Goal: Task Accomplishment & Management: Complete application form

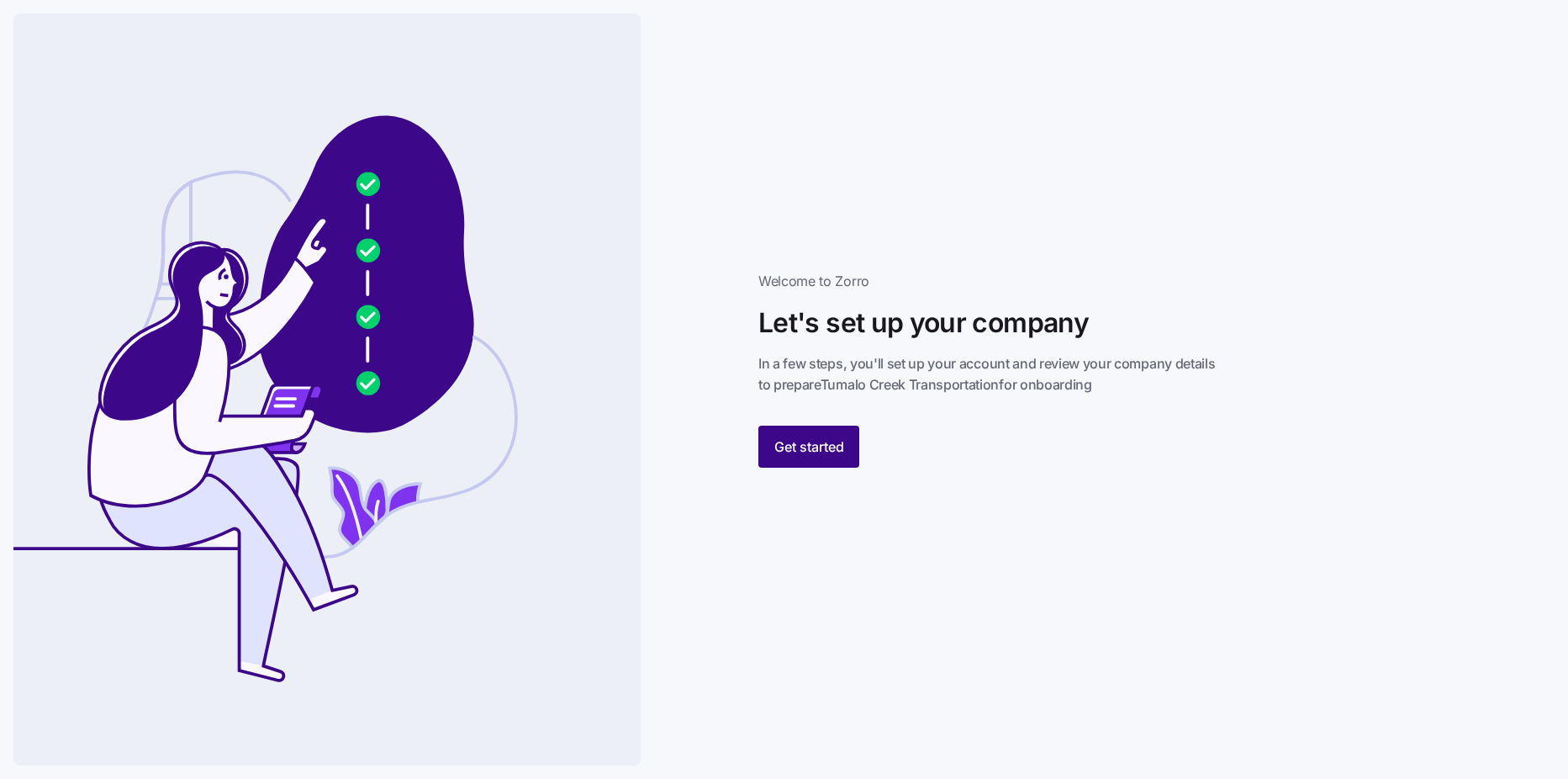
click at [830, 439] on span "Get started" at bounding box center [808, 447] width 69 height 20
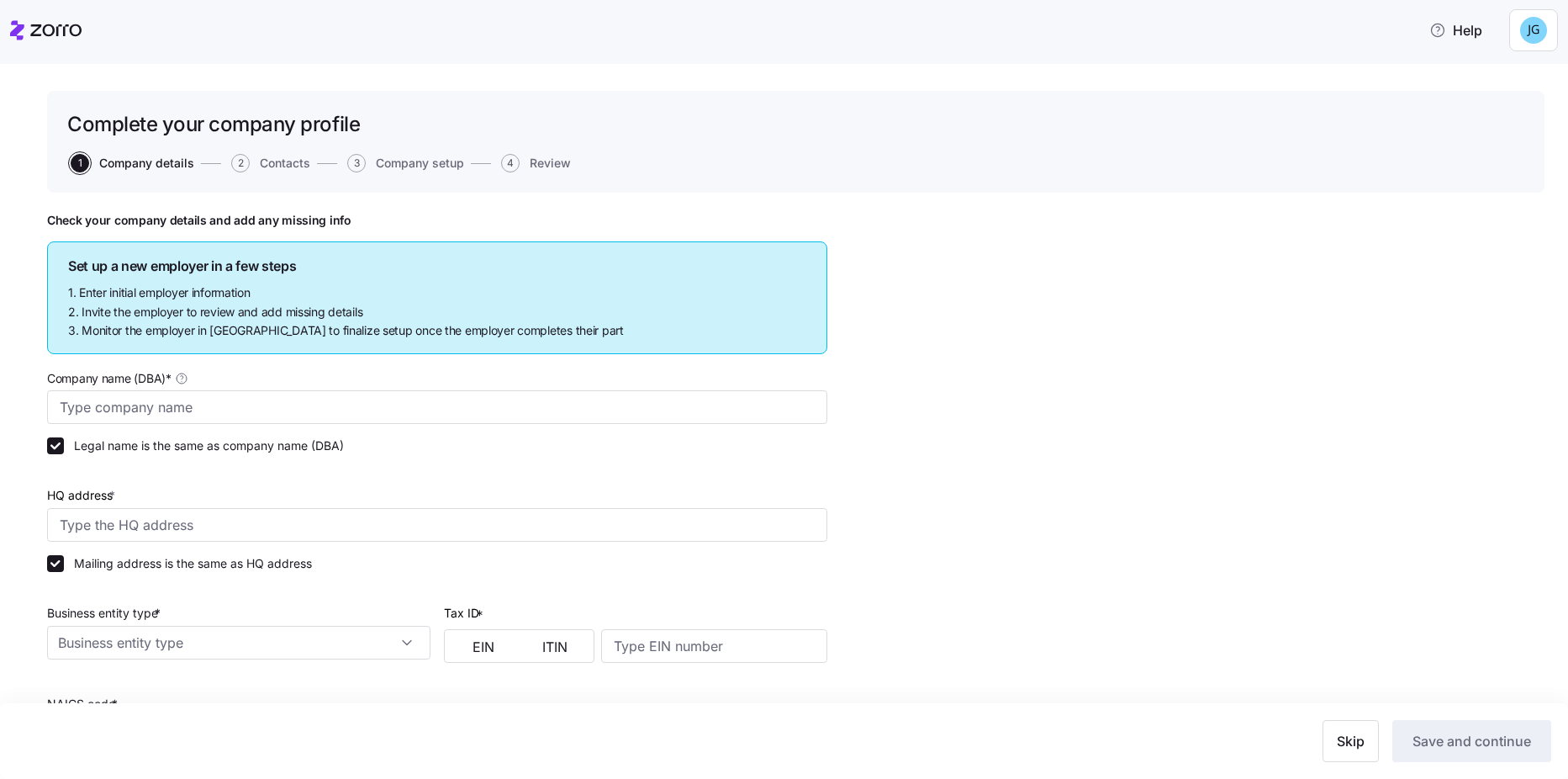
type input "Tumalo Creek Transportation"
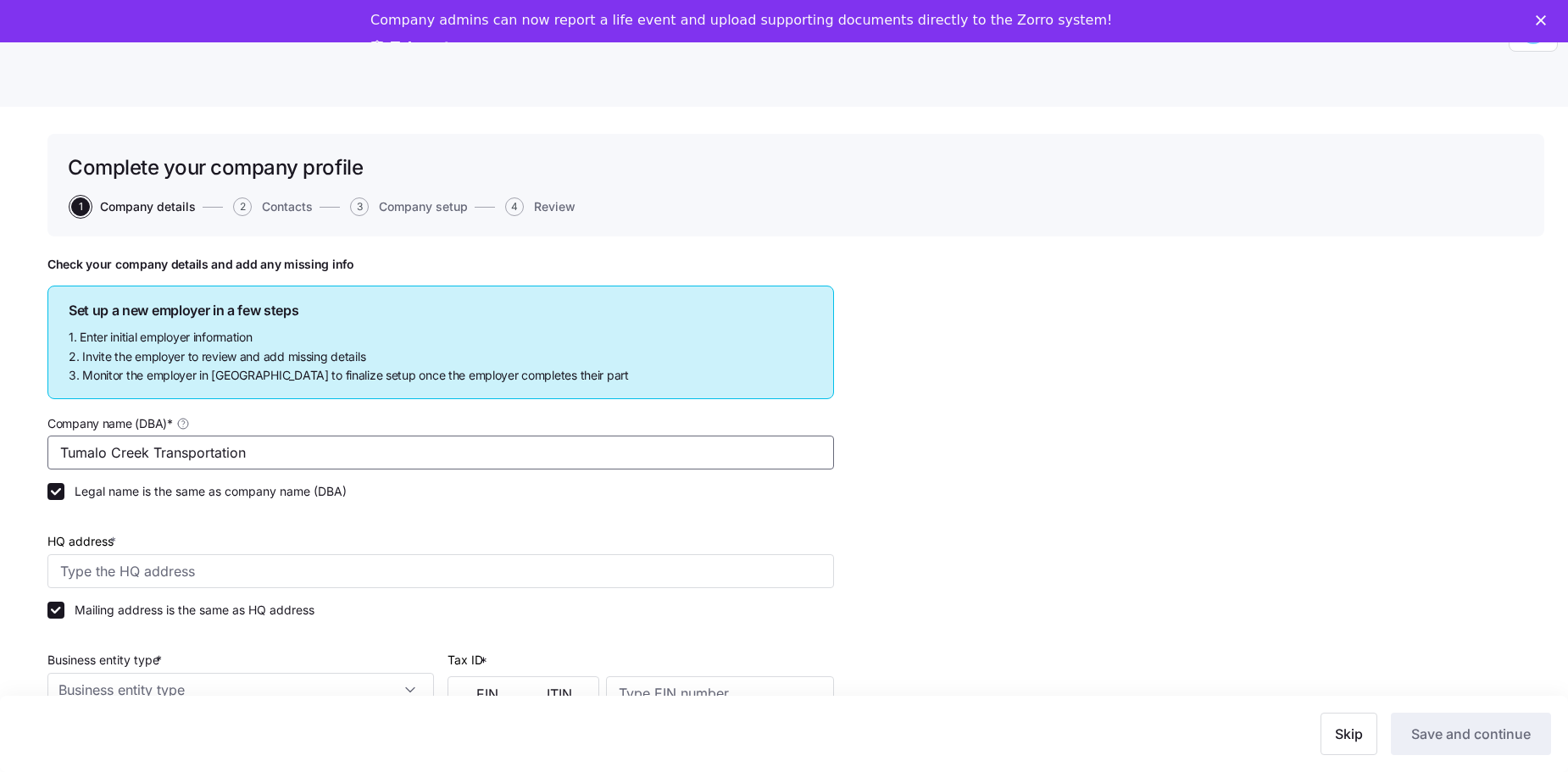
click at [111, 441] on input "Tumalo Creek Transportation" at bounding box center [440, 452] width 787 height 34
click at [133, 579] on input "HQ address *" at bounding box center [440, 570] width 787 height 34
type input "[STREET_ADDRESS]"
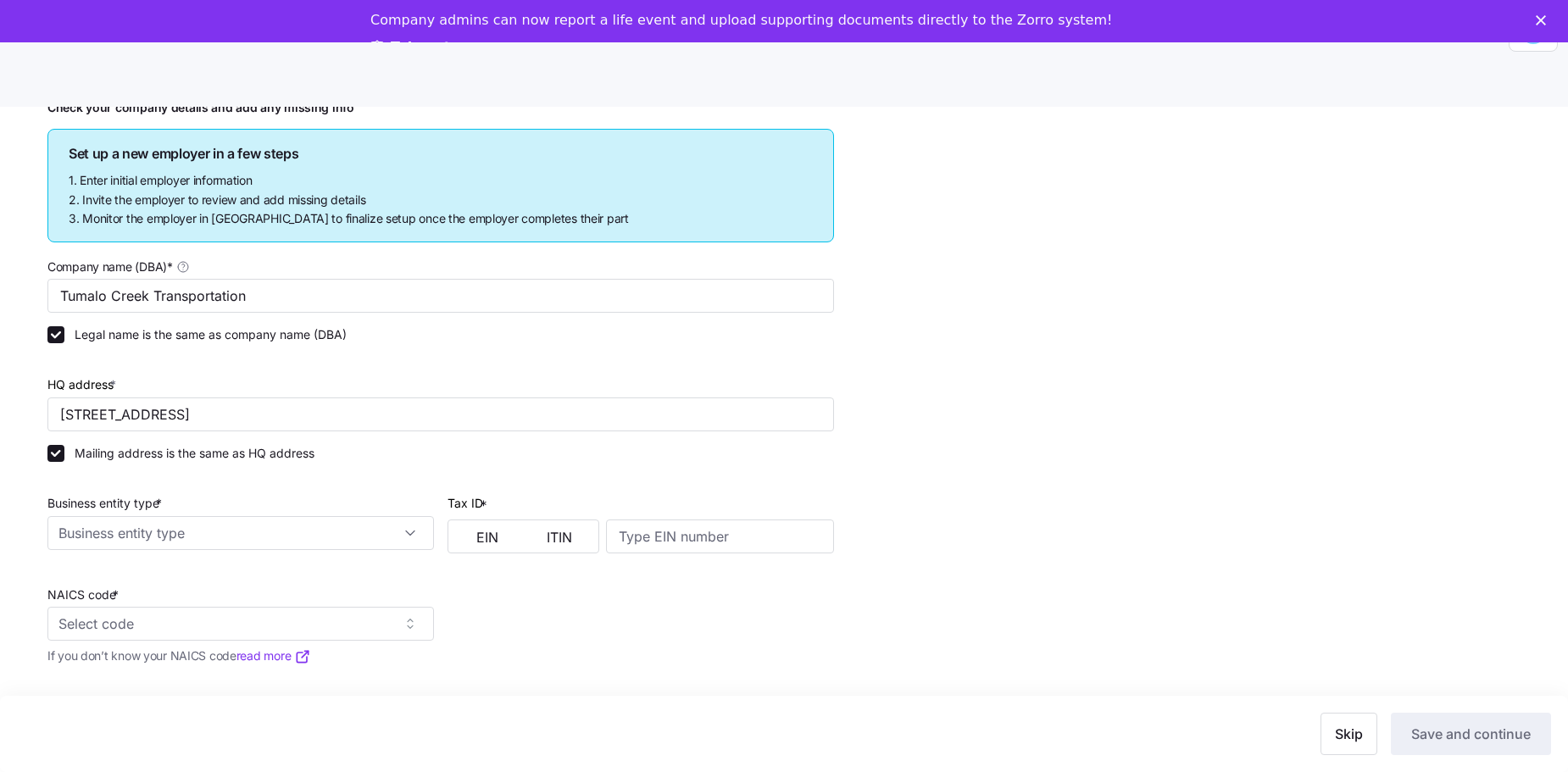
scroll to position [169, 0]
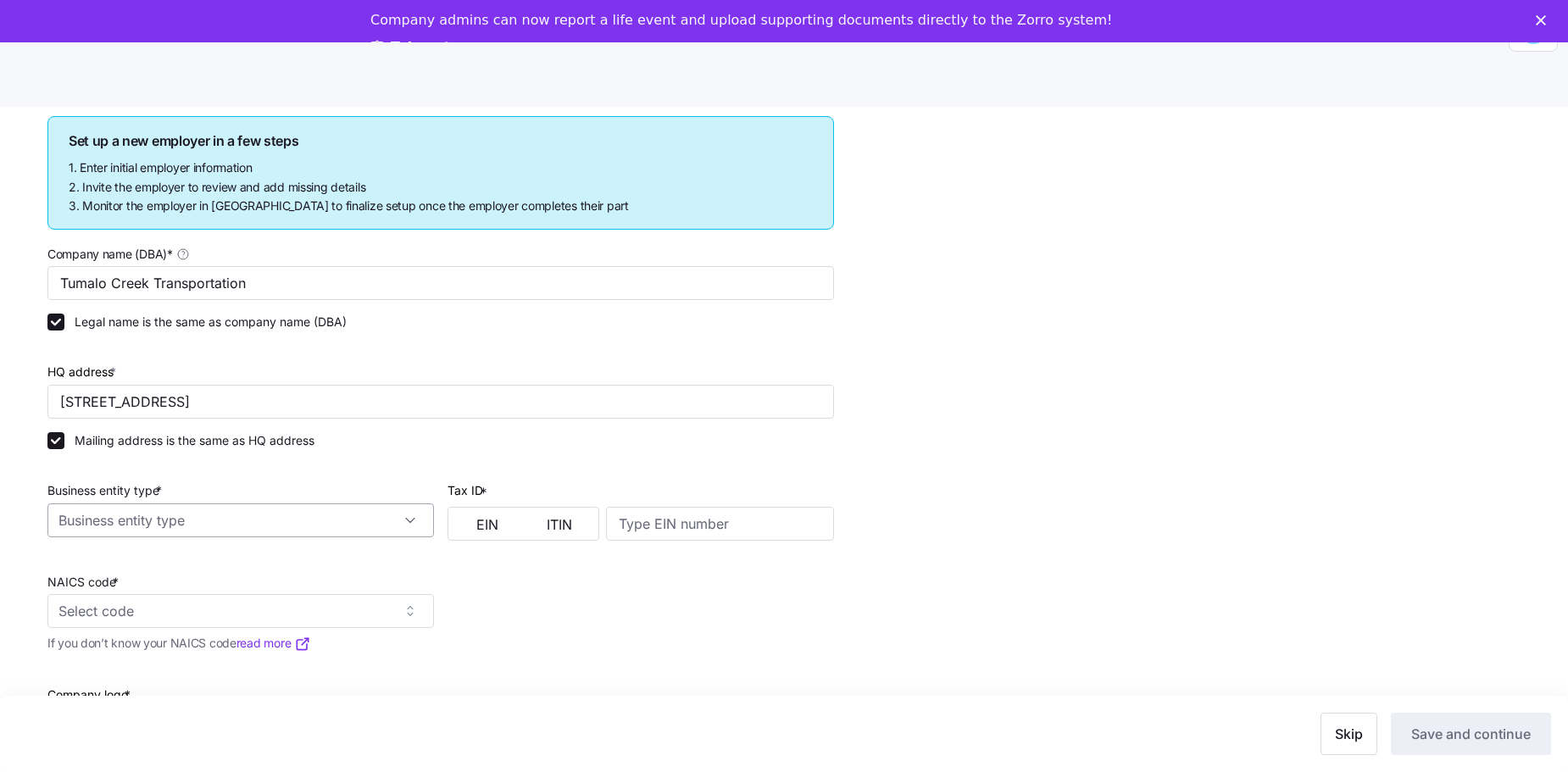
click at [416, 526] on input "Business entity type *" at bounding box center [240, 519] width 387 height 34
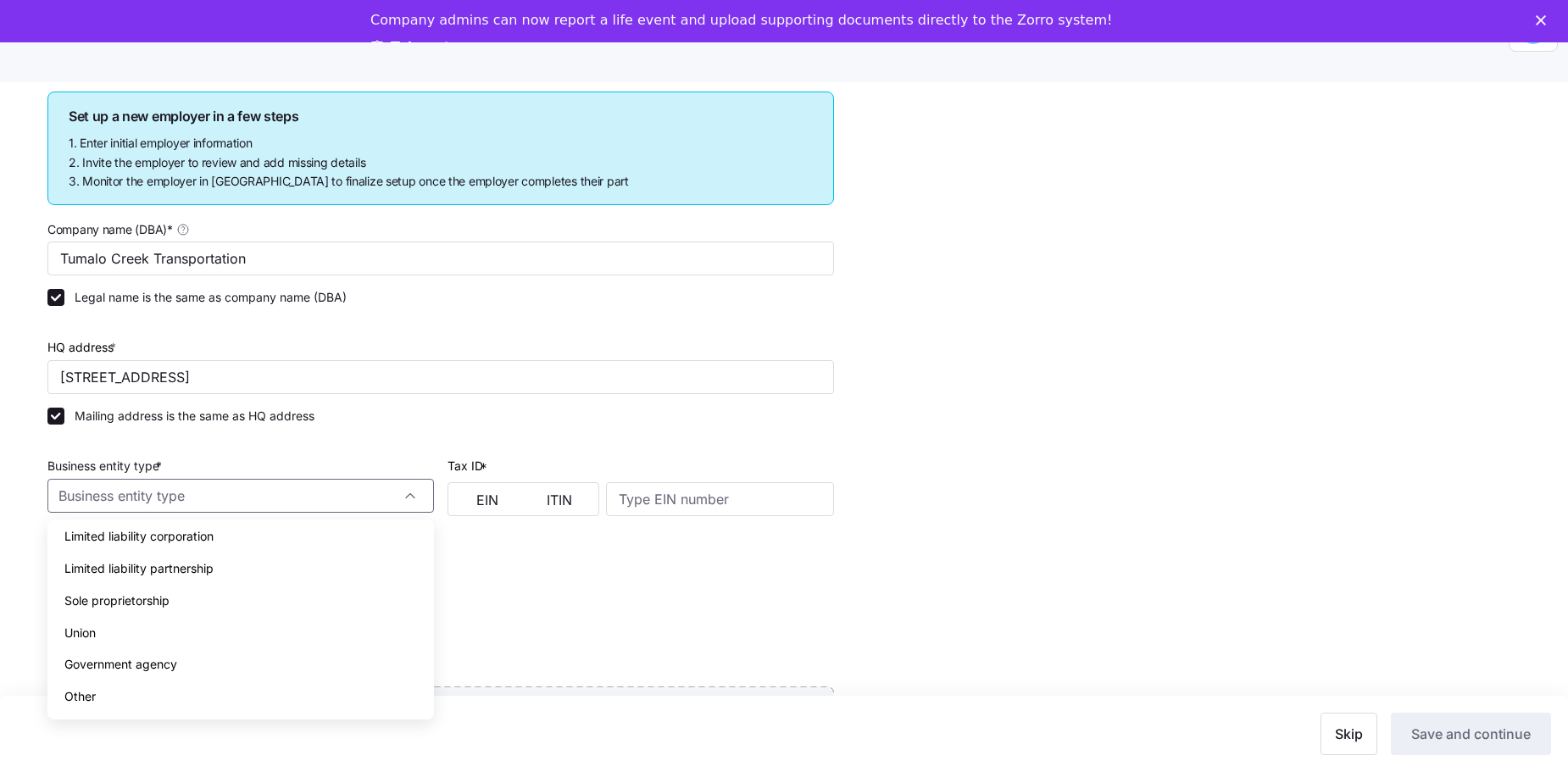
scroll to position [0, 0]
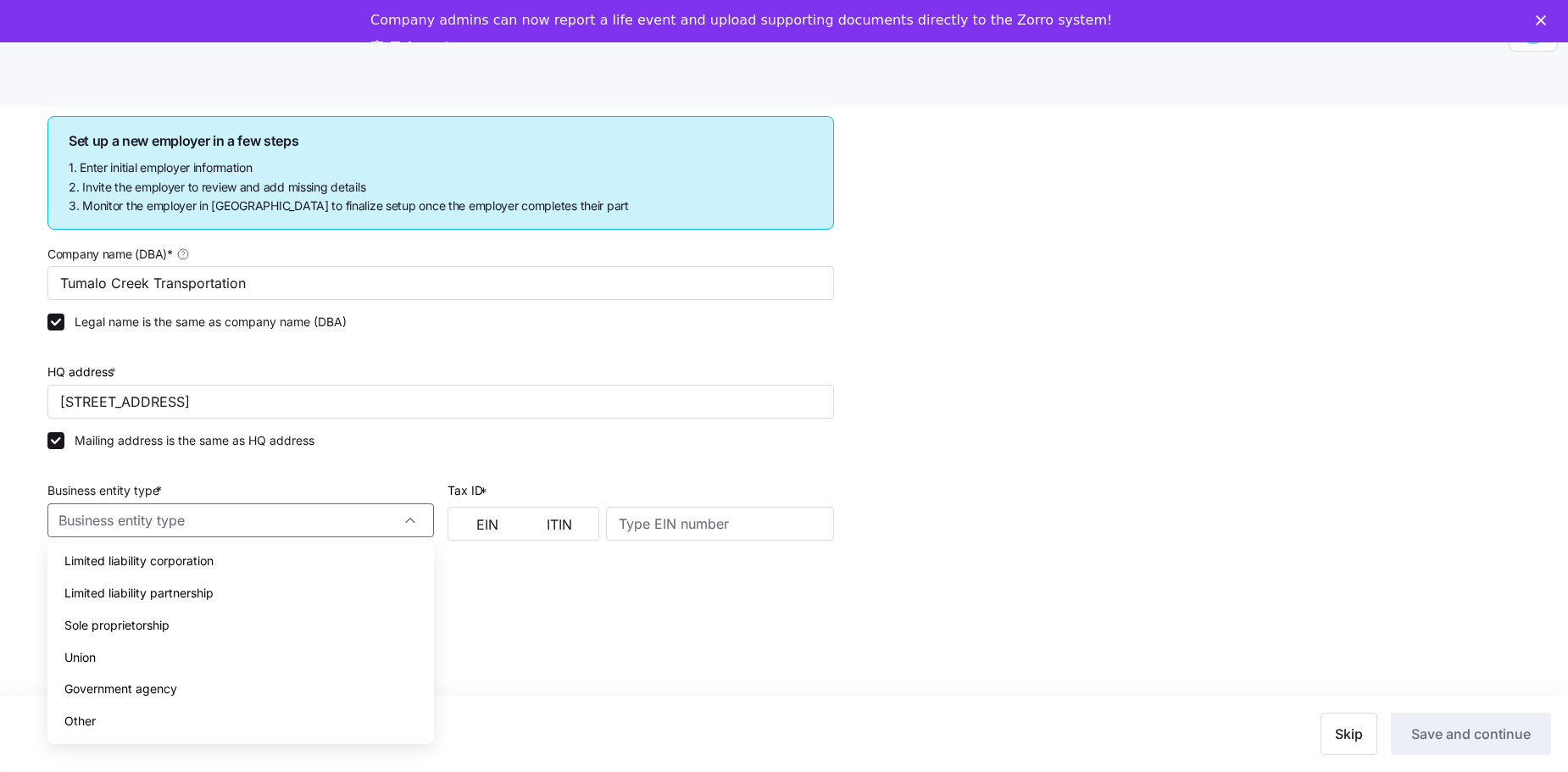
click at [299, 573] on div "Limited liability corporation" at bounding box center [241, 560] width 373 height 32
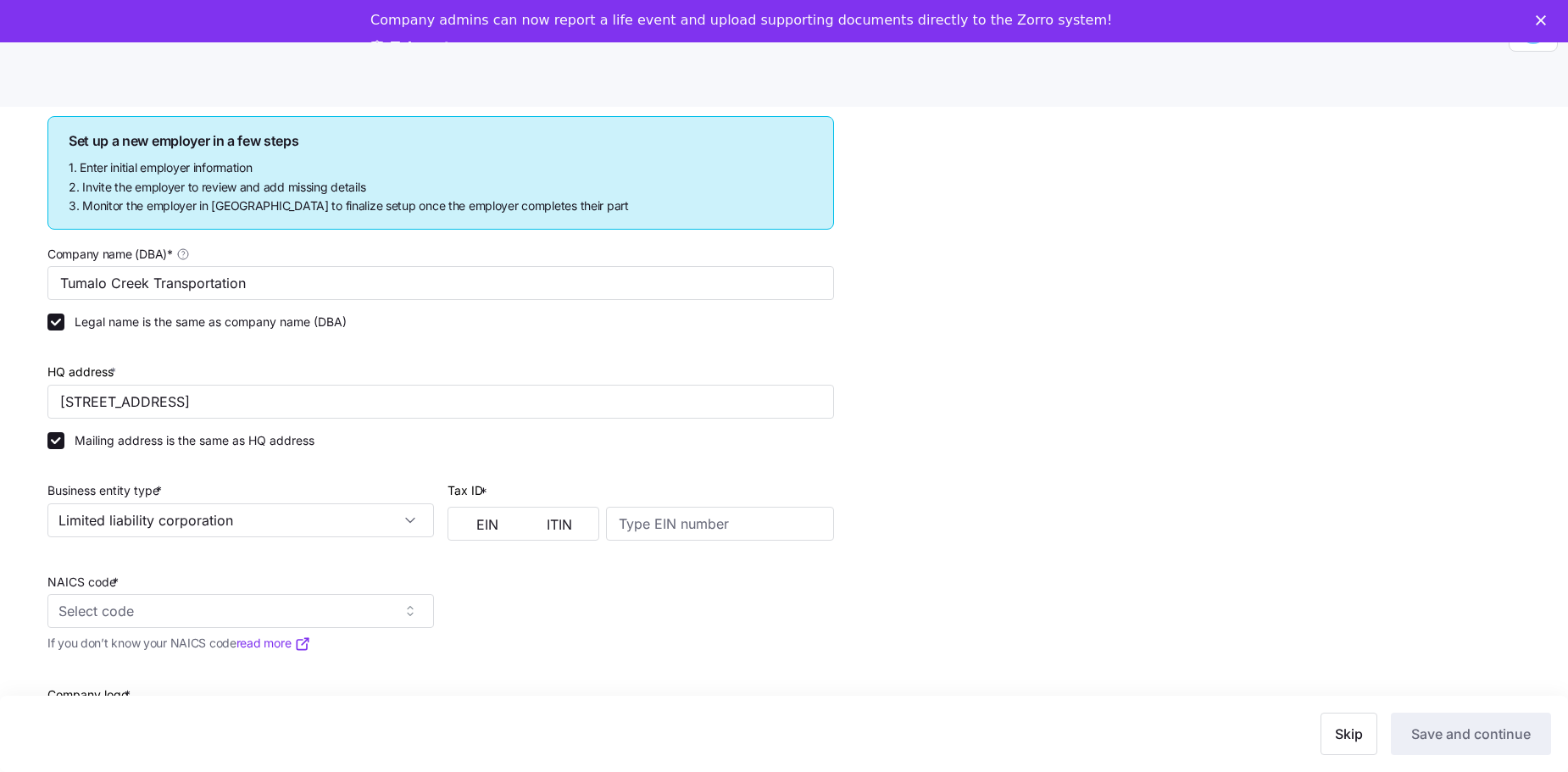
type input "Limited liability corporation"
click at [627, 527] on input at bounding box center [719, 523] width 228 height 34
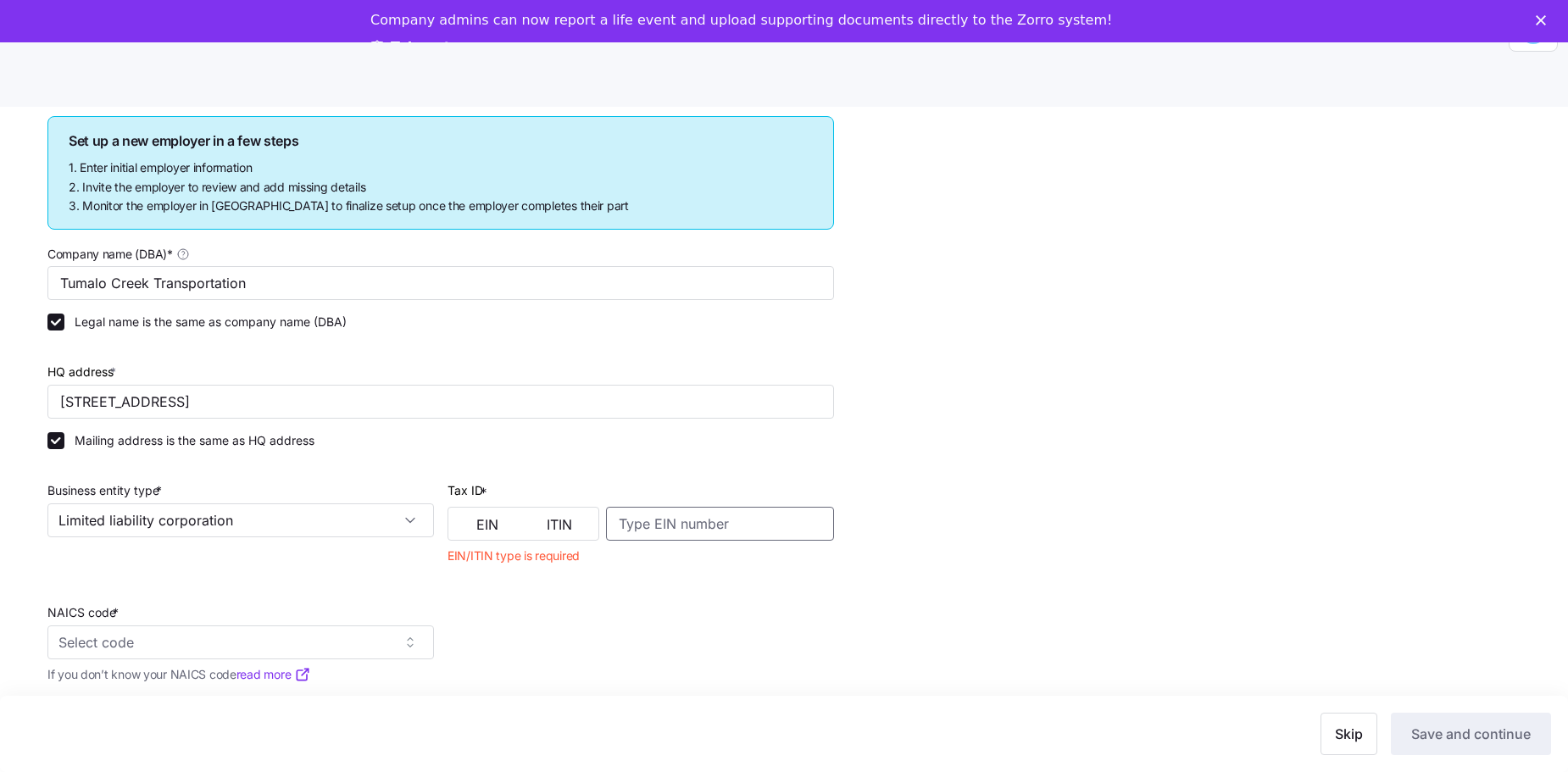
click at [647, 523] on input at bounding box center [719, 523] width 228 height 34
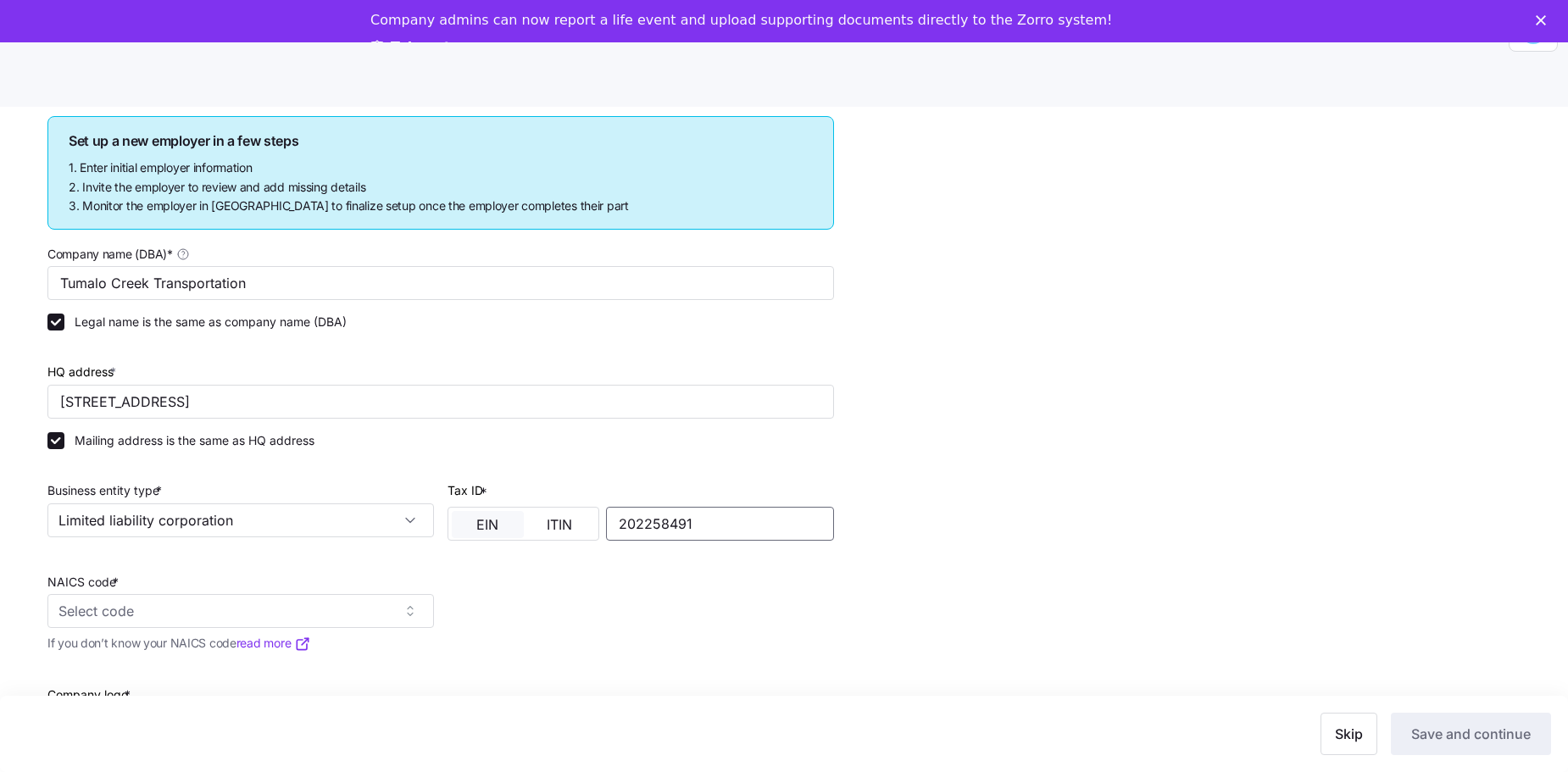
type input "202258491"
click at [488, 530] on span "EIN" at bounding box center [487, 524] width 22 height 14
click at [408, 619] on input "NAICS code *" at bounding box center [240, 610] width 387 height 34
click at [887, 573] on div "Check your company details and add any missing info Set up a new employer in a …" at bounding box center [795, 516] width 1496 height 857
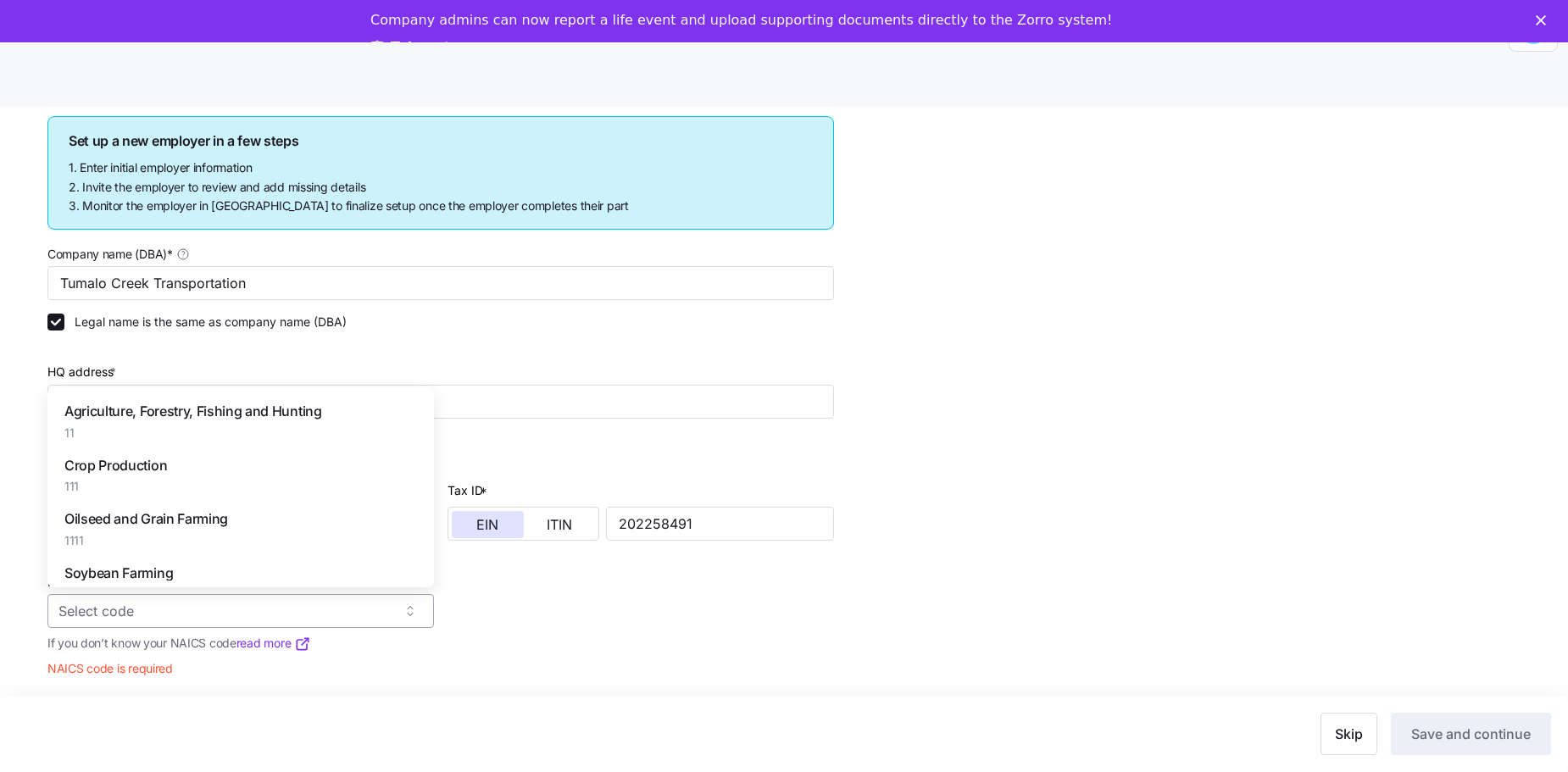
click at [411, 616] on input "NAICS code *" at bounding box center [240, 610] width 387 height 34
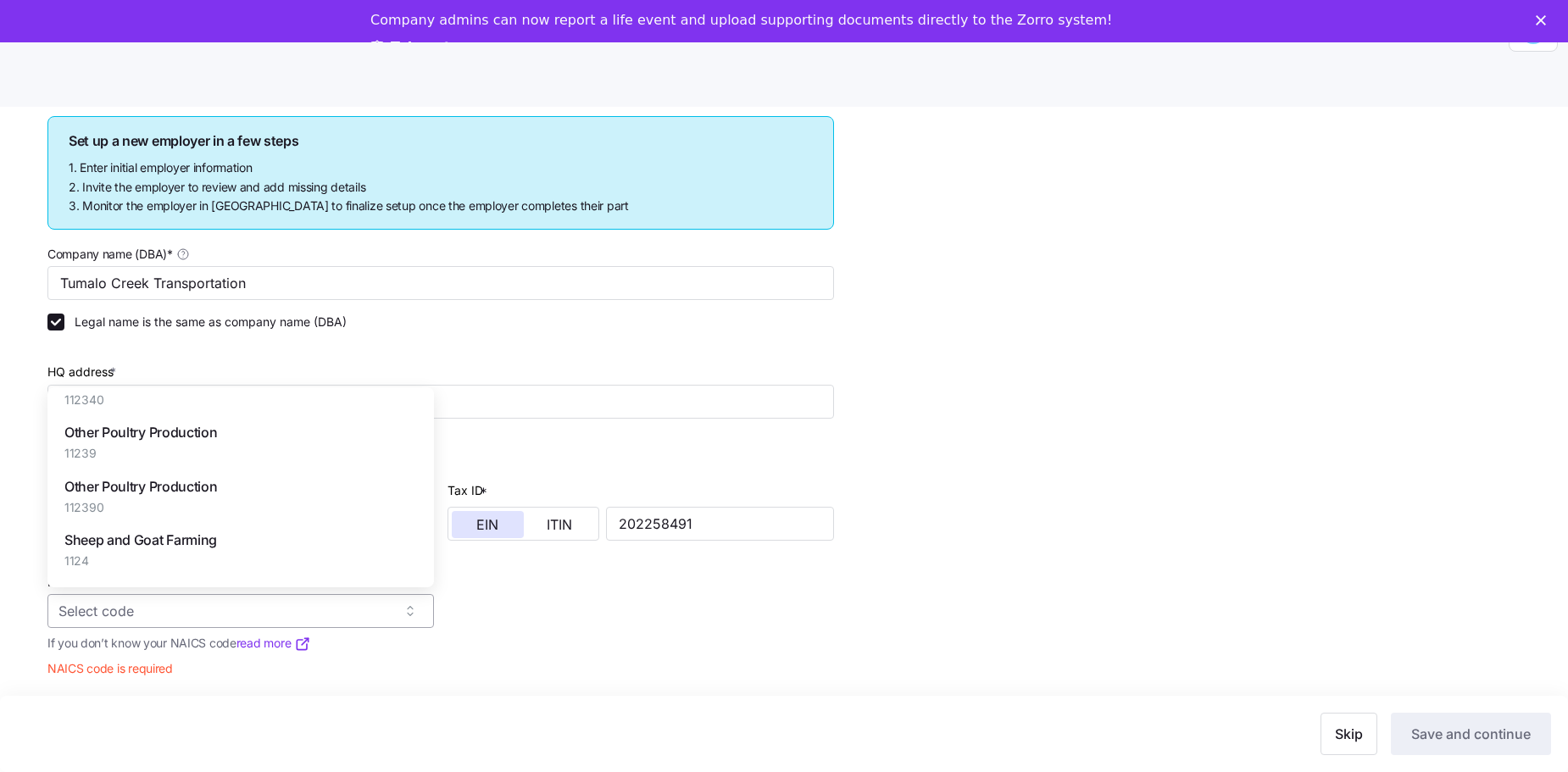
click at [352, 613] on input "NAICS code *" at bounding box center [240, 610] width 387 height 34
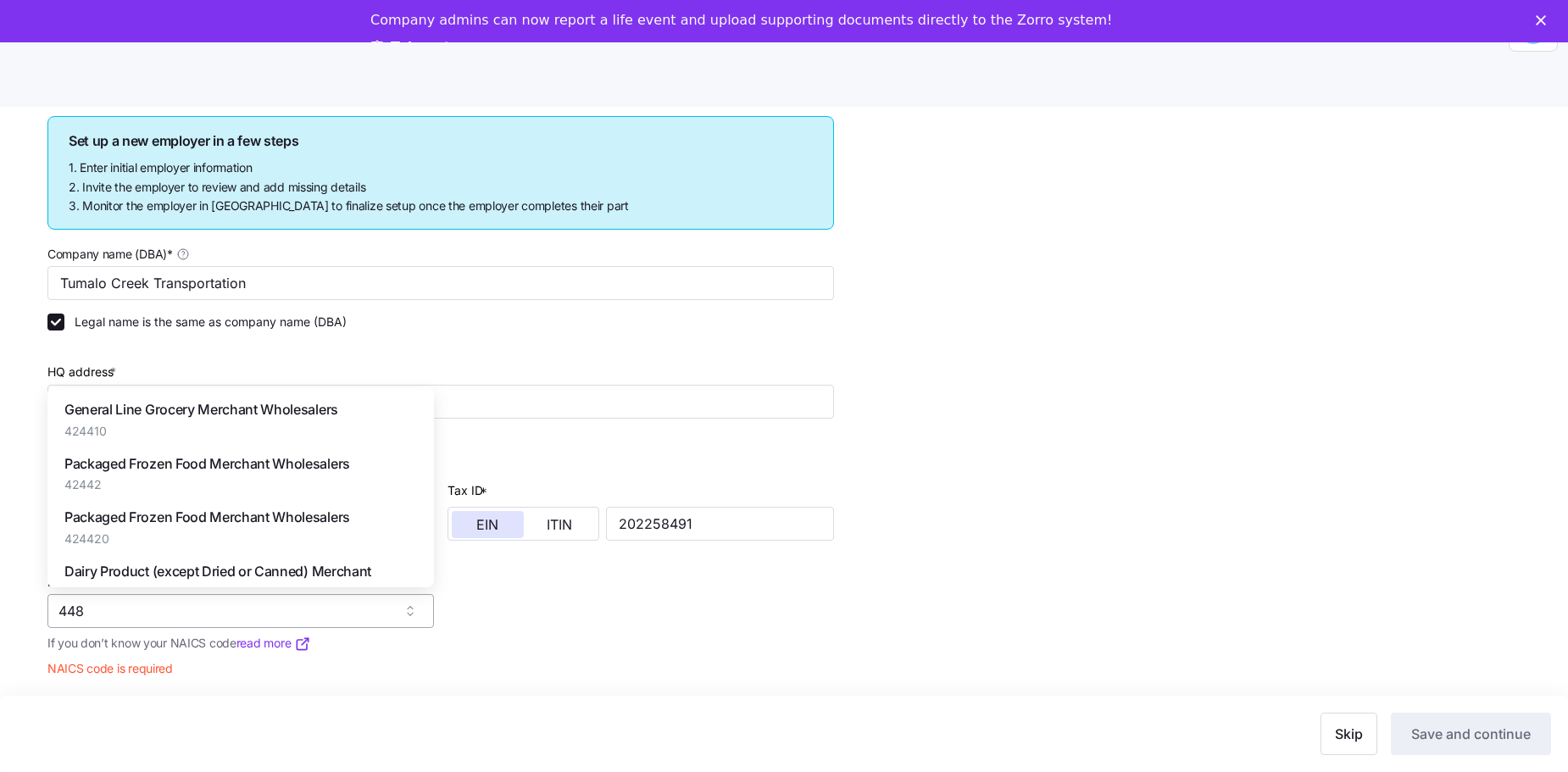
scroll to position [0, 0]
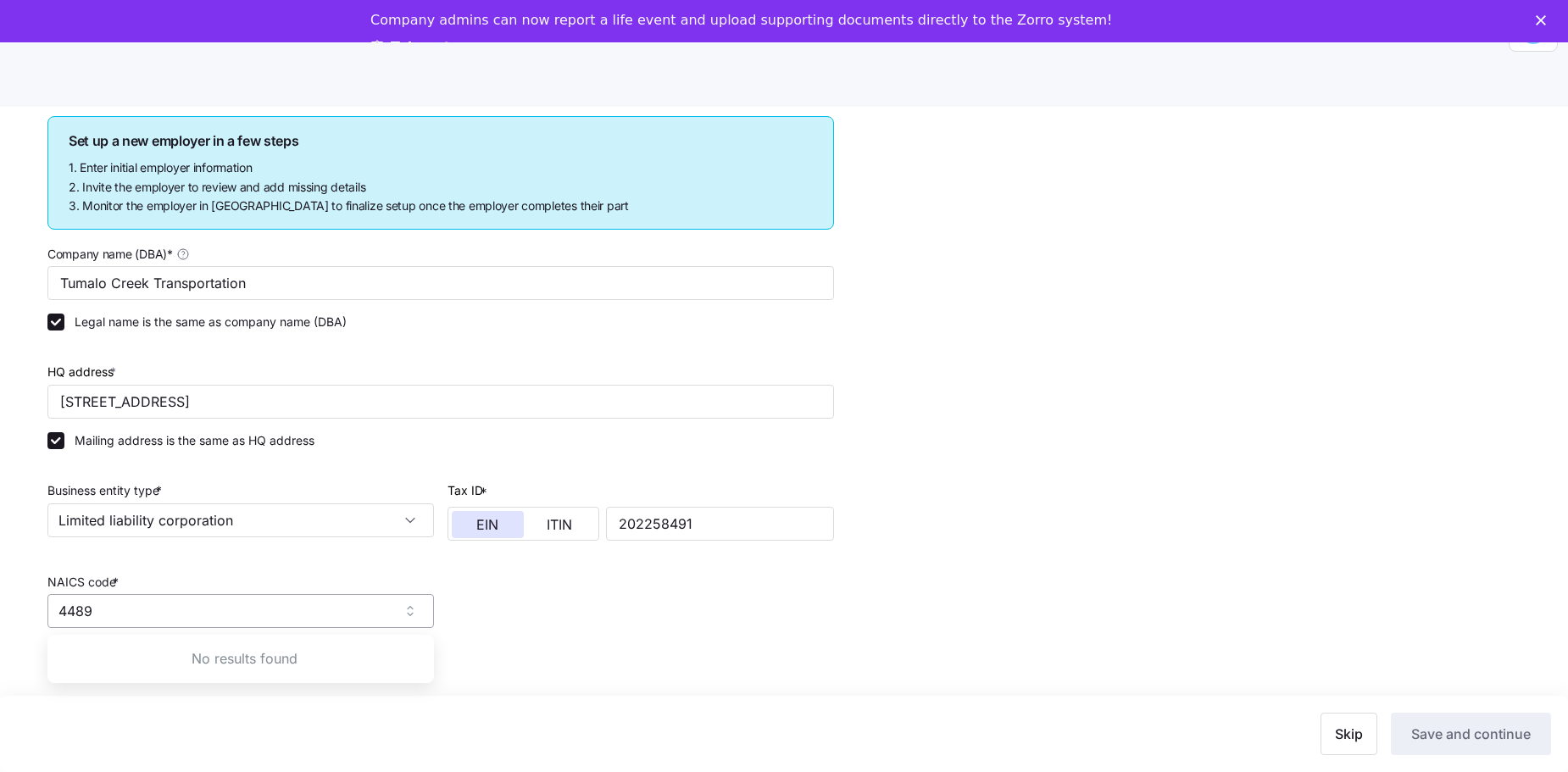
click at [176, 603] on input "4489" at bounding box center [240, 610] width 387 height 34
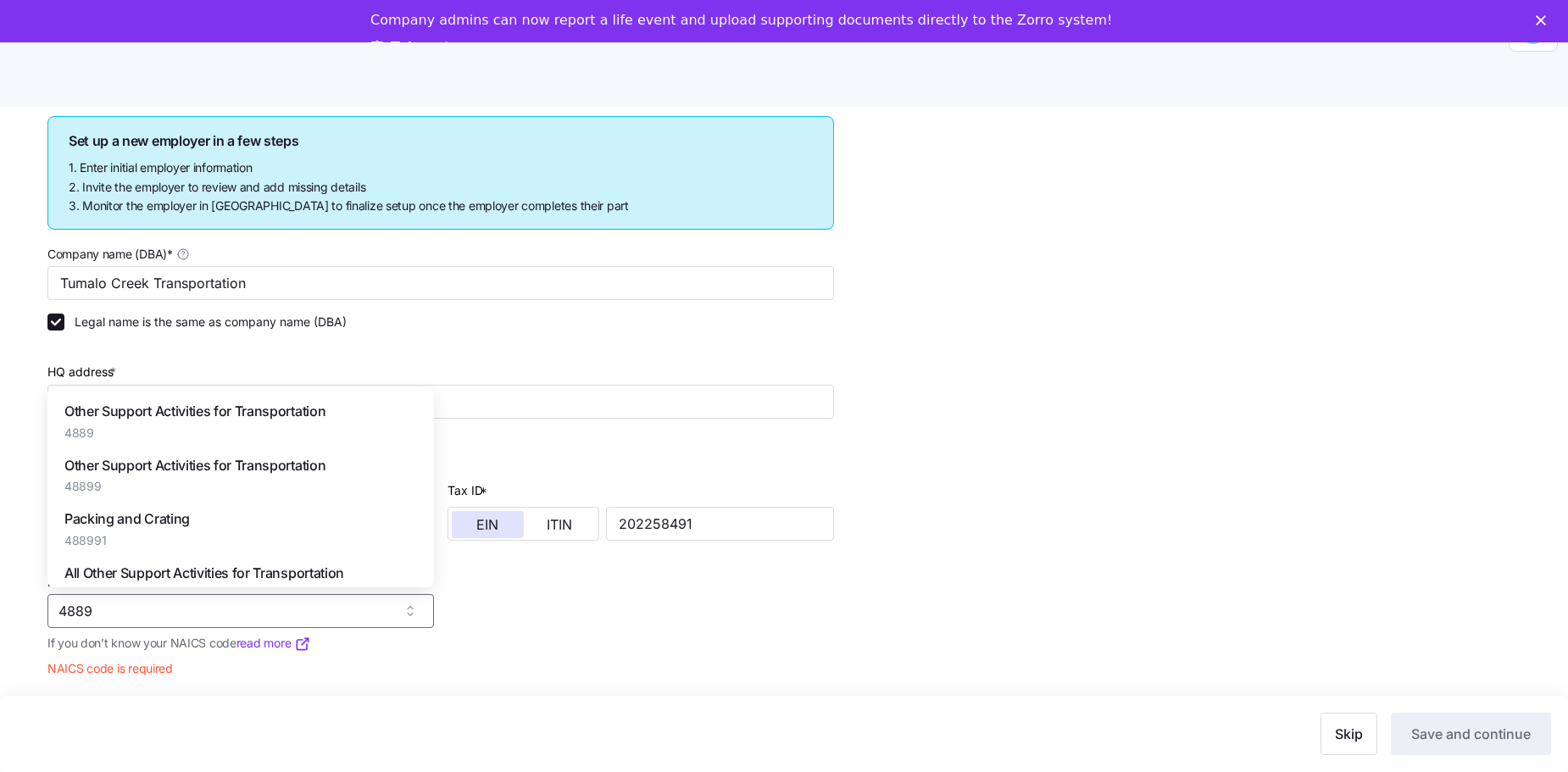
click at [190, 423] on div "Other Support Activities for Transportation 4889" at bounding box center [195, 421] width 261 height 40
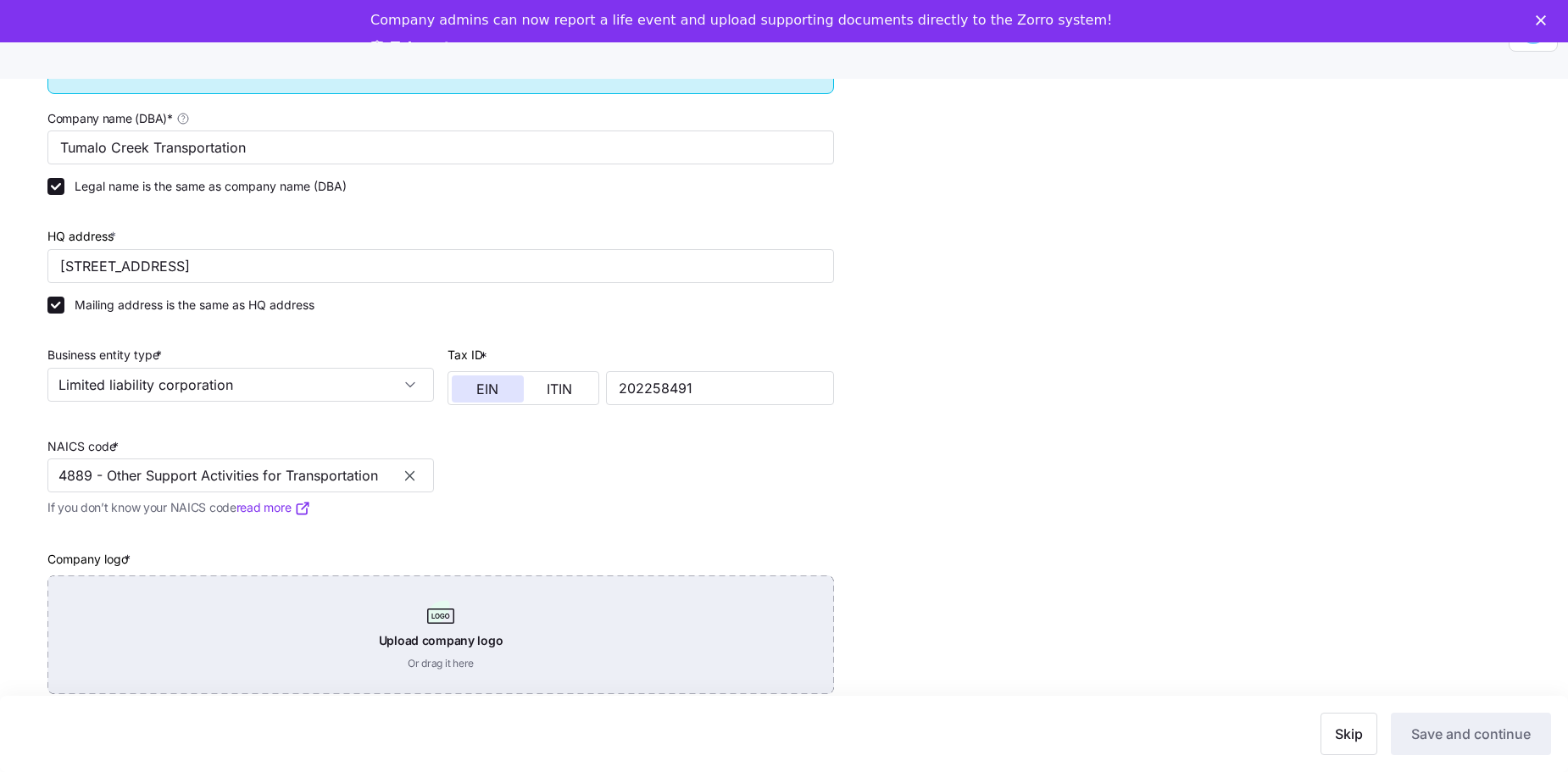
scroll to position [55, 0]
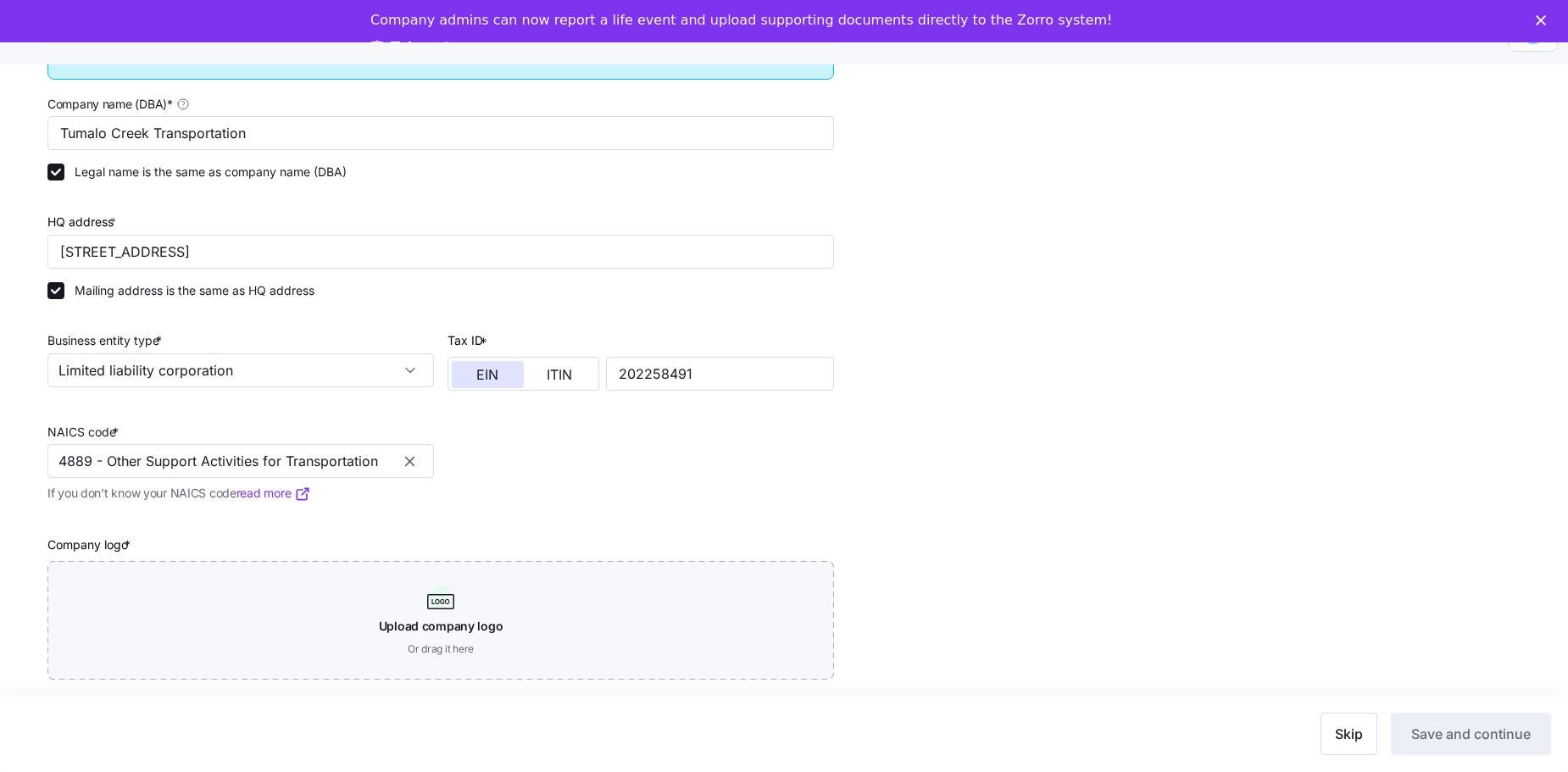
type input "4889 - Other Support Activities for Transportation"
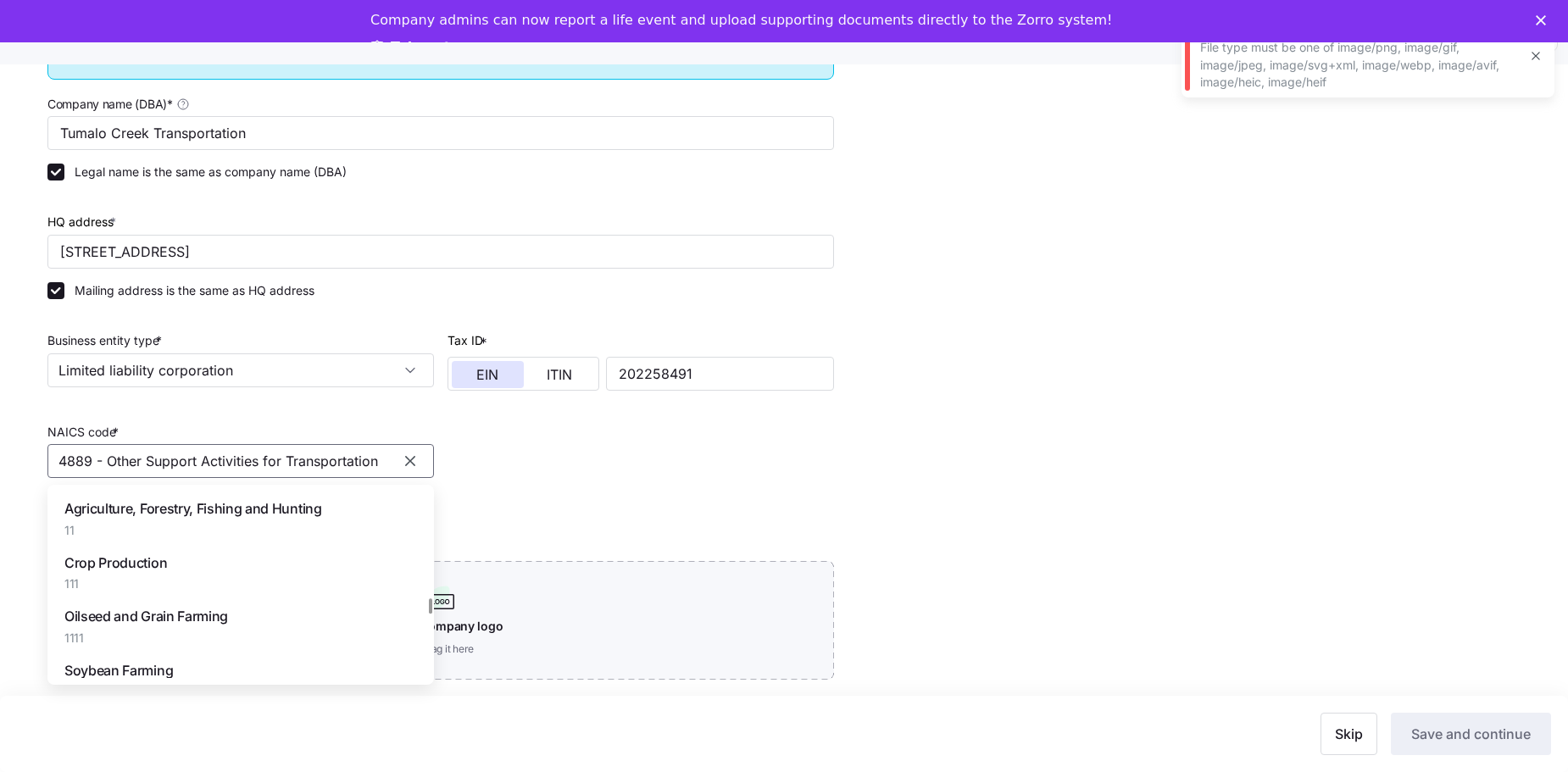
scroll to position [75491, 0]
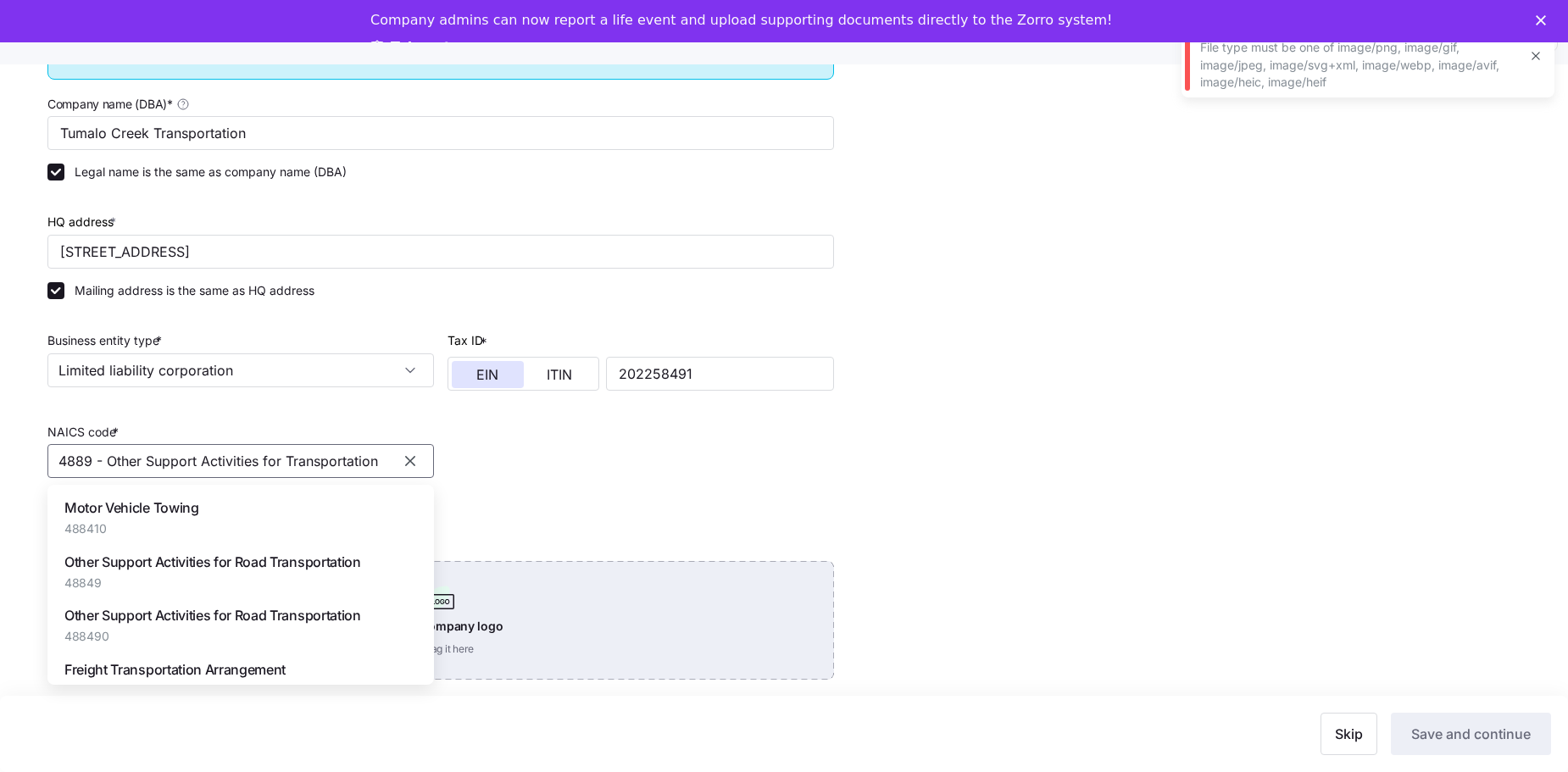
drag, startPoint x: 423, startPoint y: 640, endPoint x: 412, endPoint y: 617, distance: 25.5
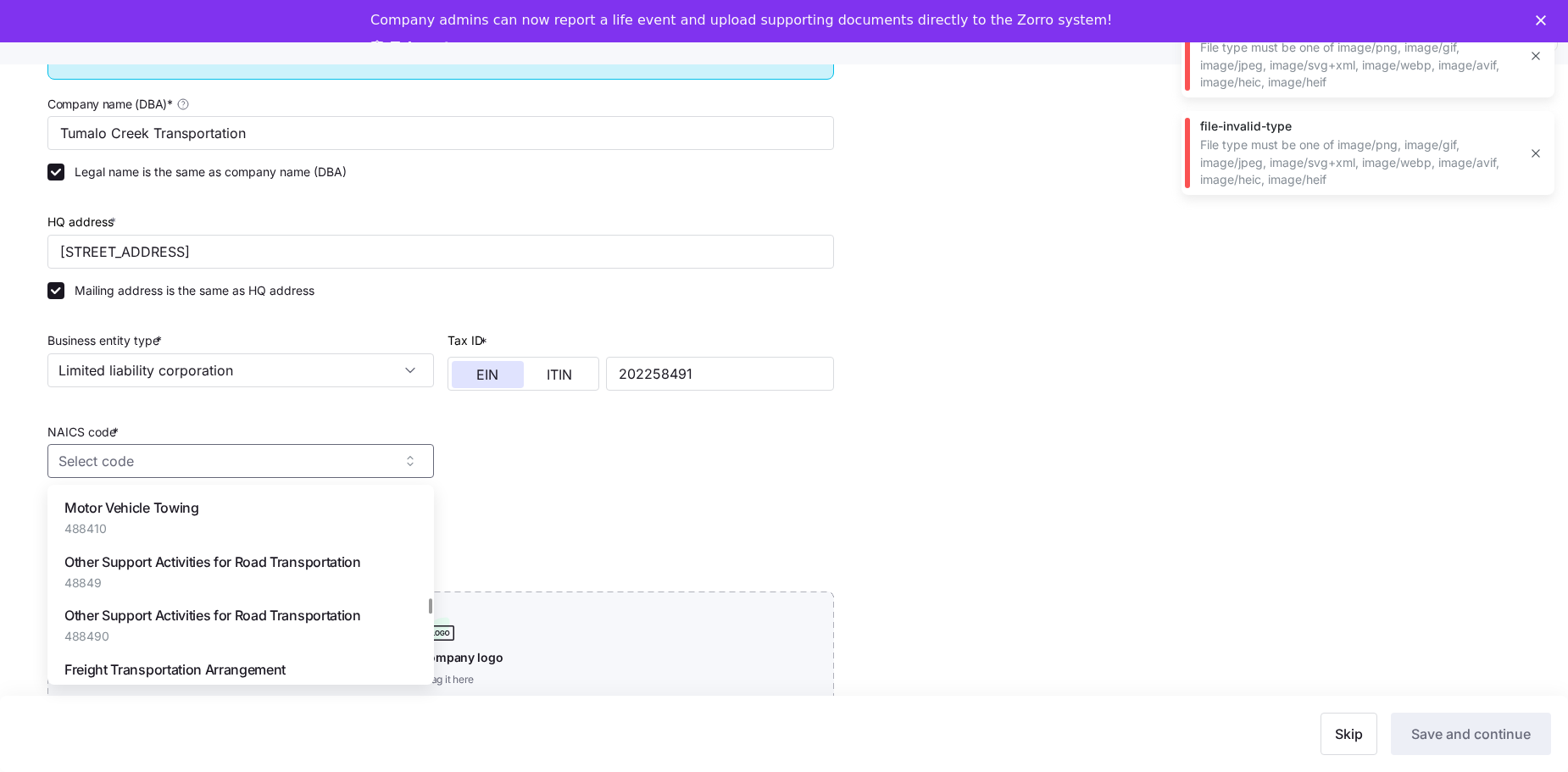
scroll to position [75406, 0]
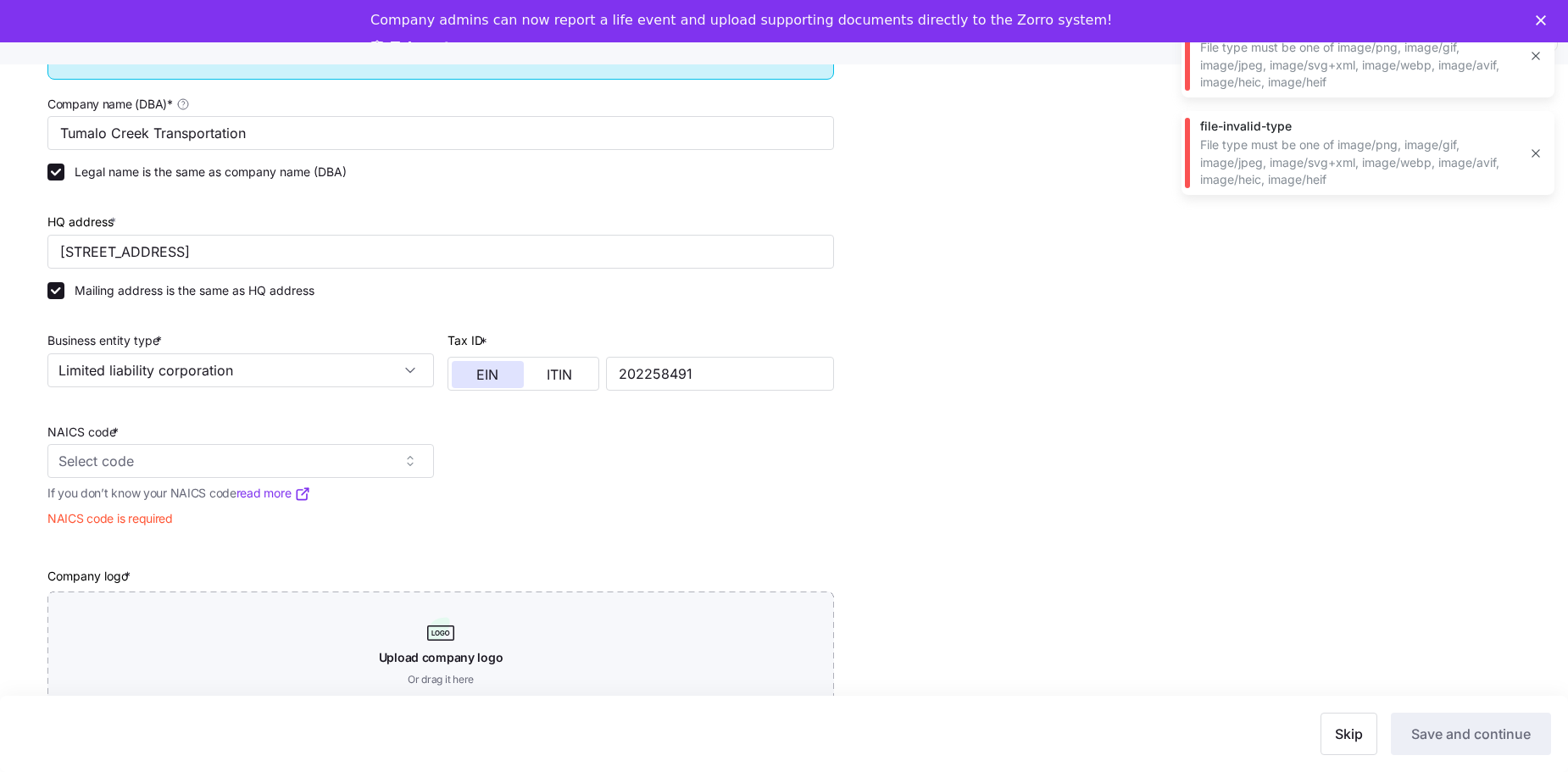
click at [504, 516] on div "Company name (DBA) * Tumalo Creek Transportation Legal name is the same as comp…" at bounding box center [441, 401] width 800 height 630
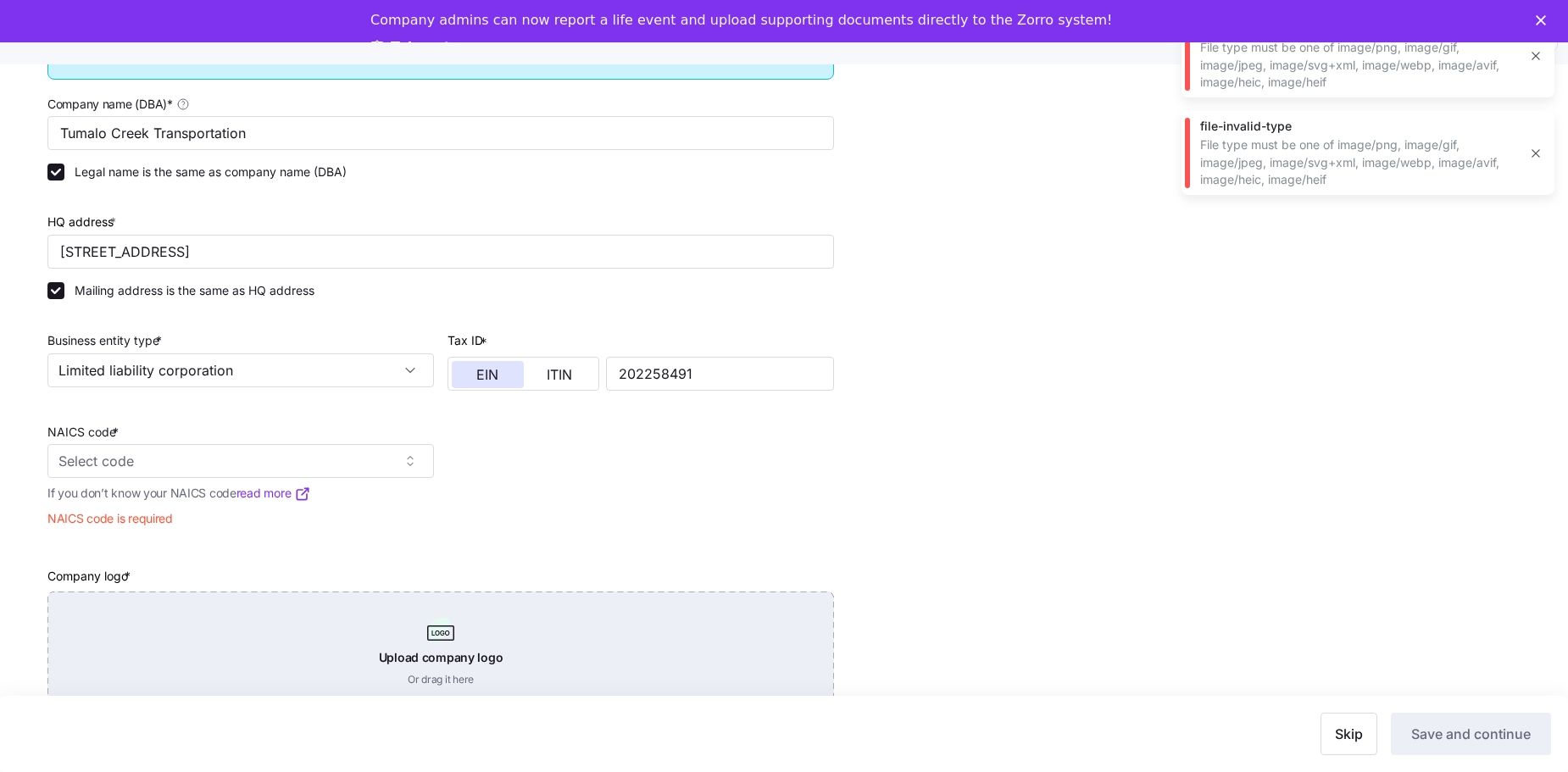
click at [384, 651] on div "Upload company logo Or drag it here" at bounding box center [440, 650] width 787 height 118
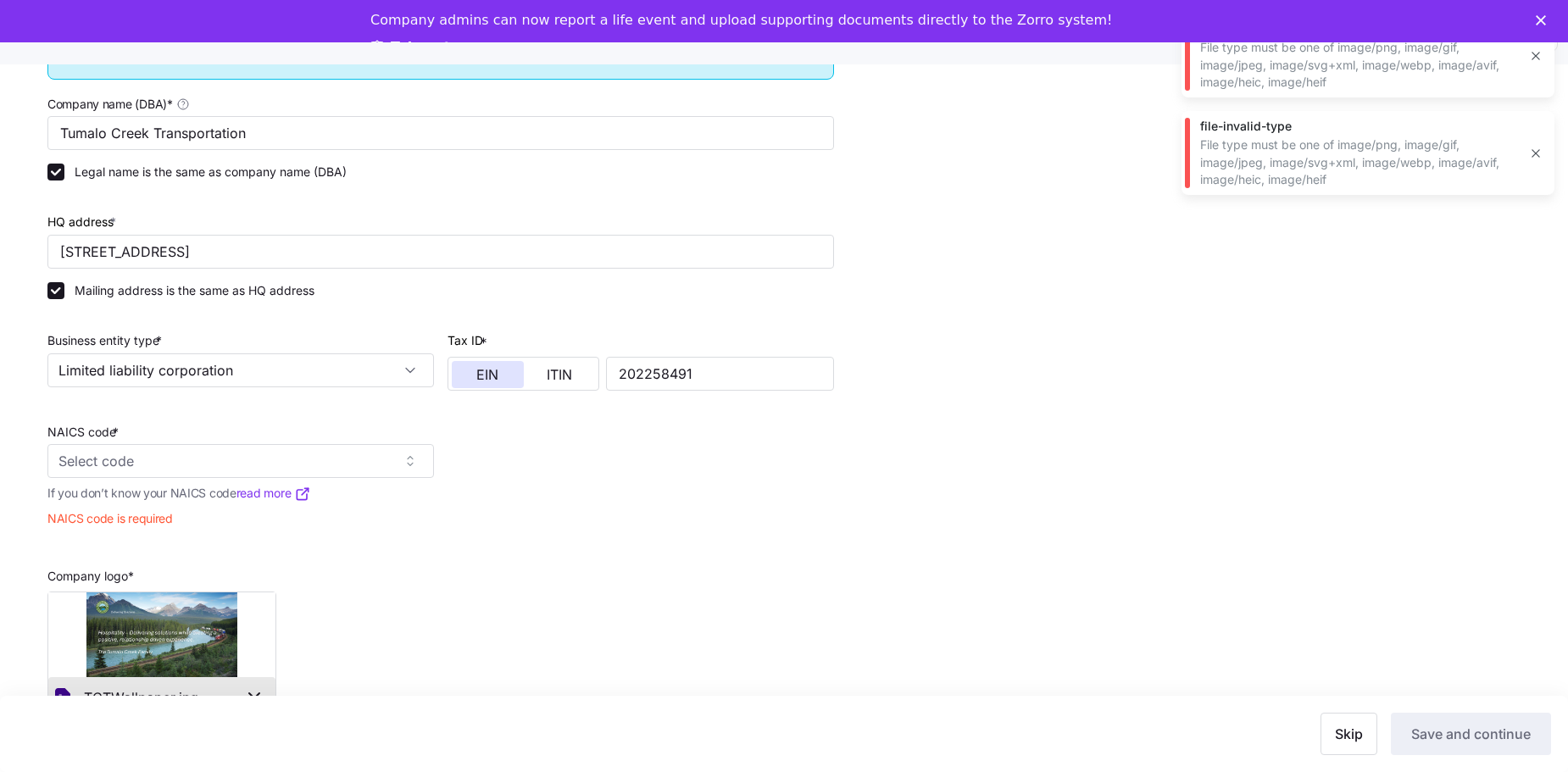
click at [248, 688] on icon "button" at bounding box center [254, 698] width 20 height 20
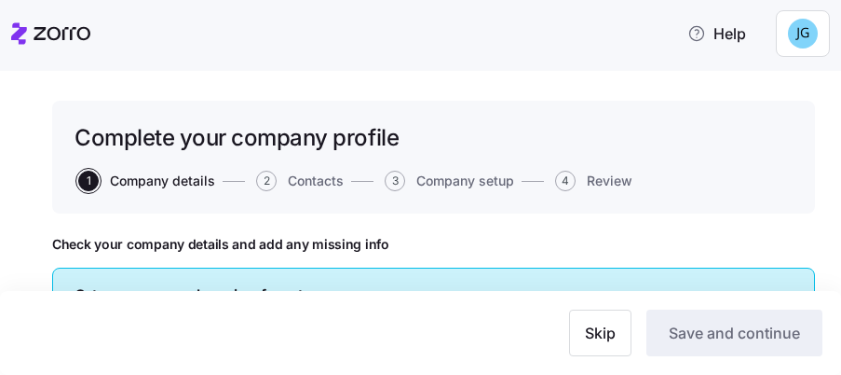
type input "Tumalo Creek Transportation"
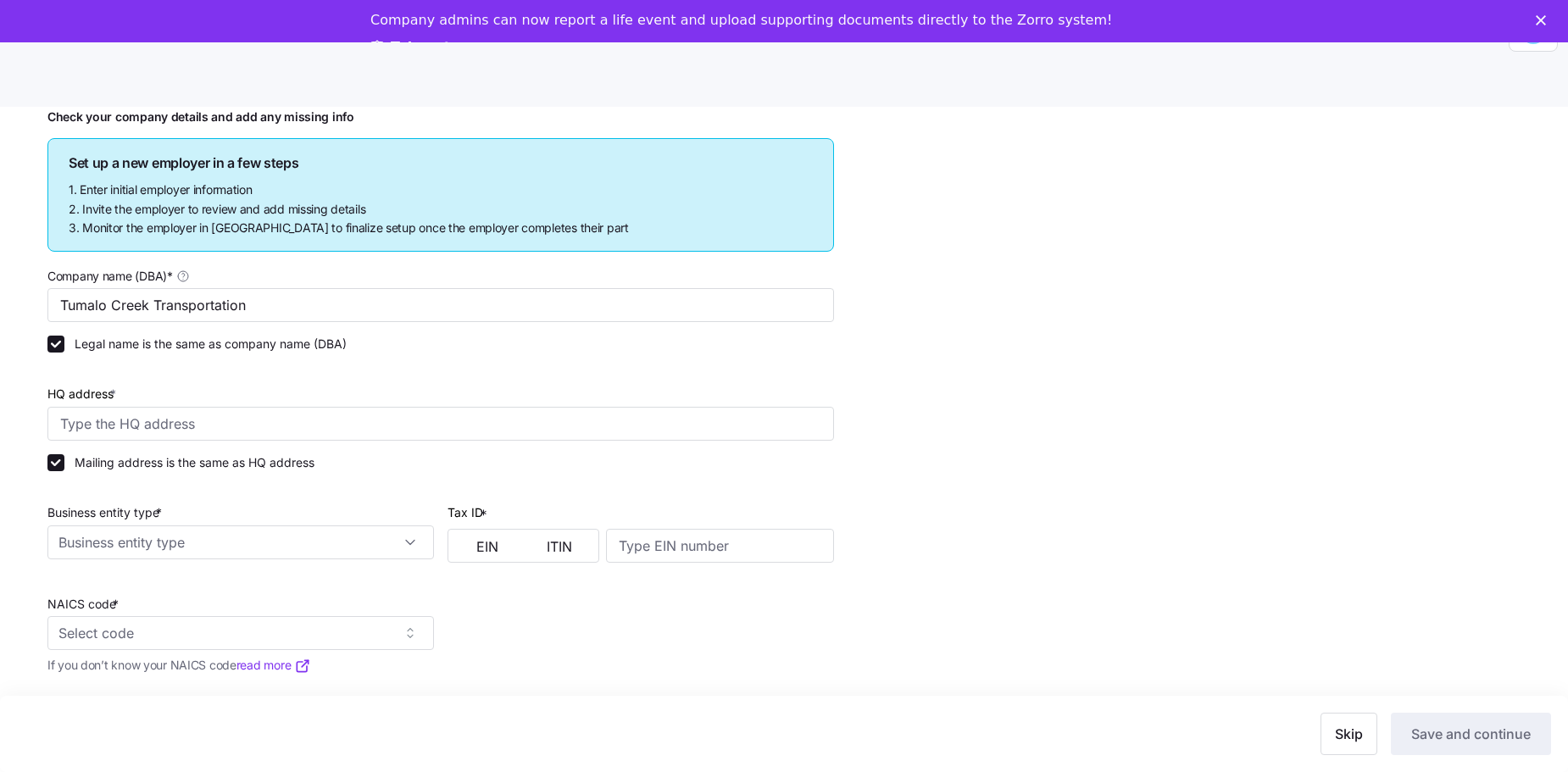
scroll to position [169, 0]
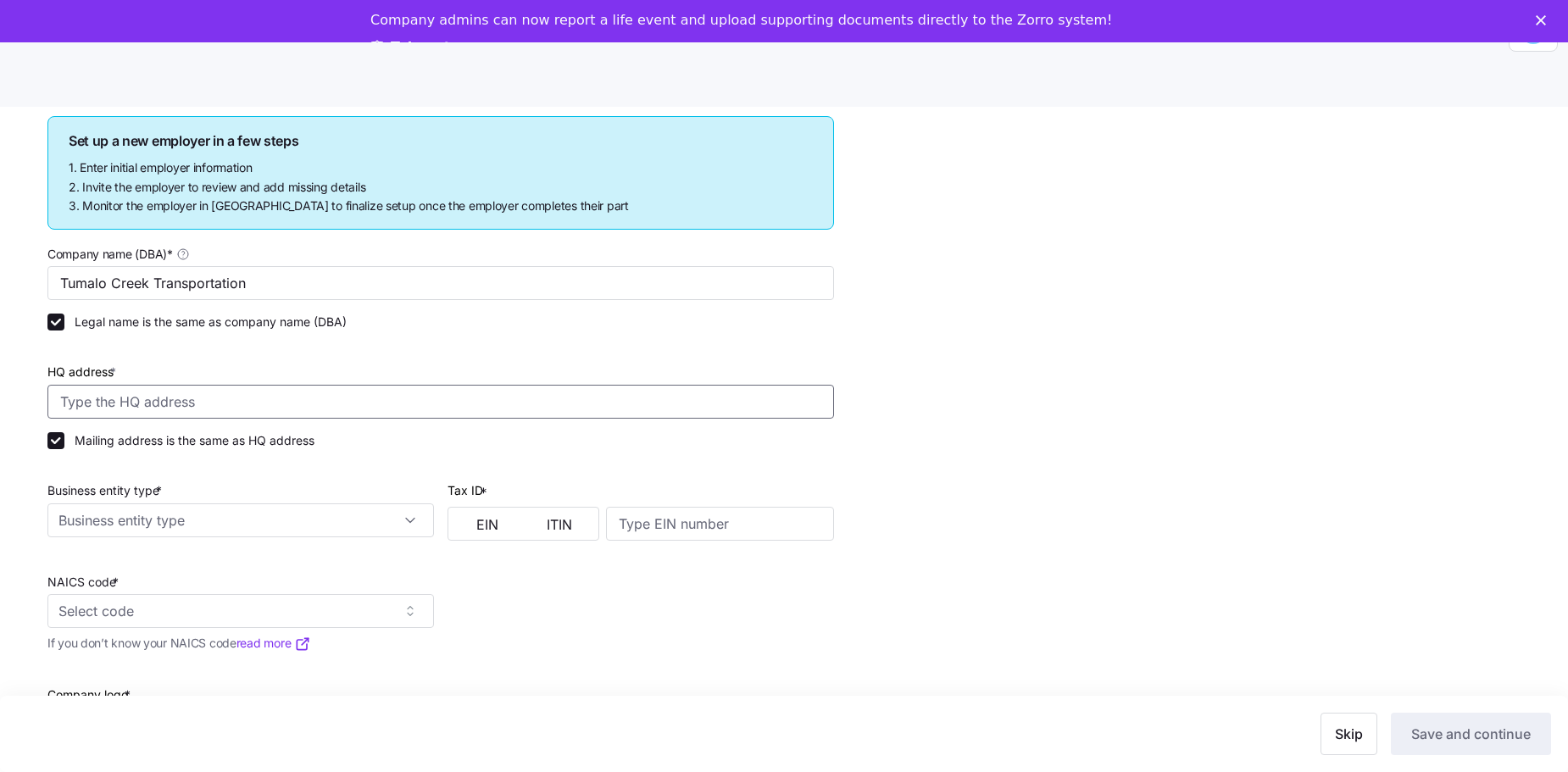
click at [656, 340] on input "HQ address *" at bounding box center [440, 401] width 787 height 34
type input "[STREET_ADDRESS]"
type input "4889"
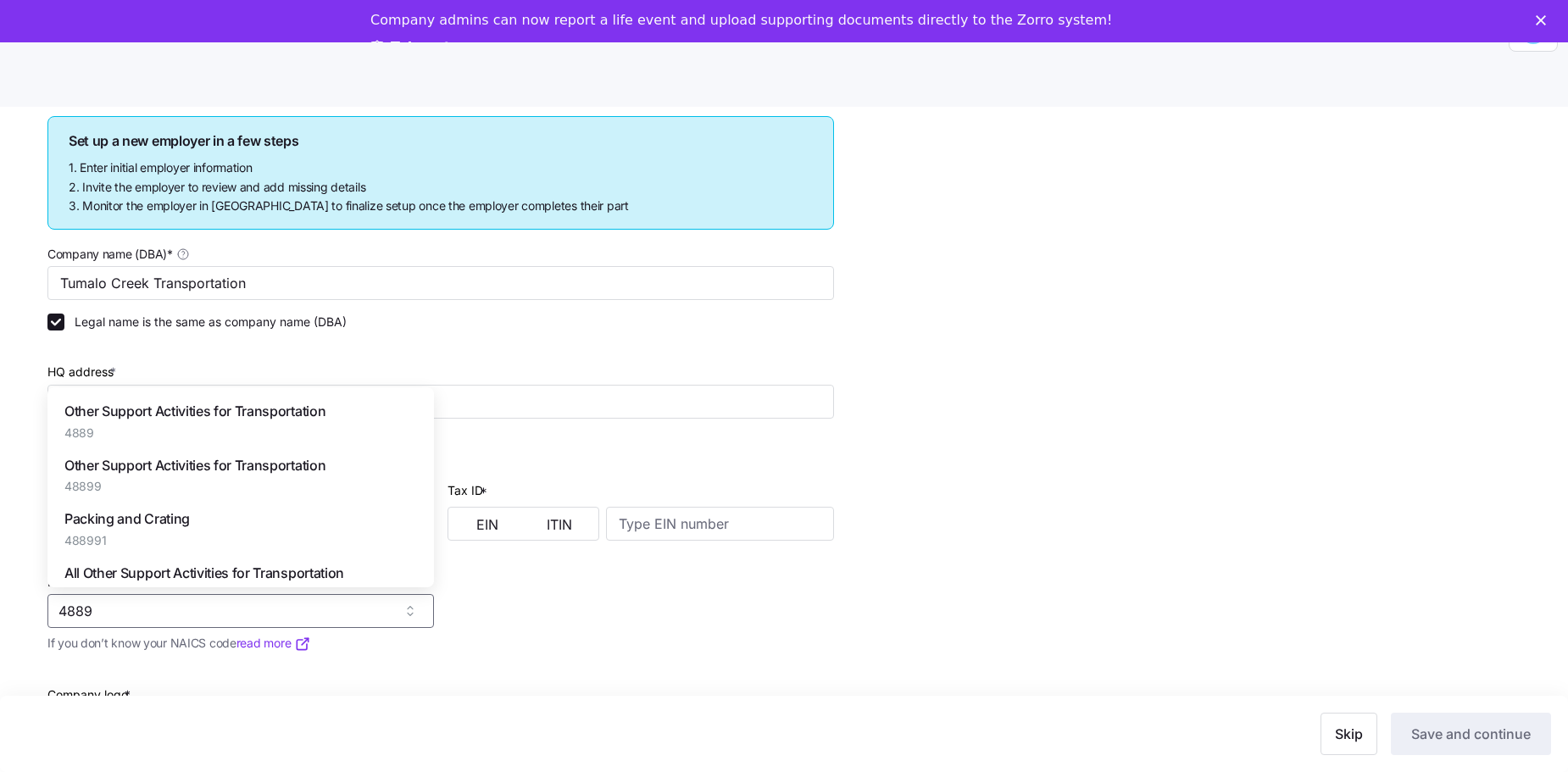
click at [480, 340] on div at bounding box center [640, 471] width 387 height 17
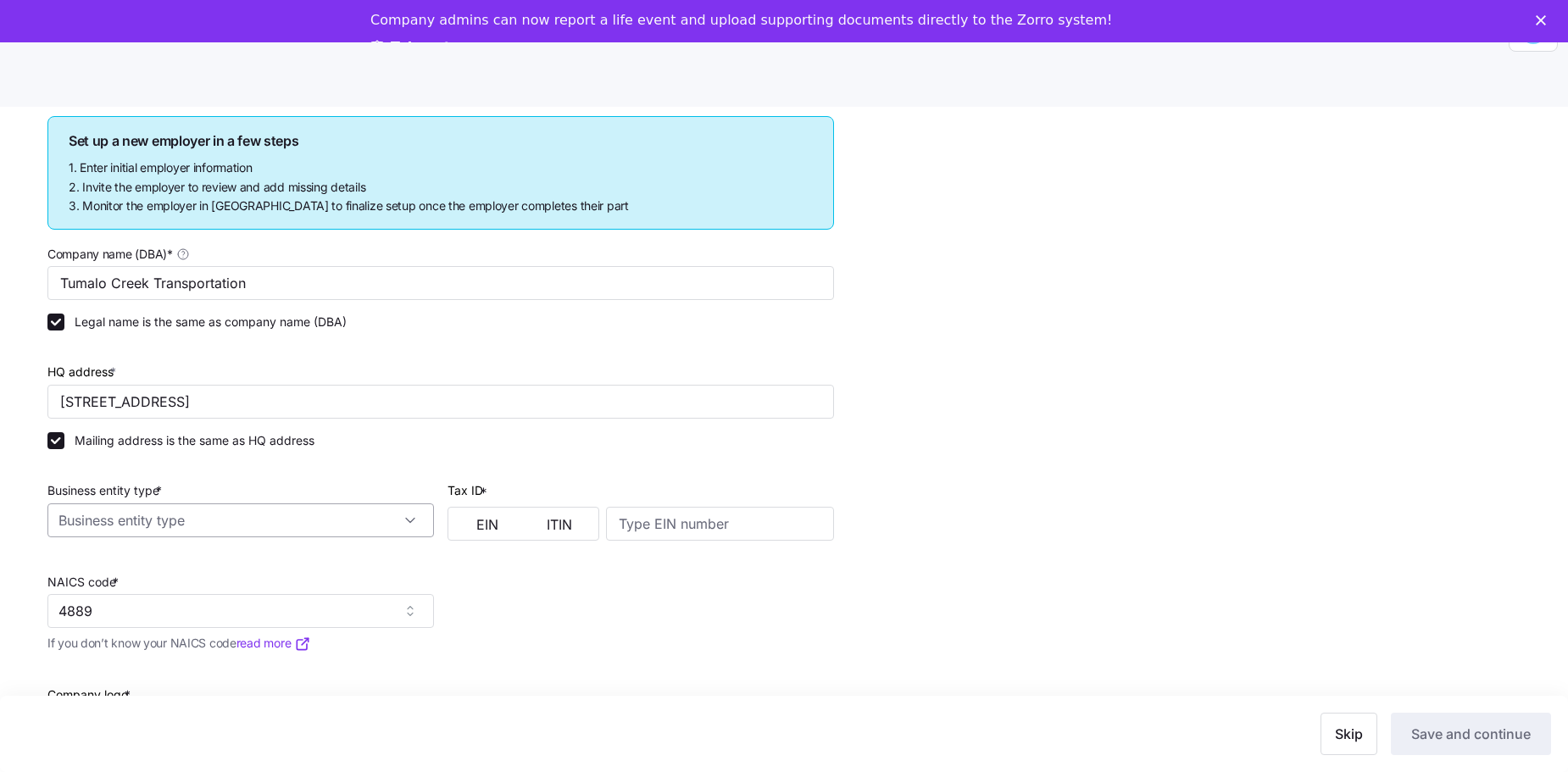
click at [325, 340] on input "Business entity type *" at bounding box center [240, 519] width 387 height 34
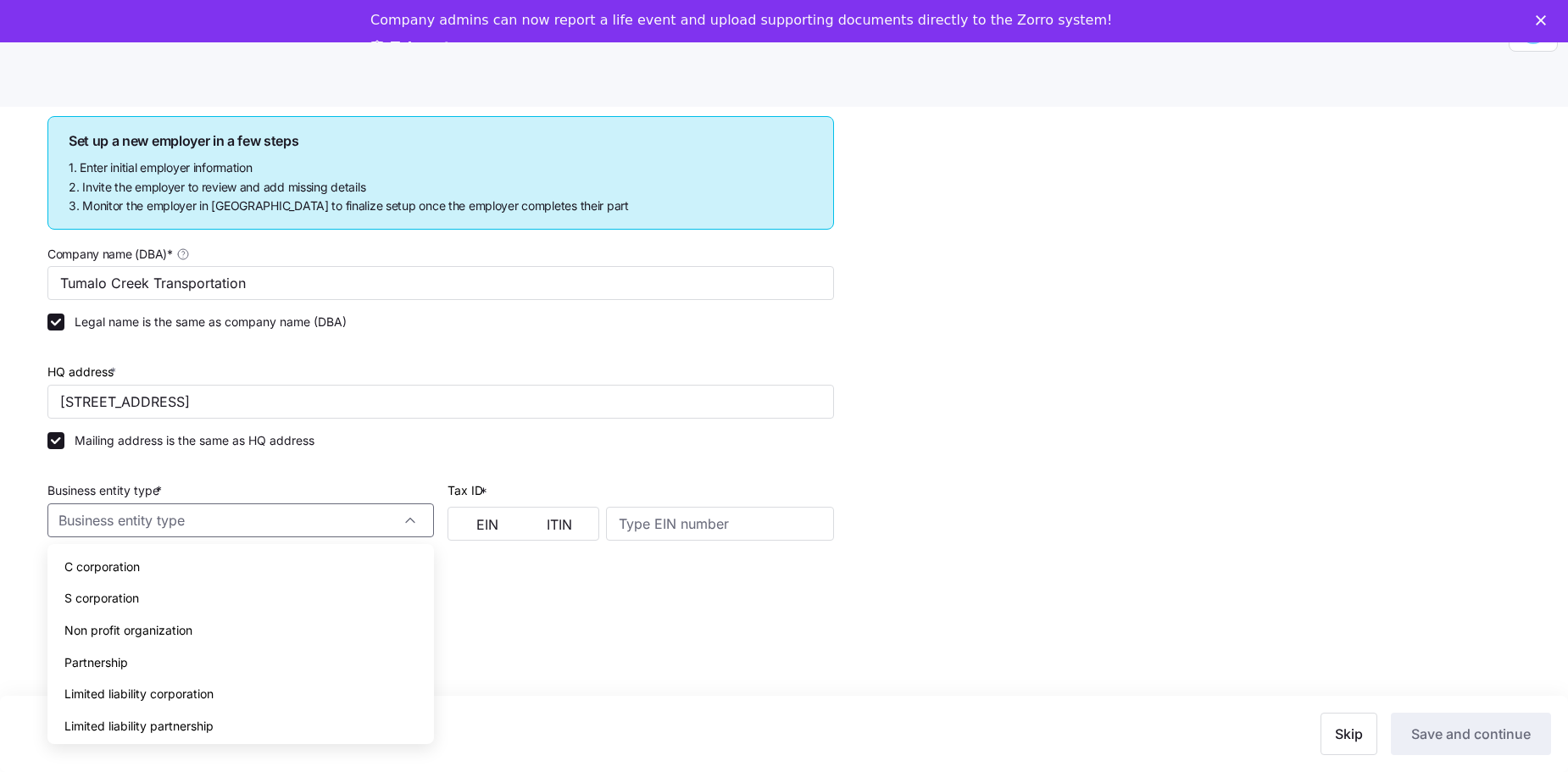
click at [362, 340] on div "Limited liability corporation" at bounding box center [241, 693] width 373 height 32
type input "Limited liability corporation"
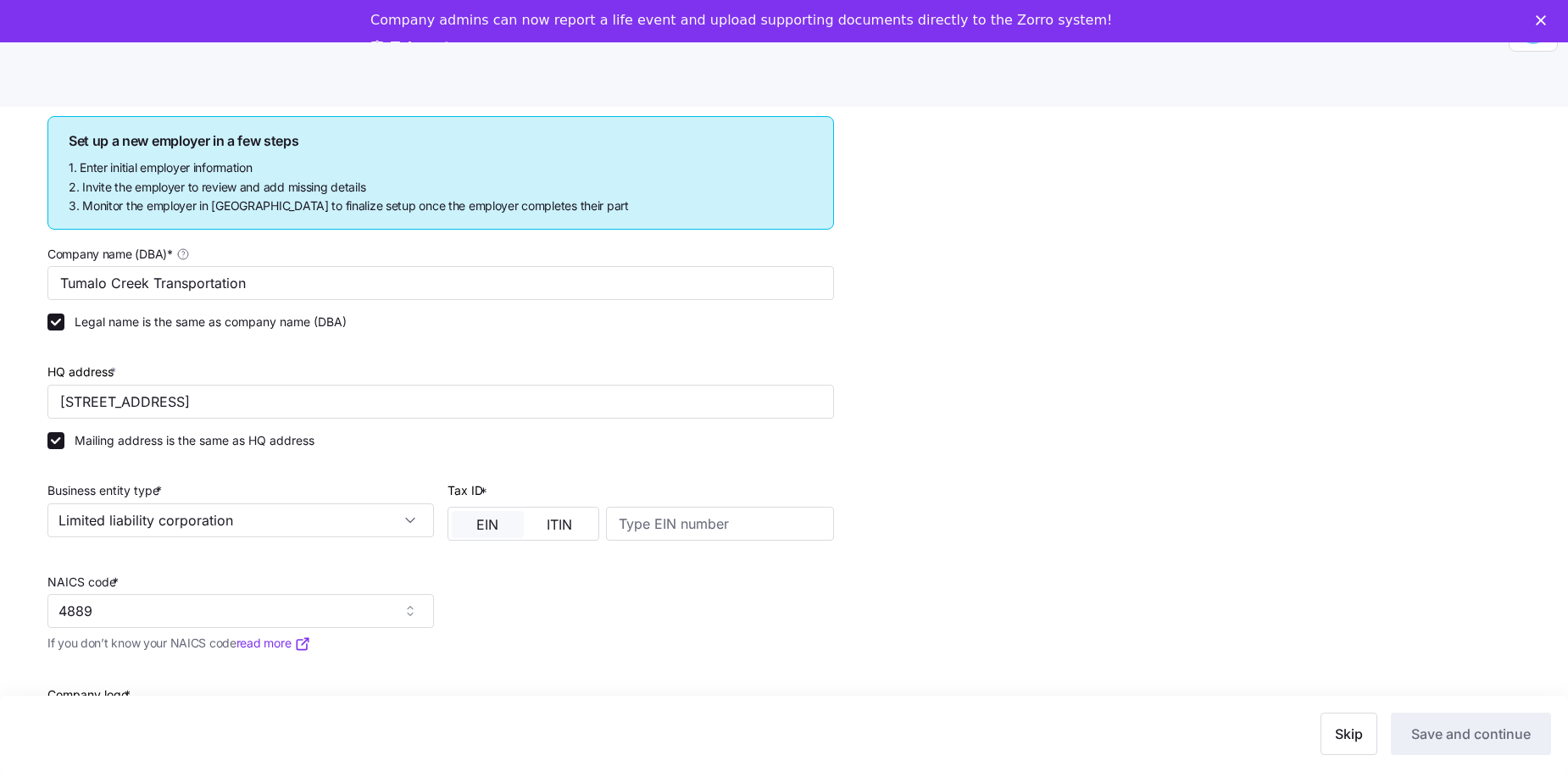
click at [479, 340] on span "EIN" at bounding box center [487, 524] width 22 height 14
click at [678, 340] on input at bounding box center [719, 523] width 228 height 34
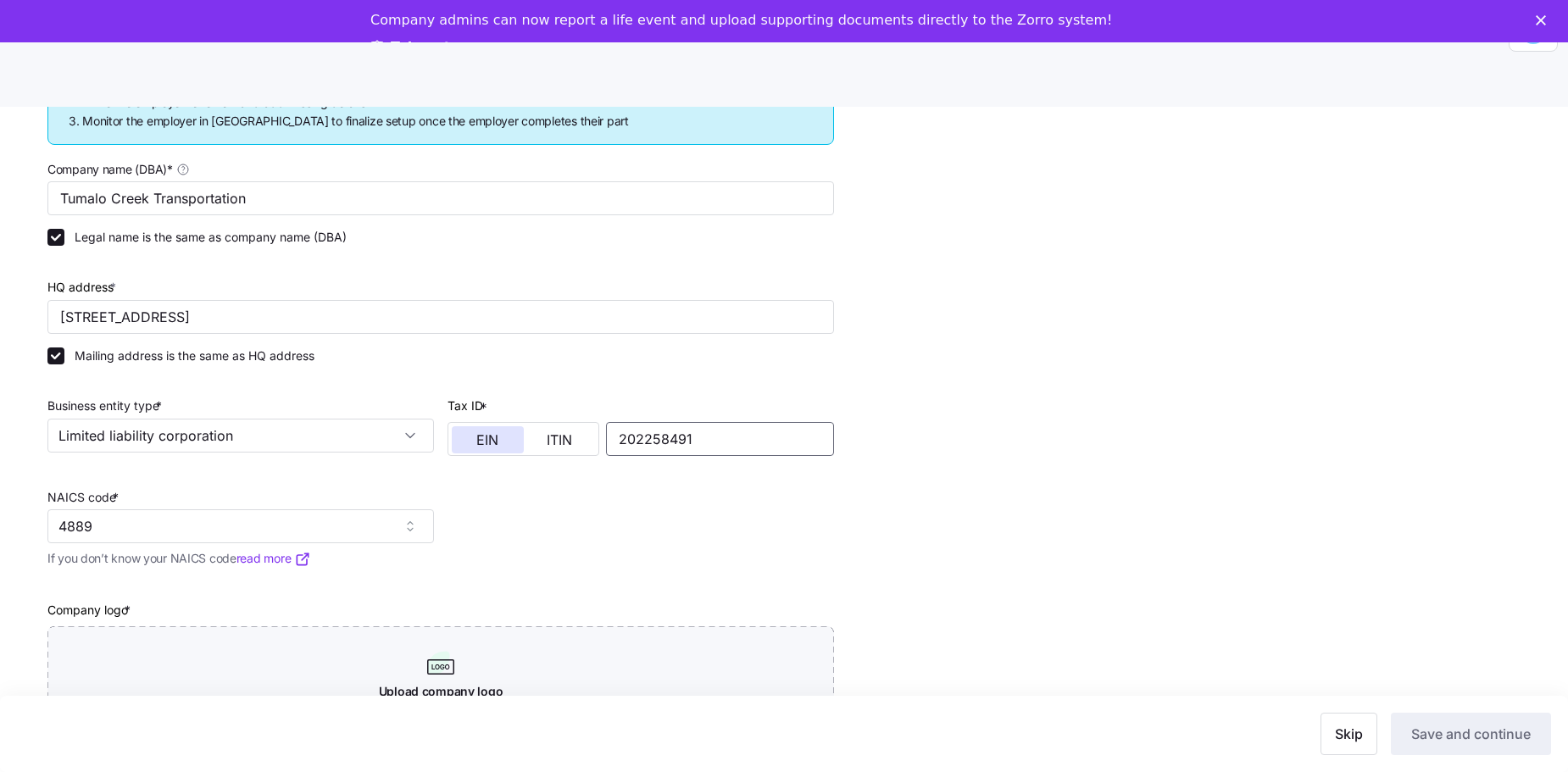
type input "202258491"
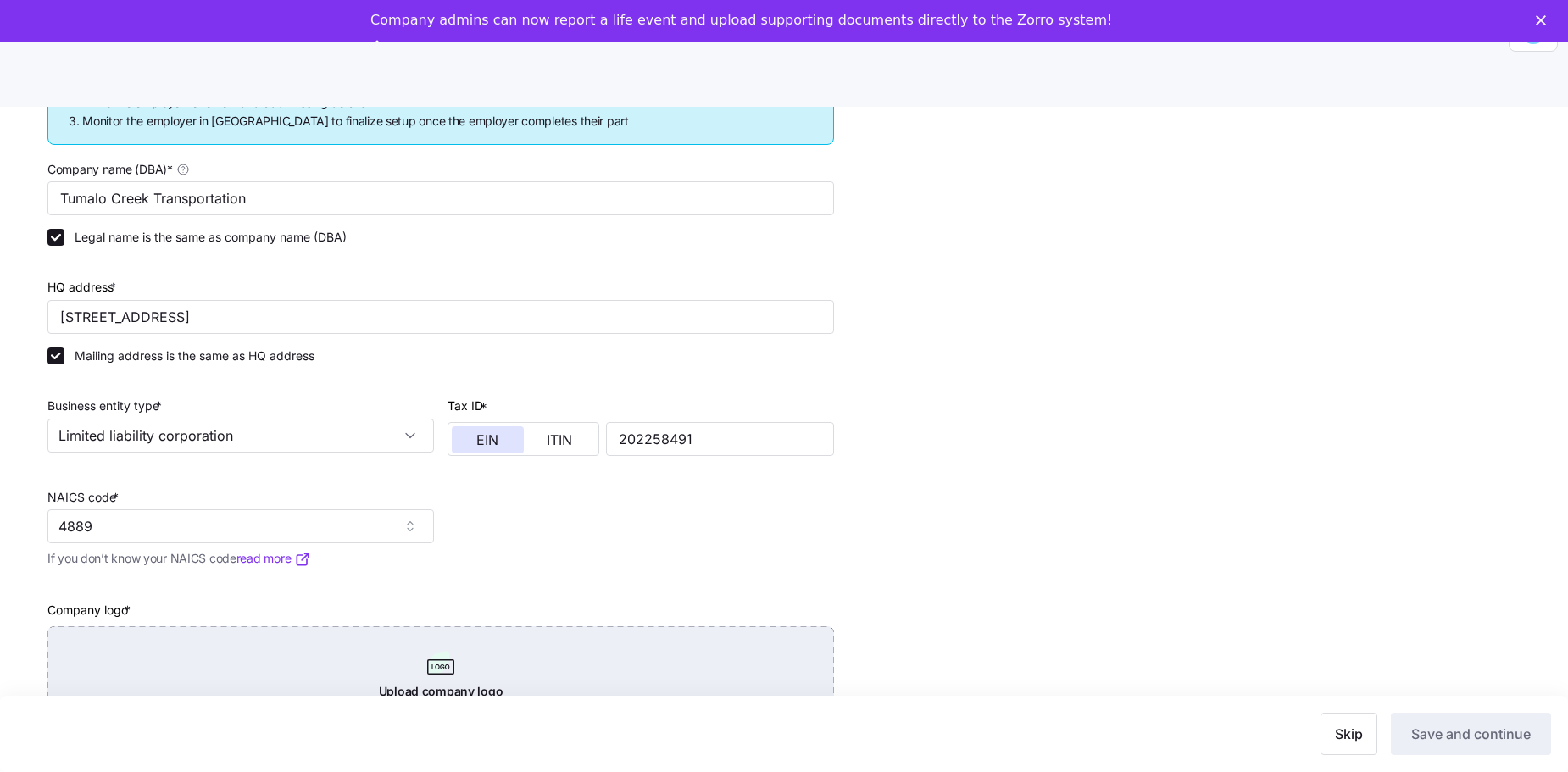
click at [445, 340] on div "Upload company logo Or drag it here" at bounding box center [440, 686] width 787 height 118
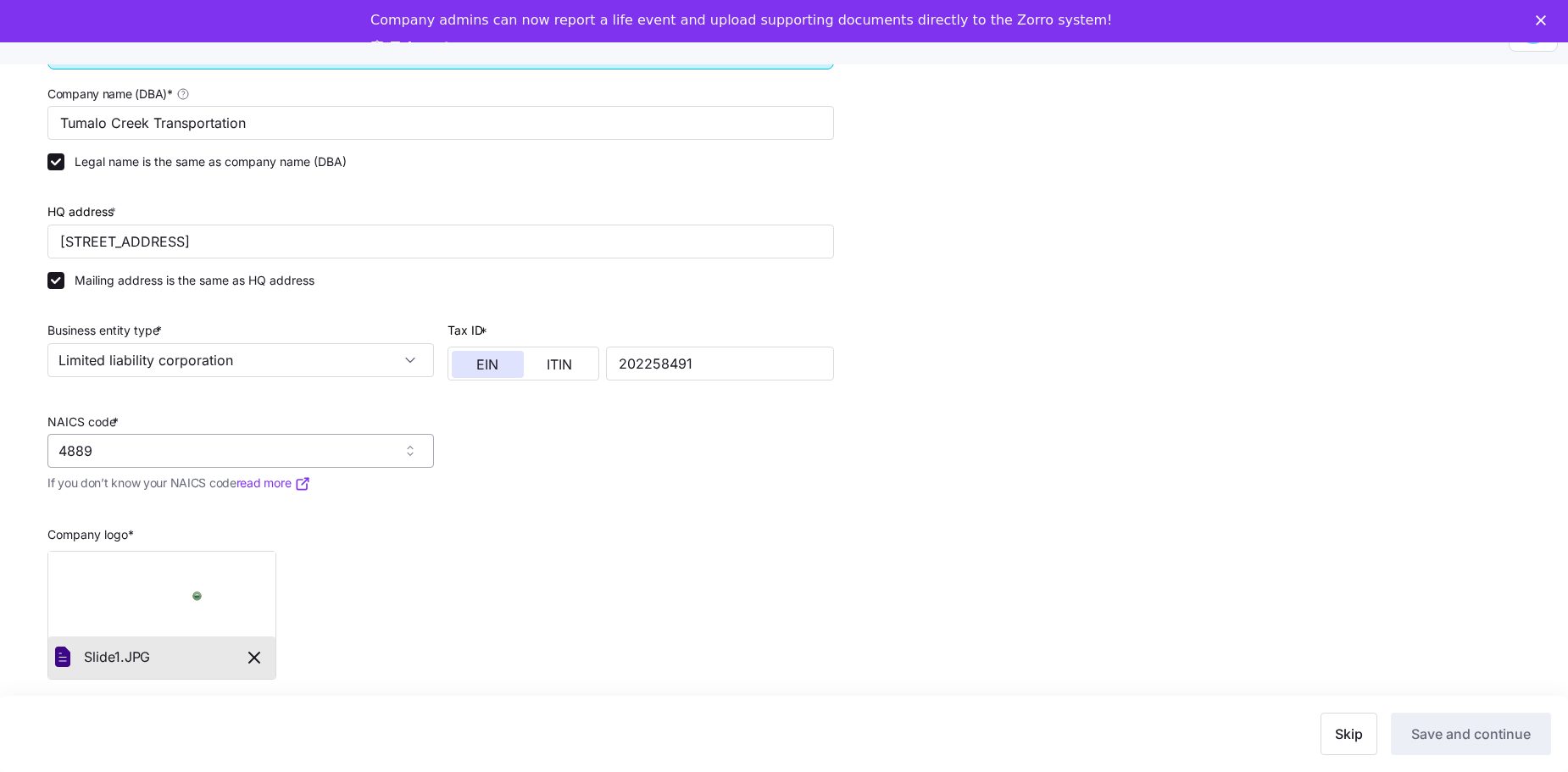
scroll to position [55, 0]
click at [764, 340] on div "Check your company details and add any missing info Set up a new employer in a …" at bounding box center [795, 346] width 1496 height 837
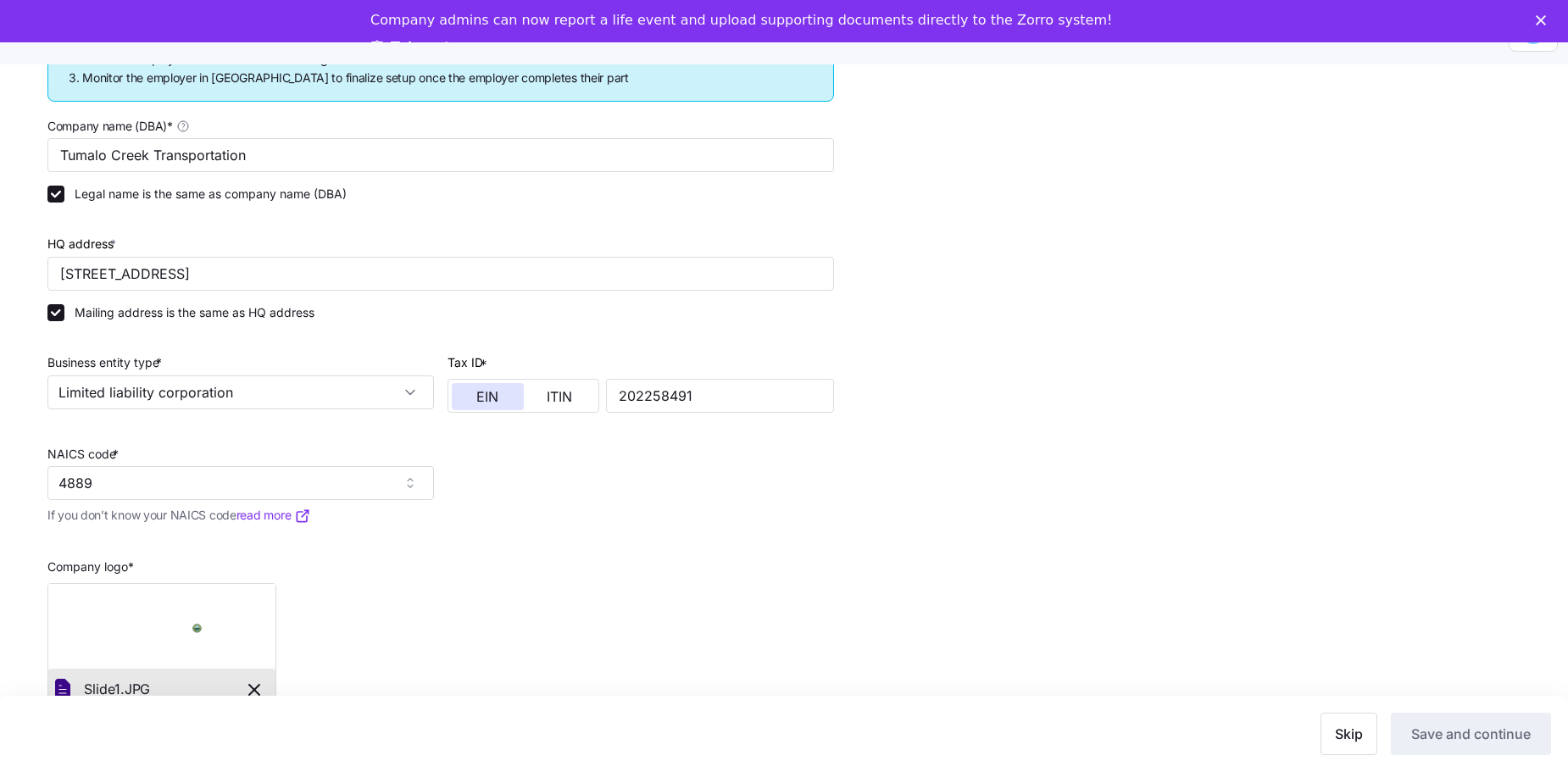
scroll to position [287, 0]
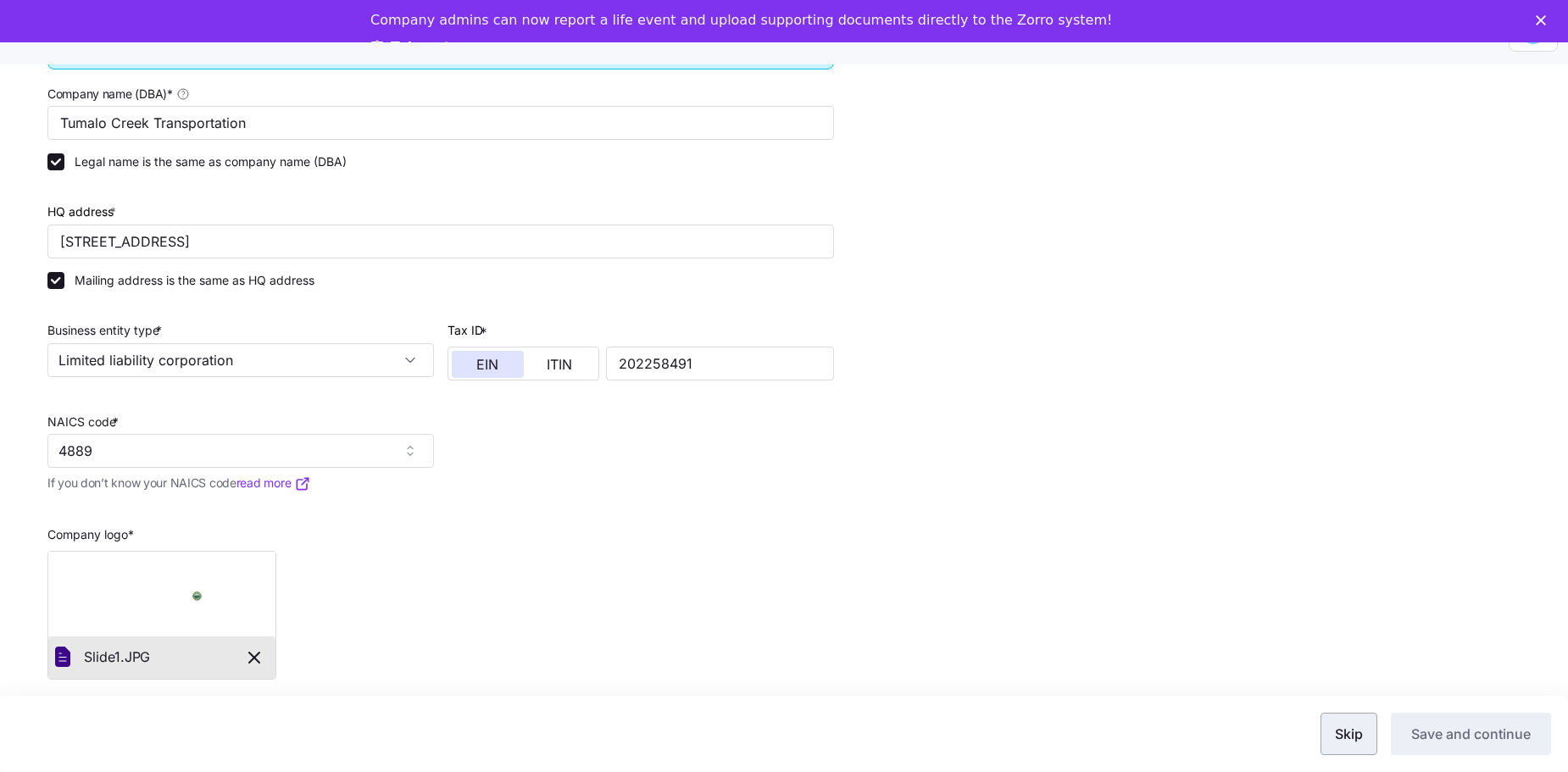
click at [764, 340] on button "Skip" at bounding box center [1349, 734] width 56 height 43
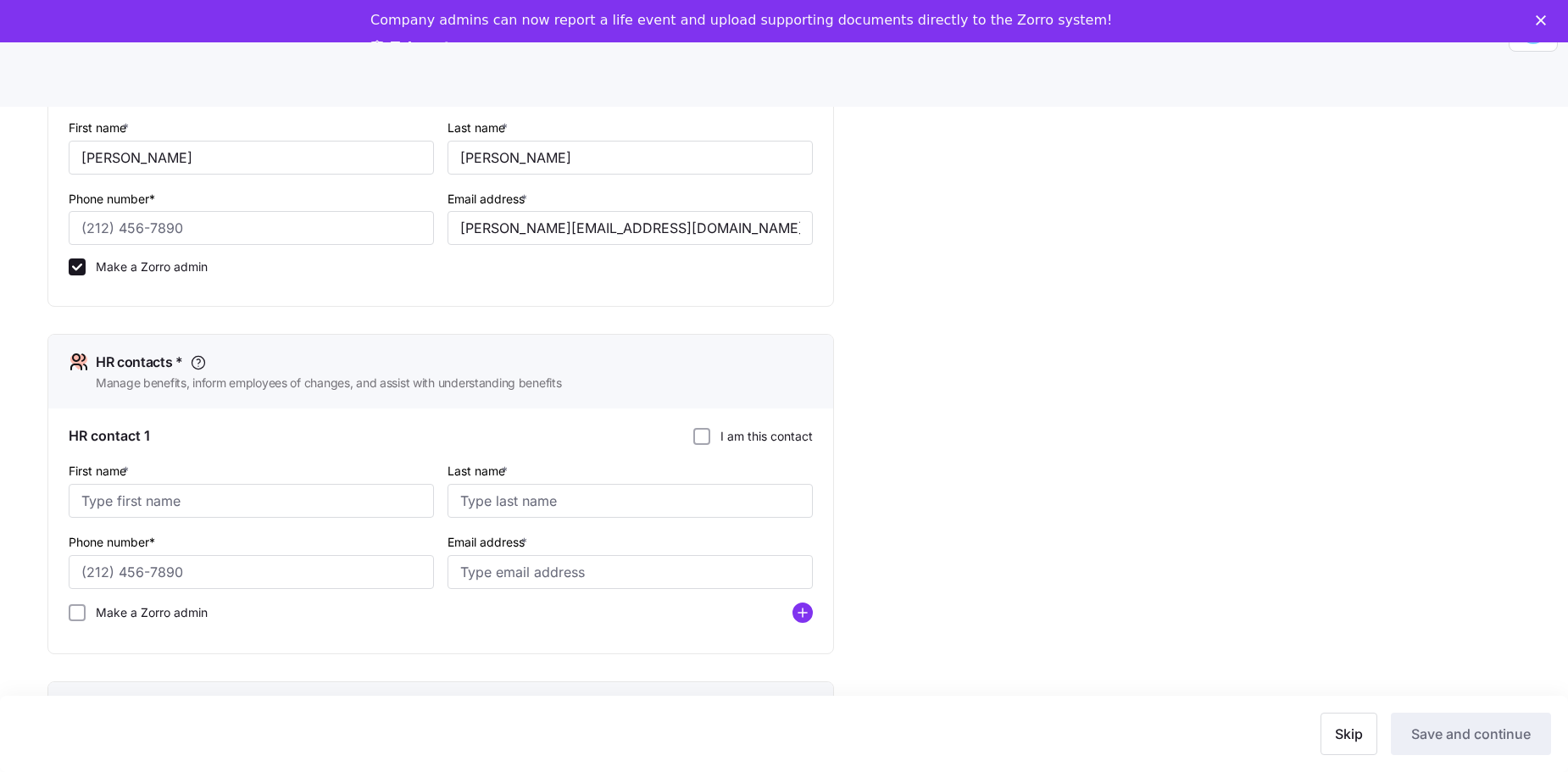
scroll to position [763, 0]
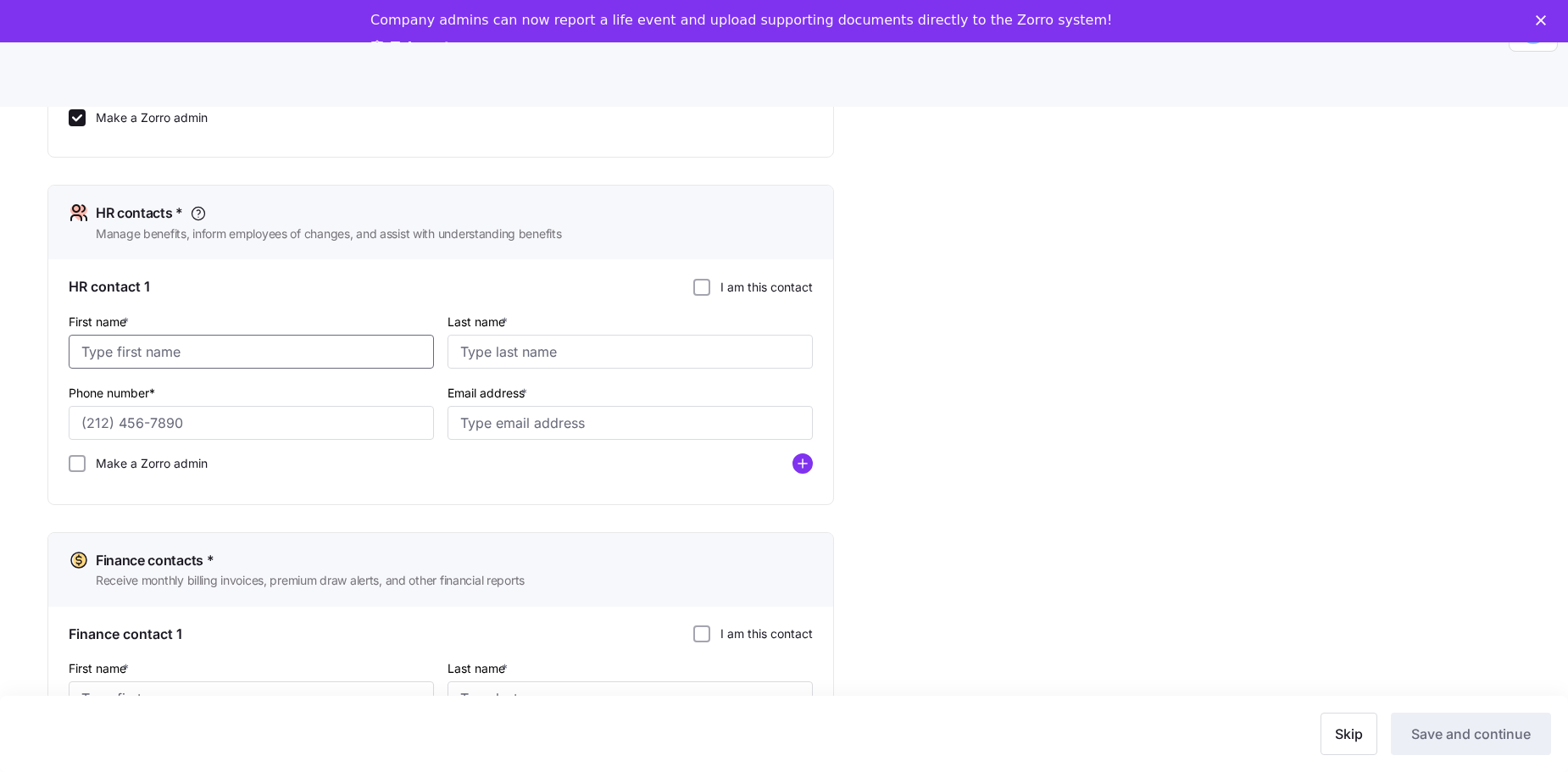
click at [340, 340] on input "First name *" at bounding box center [251, 351] width 366 height 34
type input "[PERSON_NAME]"
type input "[PHONE_NUMBER]"
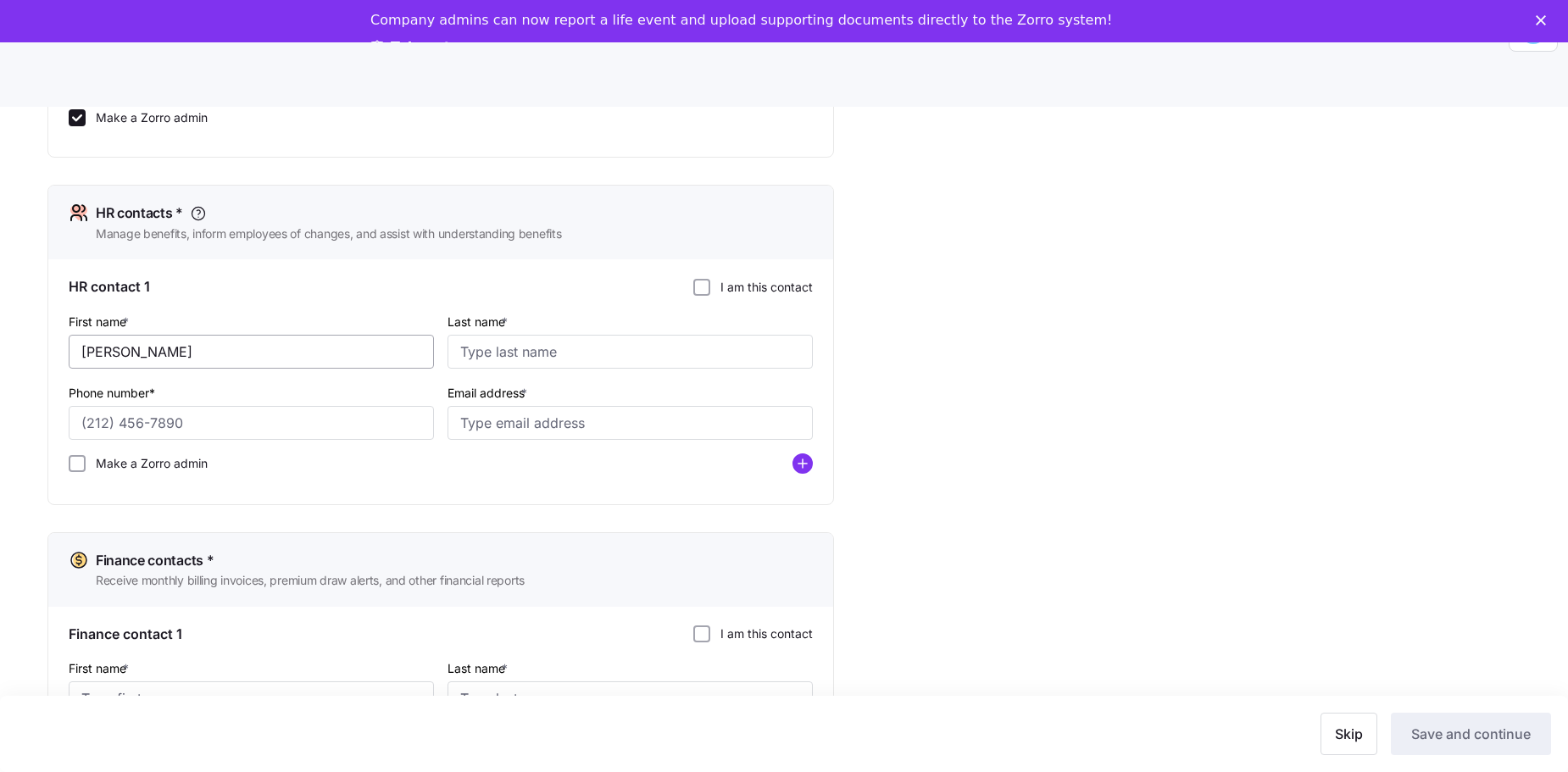
type input "[EMAIL_ADDRESS][DOMAIN_NAME]"
type input "[PHONE_NUMBER]"
type input "[PERSON_NAME]"
type input "[PHONE_NUMBER]"
type input "[EMAIL_ADDRESS][DOMAIN_NAME]"
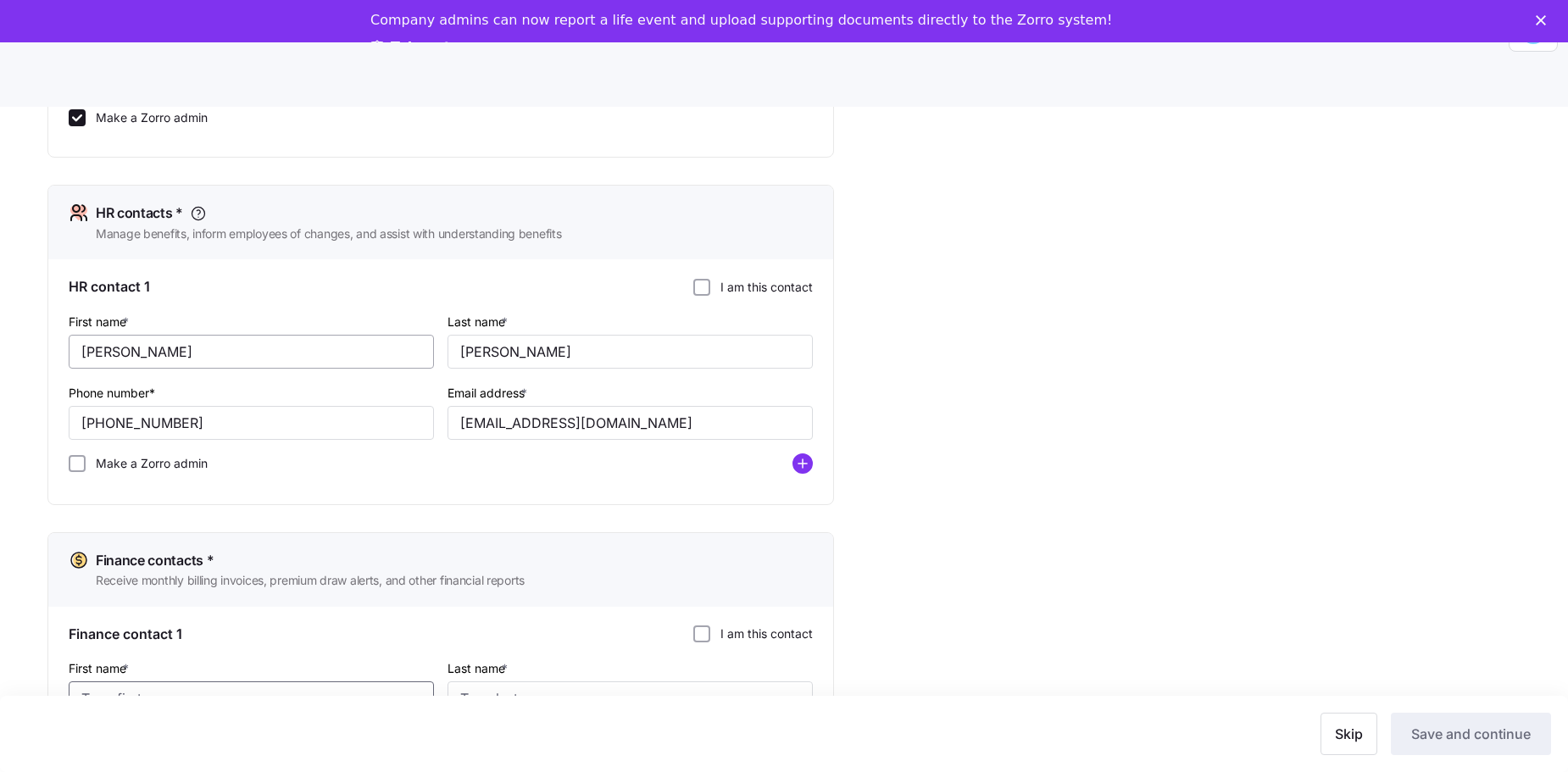
type input "[PERSON_NAME]"
type input "[PHONE_NUMBER]"
type input "[EMAIL_ADDRESS][DOMAIN_NAME]"
click at [161, 340] on label "Make a Zorro admin" at bounding box center [146, 463] width 122 height 17
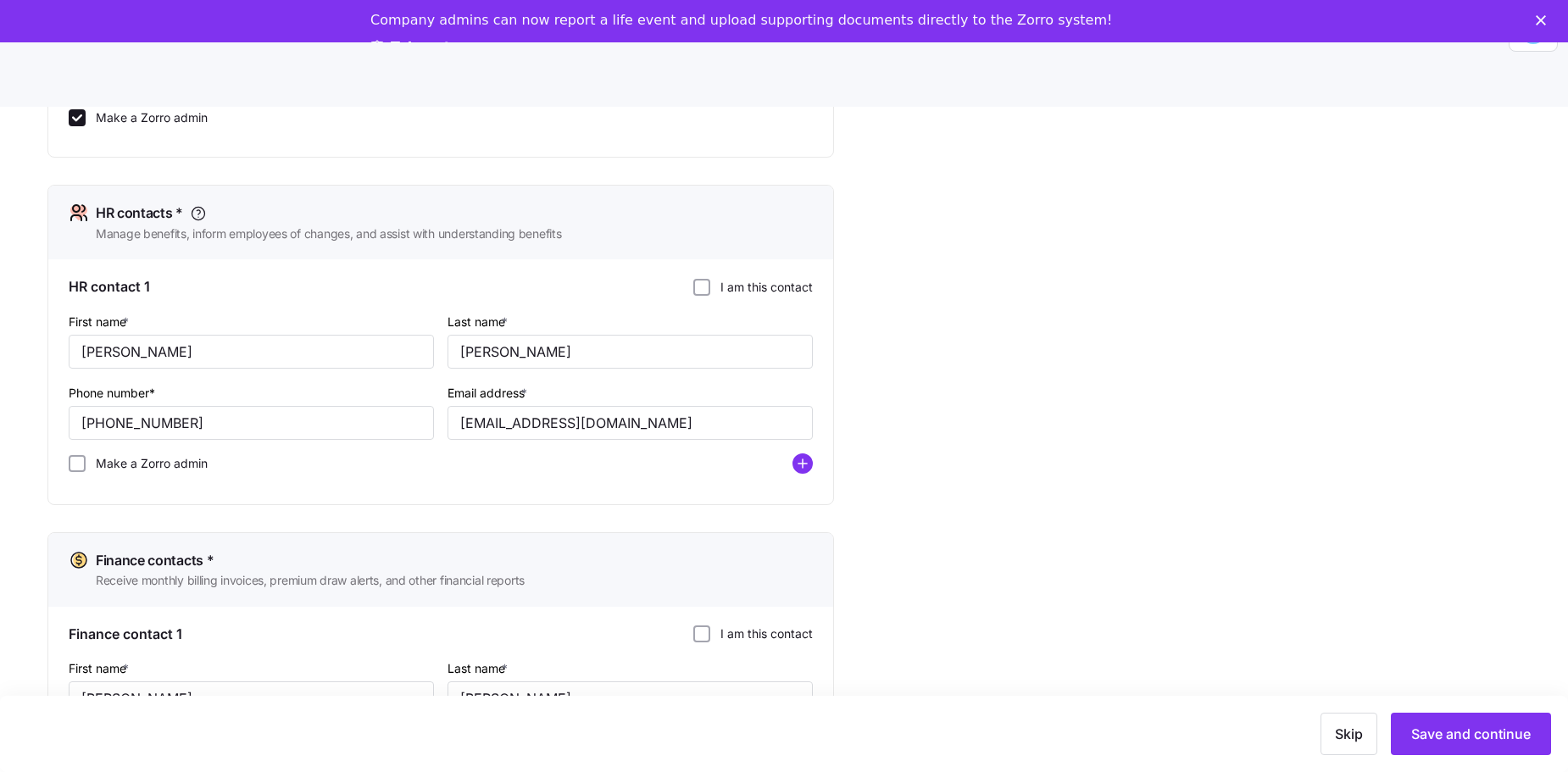
click at [85, 340] on input "Make a Zorro admin" at bounding box center [76, 463] width 17 height 17
checkbox input "true"
click at [690, 282] on div "HR contact 1 I am this contact" at bounding box center [440, 286] width 744 height 21
click at [701, 291] on input "I am this contact" at bounding box center [701, 287] width 17 height 17
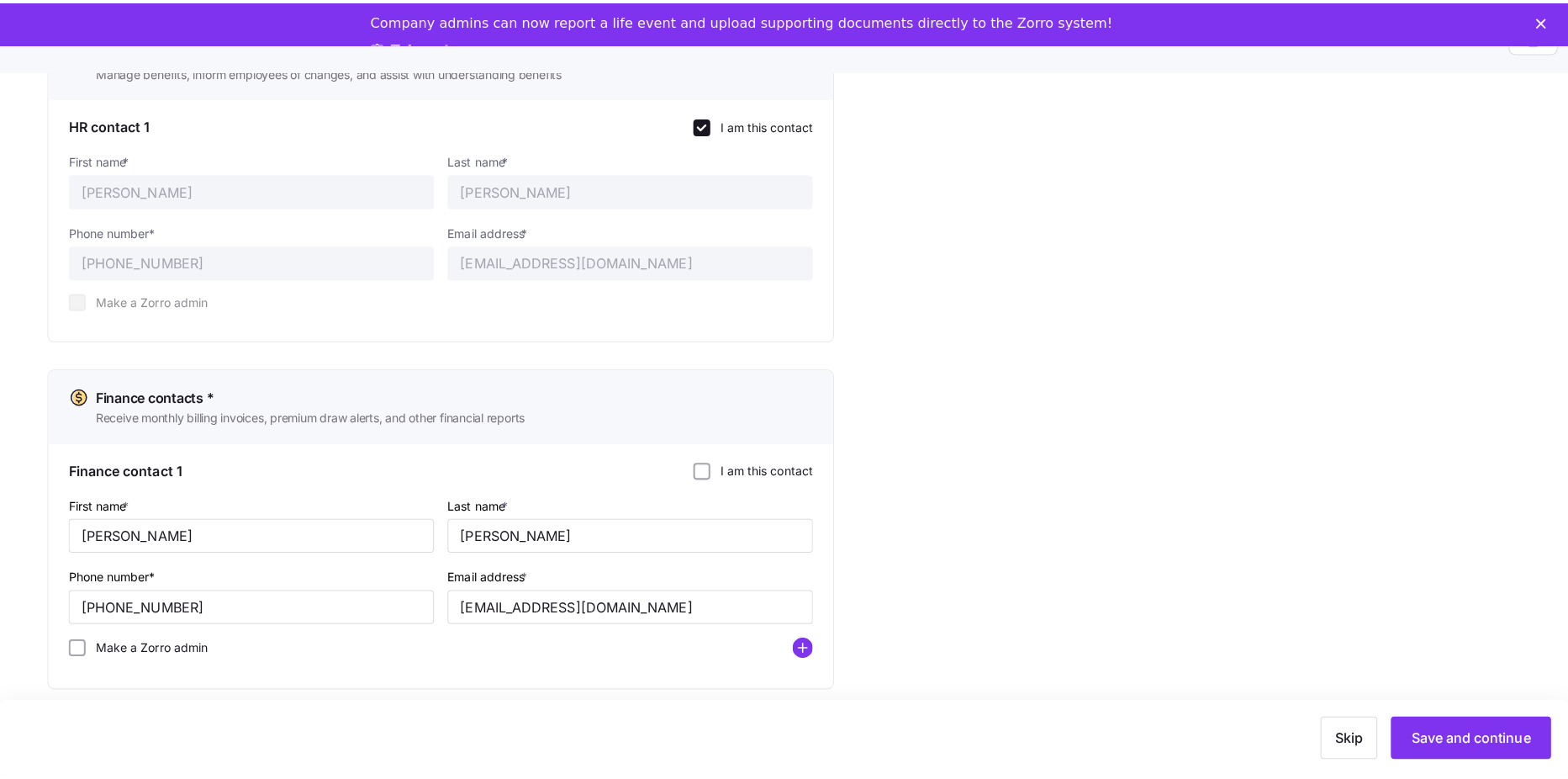
scroll to position [55, 0]
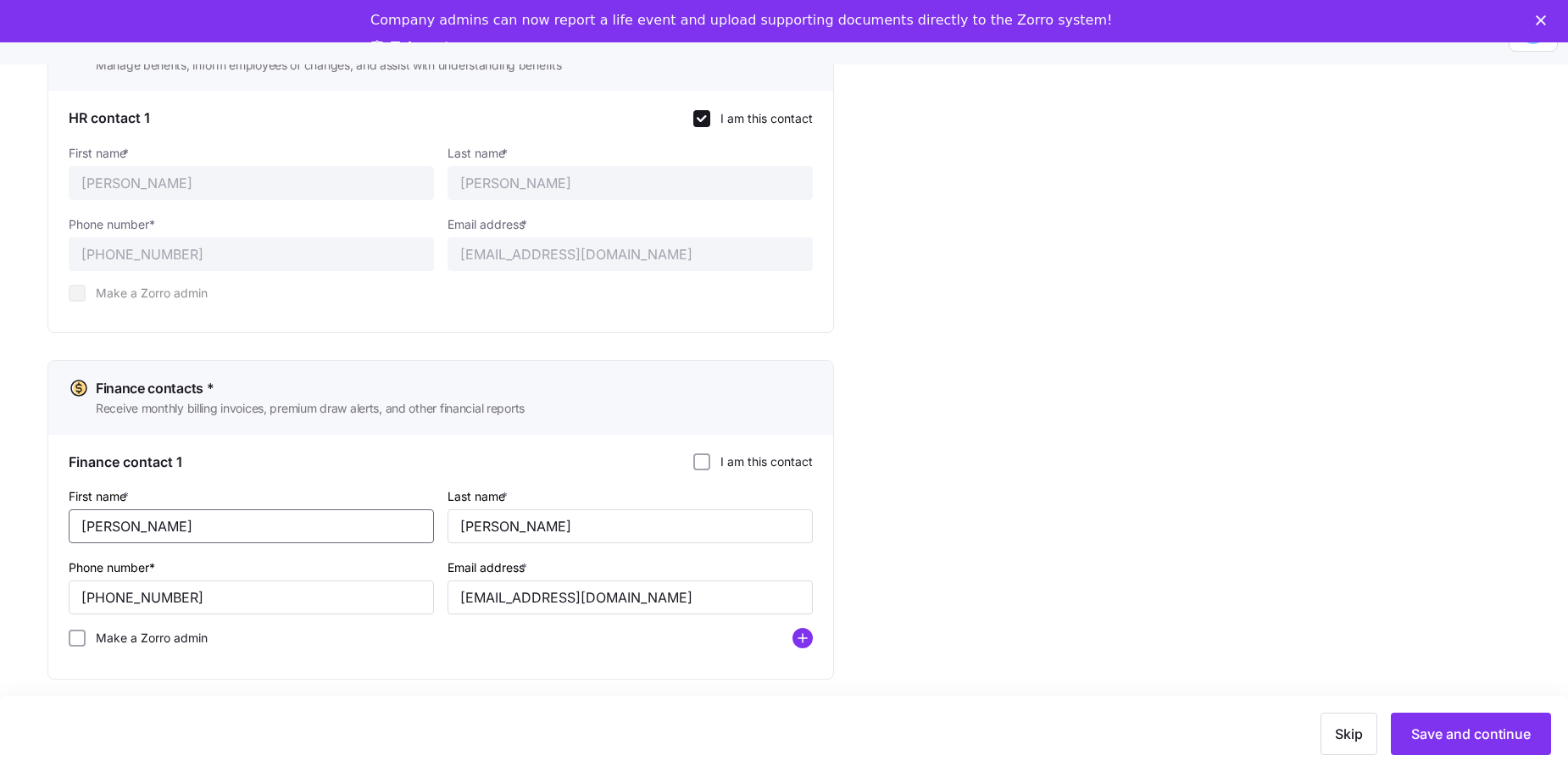
click at [335, 340] on input "[PERSON_NAME]" at bounding box center [251, 526] width 366 height 34
type input "j"
type input "[PERSON_NAME]"
click at [589, 340] on input "[PERSON_NAME]" at bounding box center [630, 526] width 366 height 34
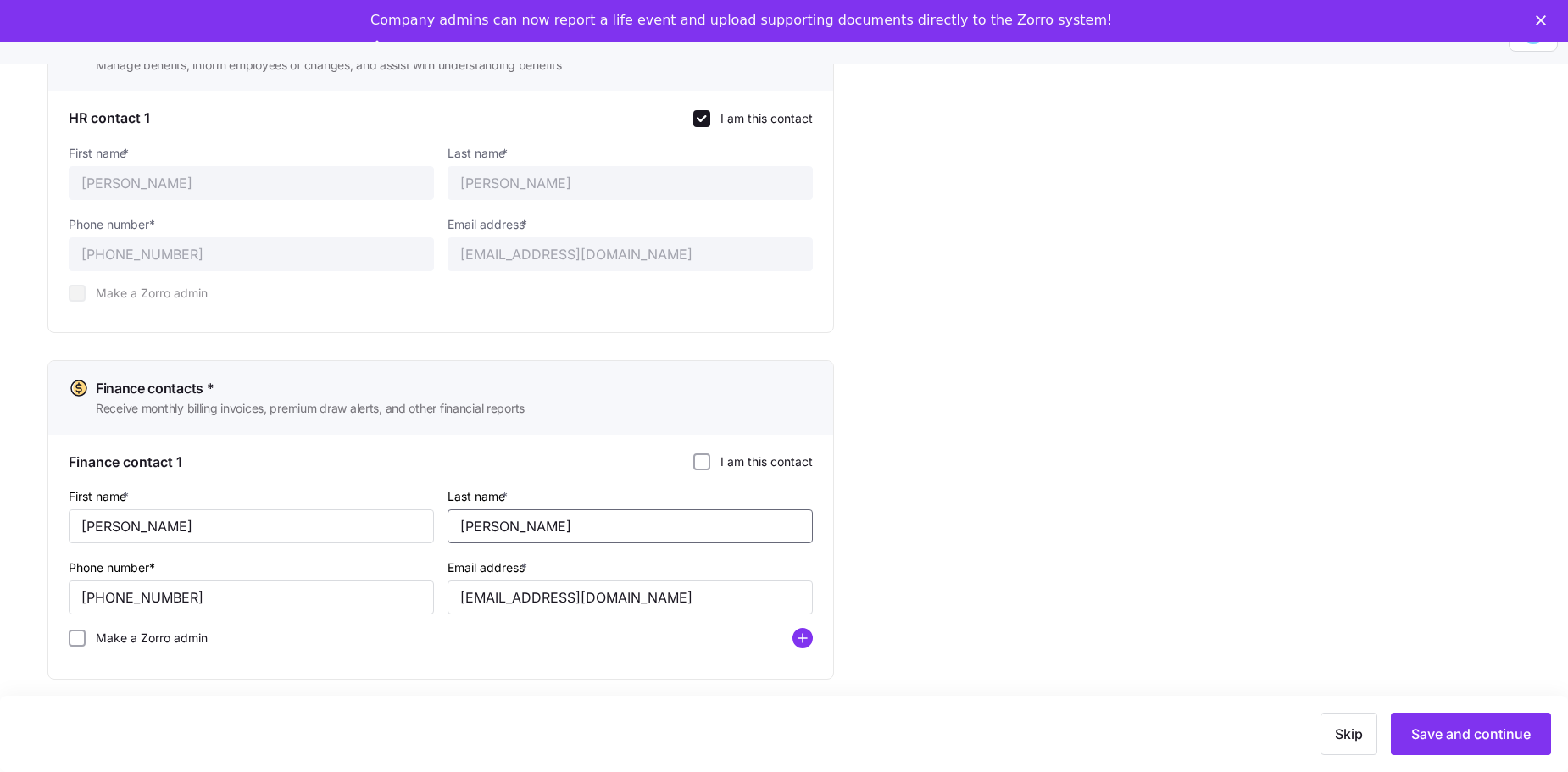
click at [589, 340] on input "[PERSON_NAME]" at bounding box center [630, 526] width 366 height 34
type input "[GEOGRAPHIC_DATA]"
click at [322, 340] on input "[PHONE_NUMBER]" at bounding box center [251, 597] width 366 height 34
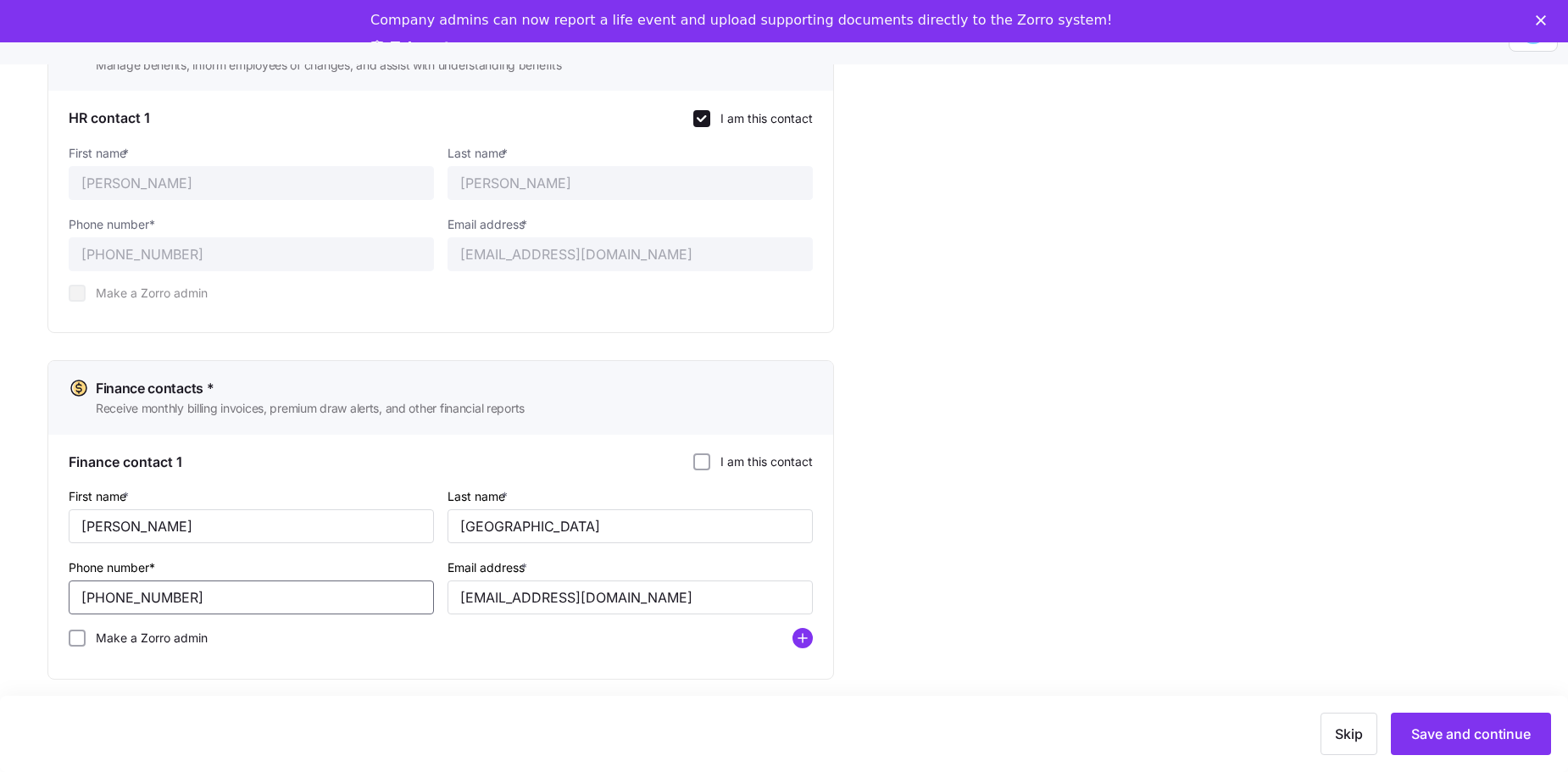
click at [322, 340] on input "[PHONE_NUMBER]" at bounding box center [251, 597] width 366 height 34
type input "[PHONE_NUMBER]"
click at [78, 340] on input "Make a Zorro admin" at bounding box center [76, 637] width 17 height 17
checkbox input "true"
click at [606, 340] on input "[EMAIL_ADDRESS][DOMAIN_NAME]" at bounding box center [630, 597] width 366 height 34
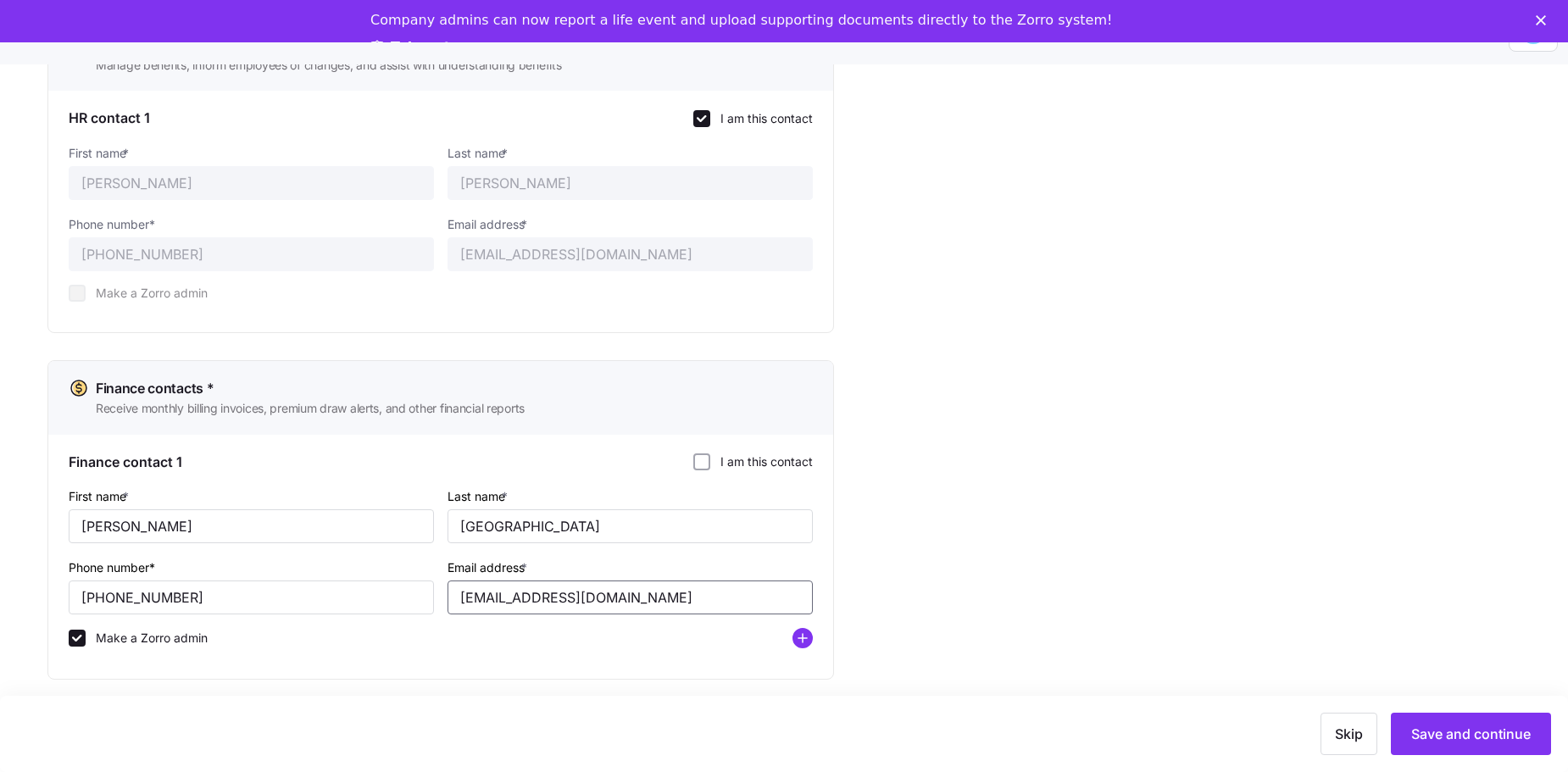
click at [606, 340] on input "[EMAIL_ADDRESS][DOMAIN_NAME]" at bounding box center [630, 597] width 366 height 34
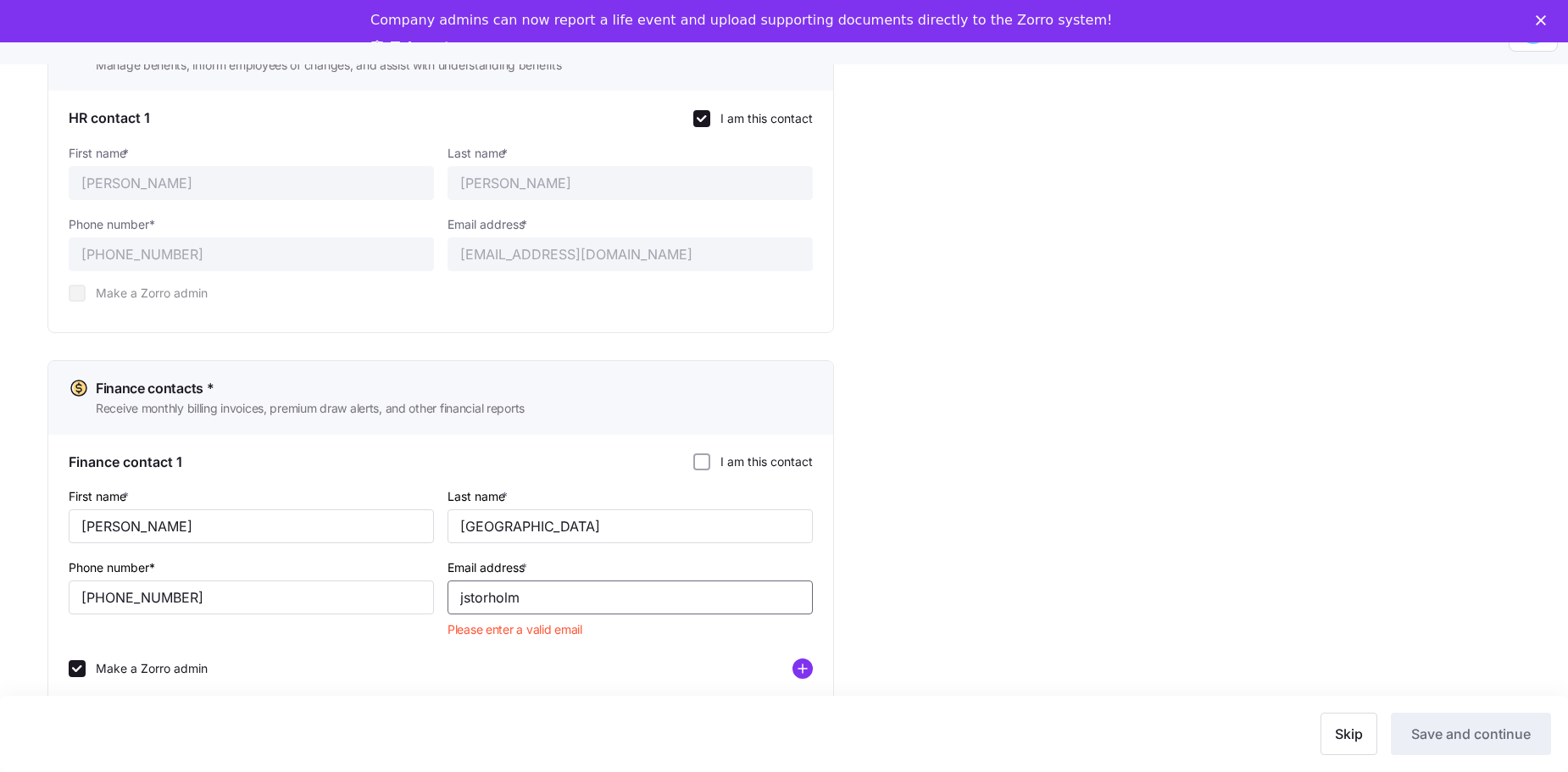
type input "[EMAIL_ADDRESS][DOMAIN_NAME]"
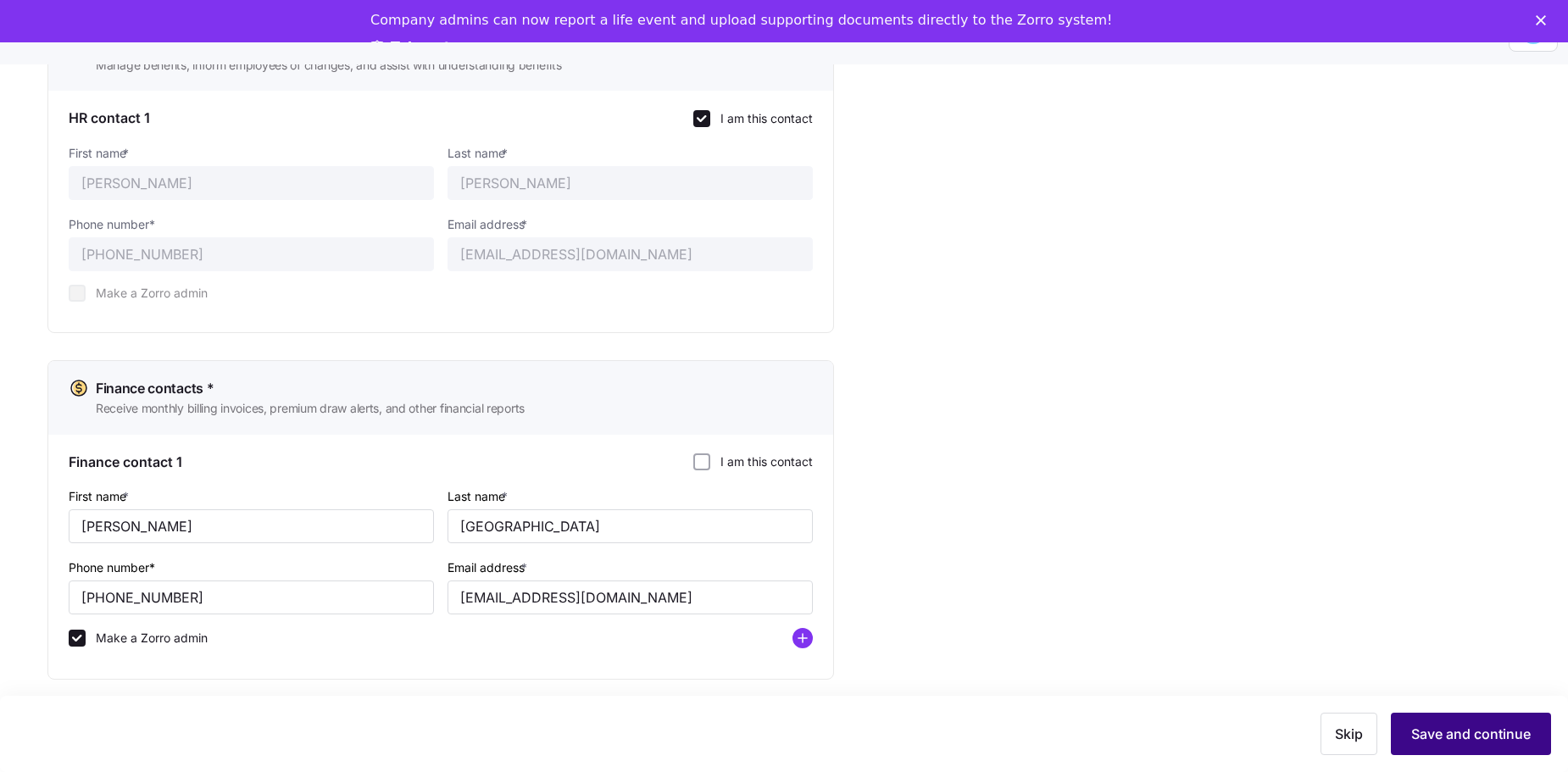
click at [764, 340] on span "Save and continue" at bounding box center [1470, 734] width 119 height 20
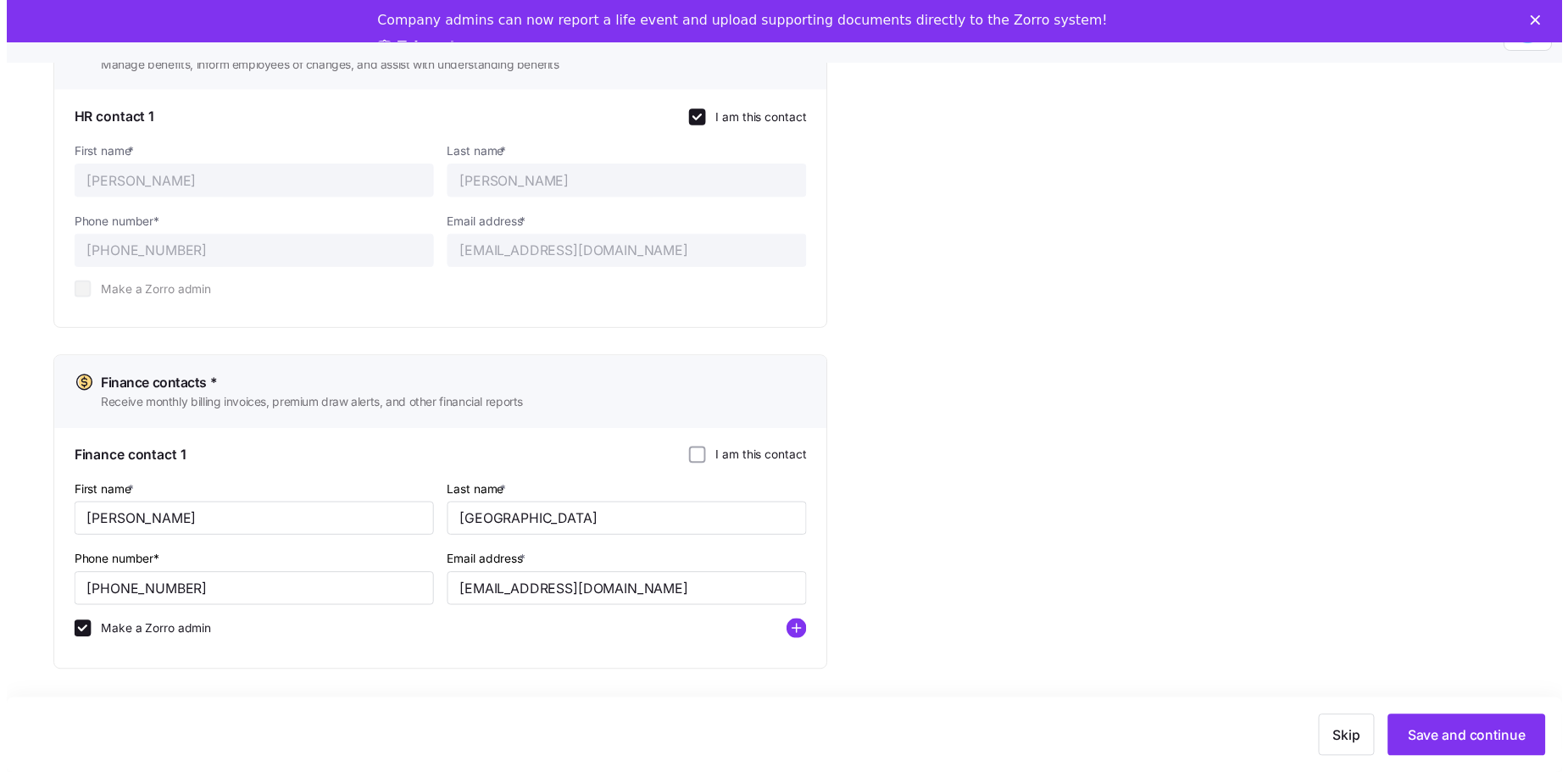
scroll to position [43, 0]
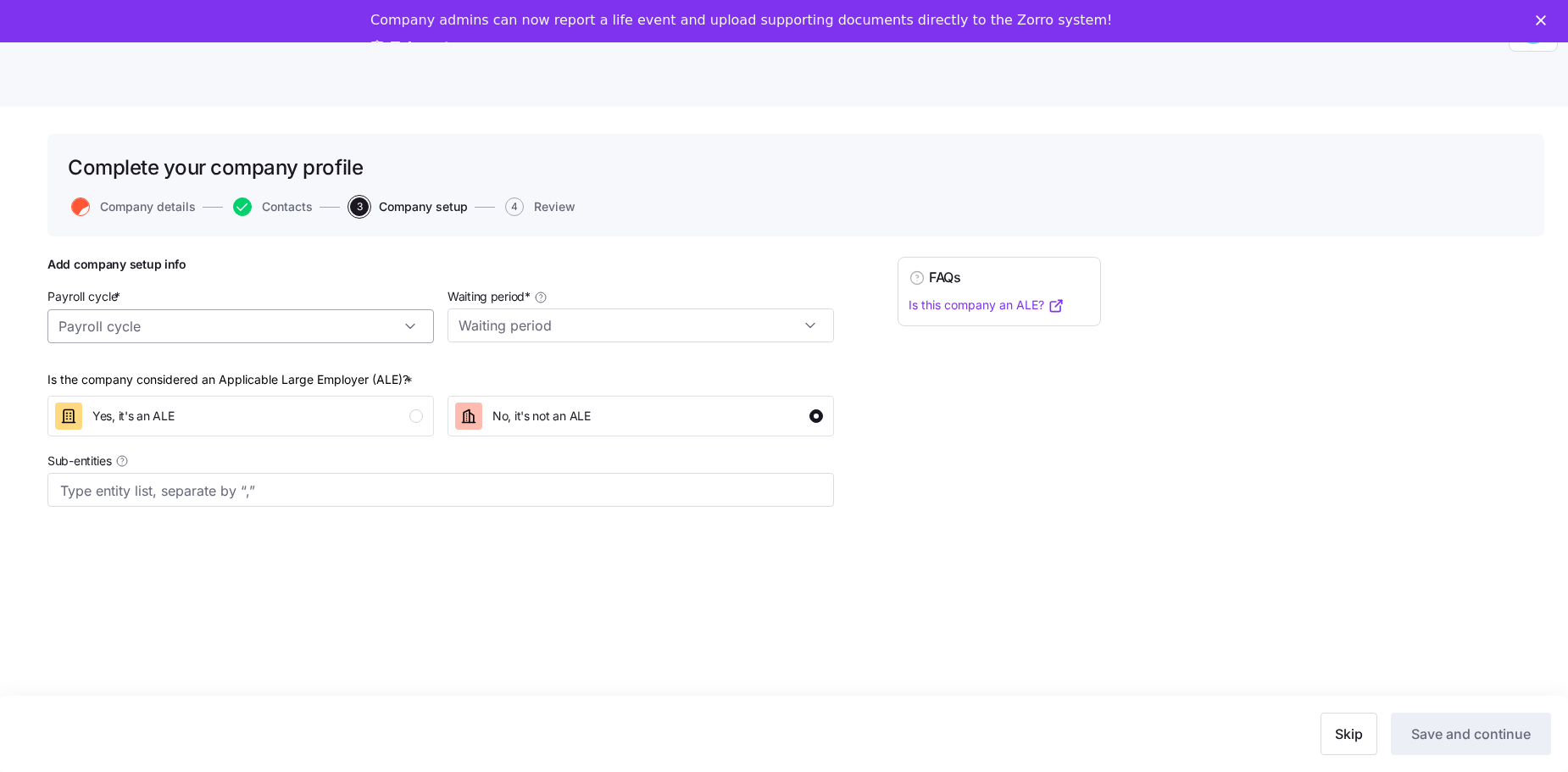
click at [404, 332] on input "Payroll cycle *" at bounding box center [240, 326] width 387 height 34
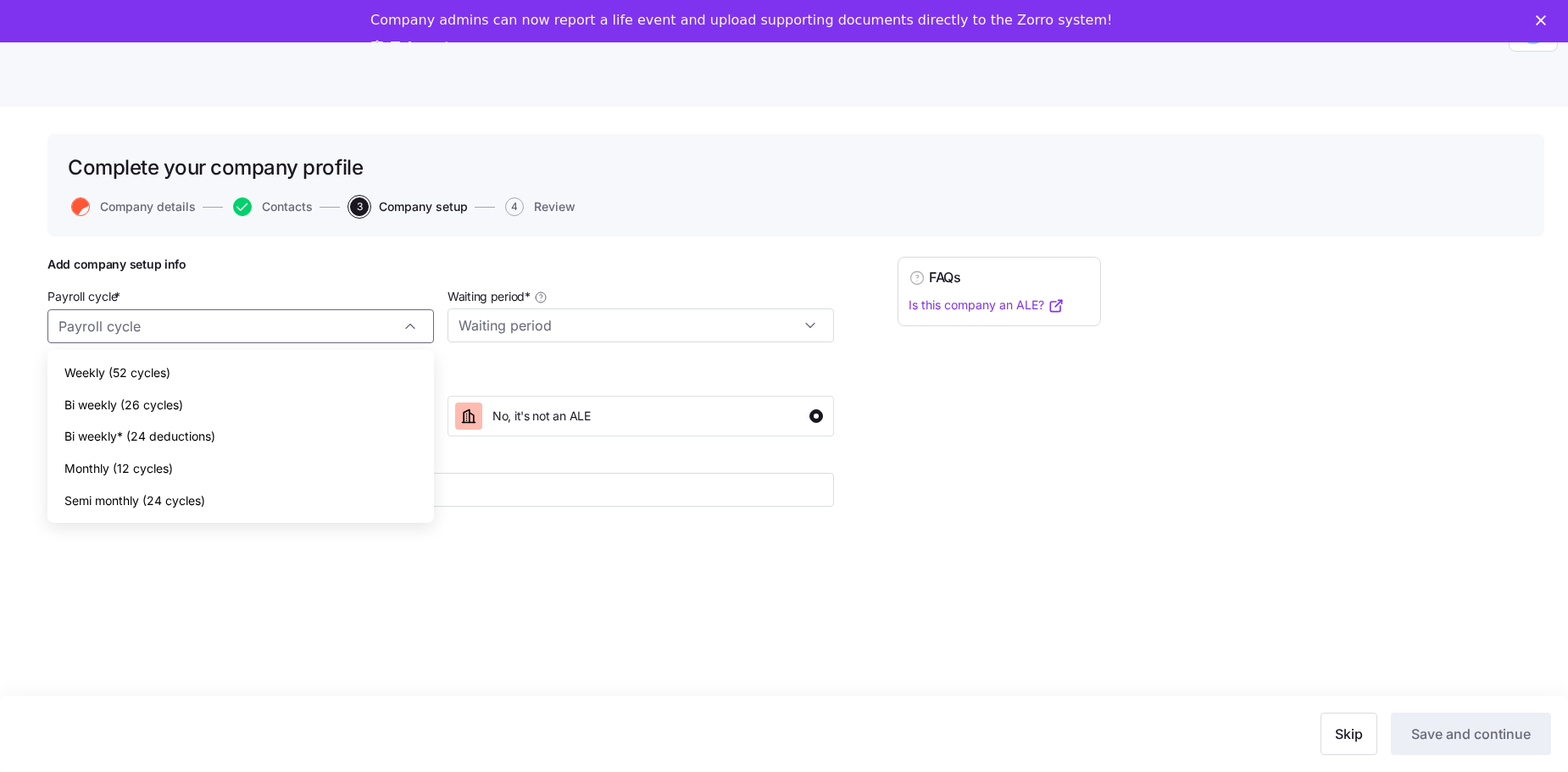
click at [381, 340] on div "Bi weekly (26 cycles)" at bounding box center [241, 405] width 373 height 32
type input "Bi weekly (26 cycles)"
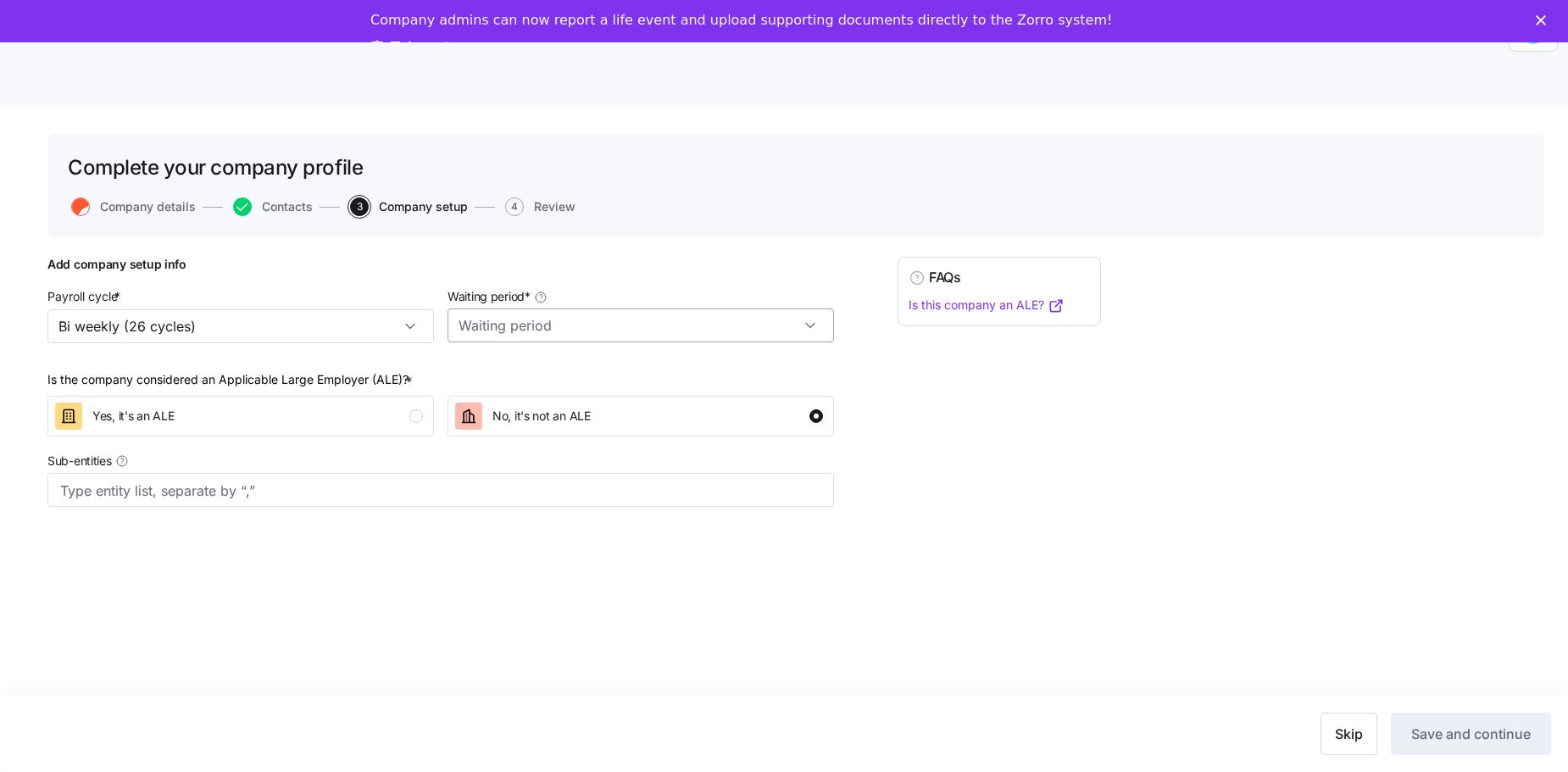
click at [764, 326] on input "Waiting period *" at bounding box center [640, 325] width 387 height 34
click at [764, 340] on div "No waiting period" at bounding box center [640, 371] width 373 height 32
type input "No waiting period"
click at [764, 340] on div "No, it's not an ALE" at bounding box center [638, 416] width 367 height 27
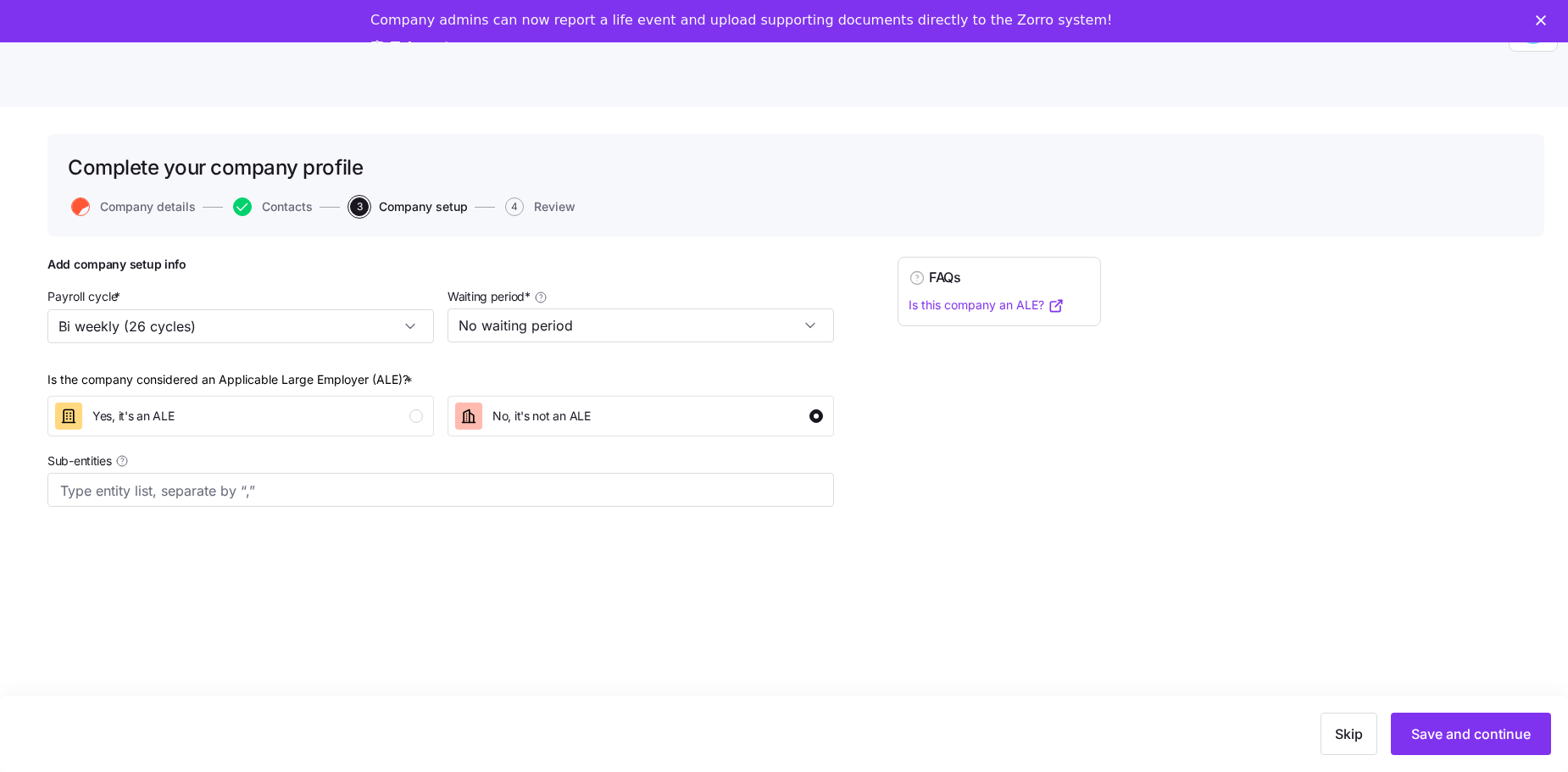
click at [764, 340] on div "Add company setup info Payroll cycle * Bi weekly (26 cycles) Waiting period * N…" at bounding box center [795, 424] width 1496 height 335
click at [569, 340] on span "No, it's not an ALE" at bounding box center [541, 416] width 98 height 17
click at [572, 340] on div "No, it's not an ALE" at bounding box center [541, 416] width 98 height 27
click at [764, 340] on span "Save and continue" at bounding box center [1470, 734] width 119 height 20
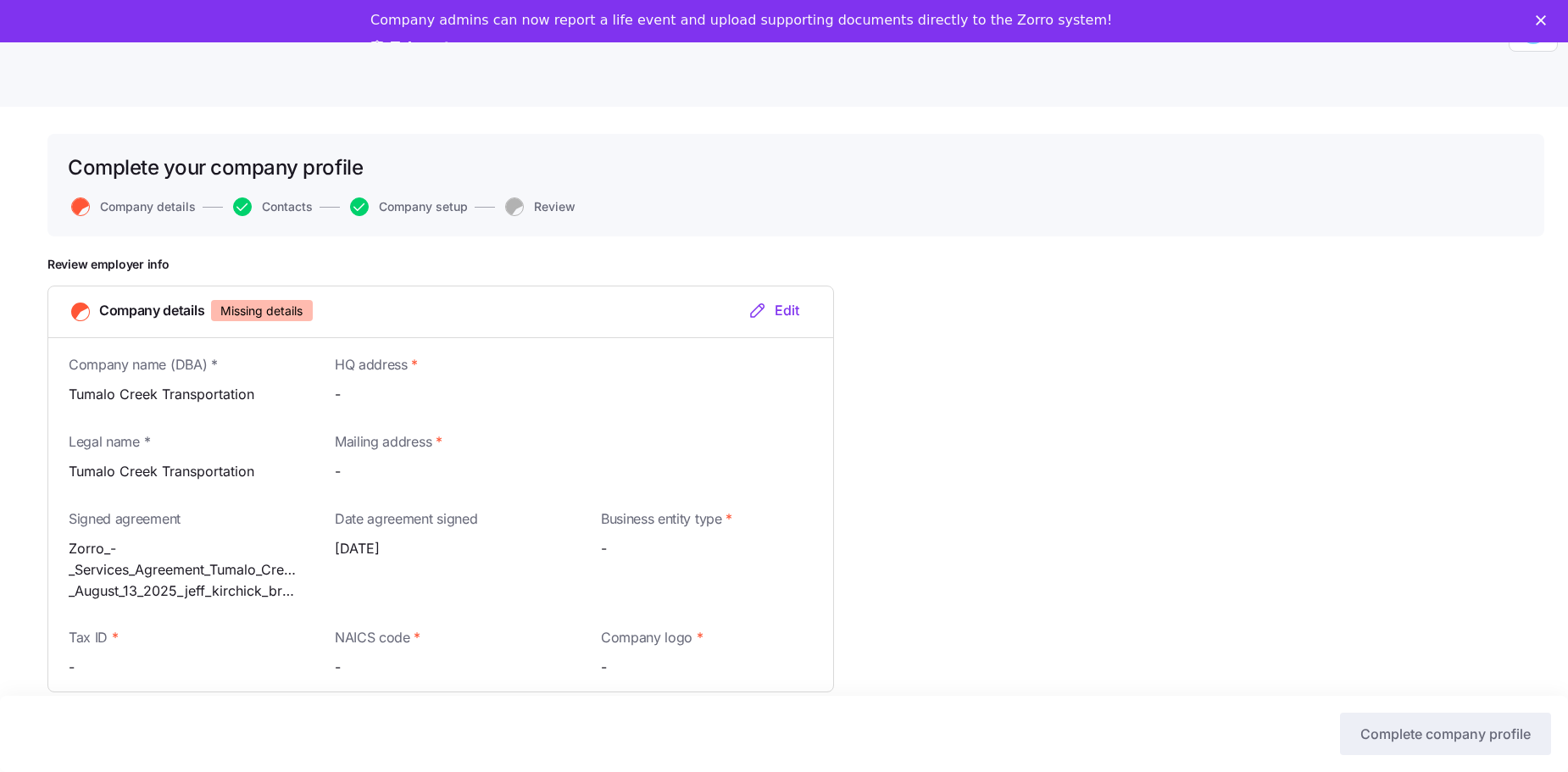
click at [764, 315] on div "Edit" at bounding box center [773, 310] width 52 height 20
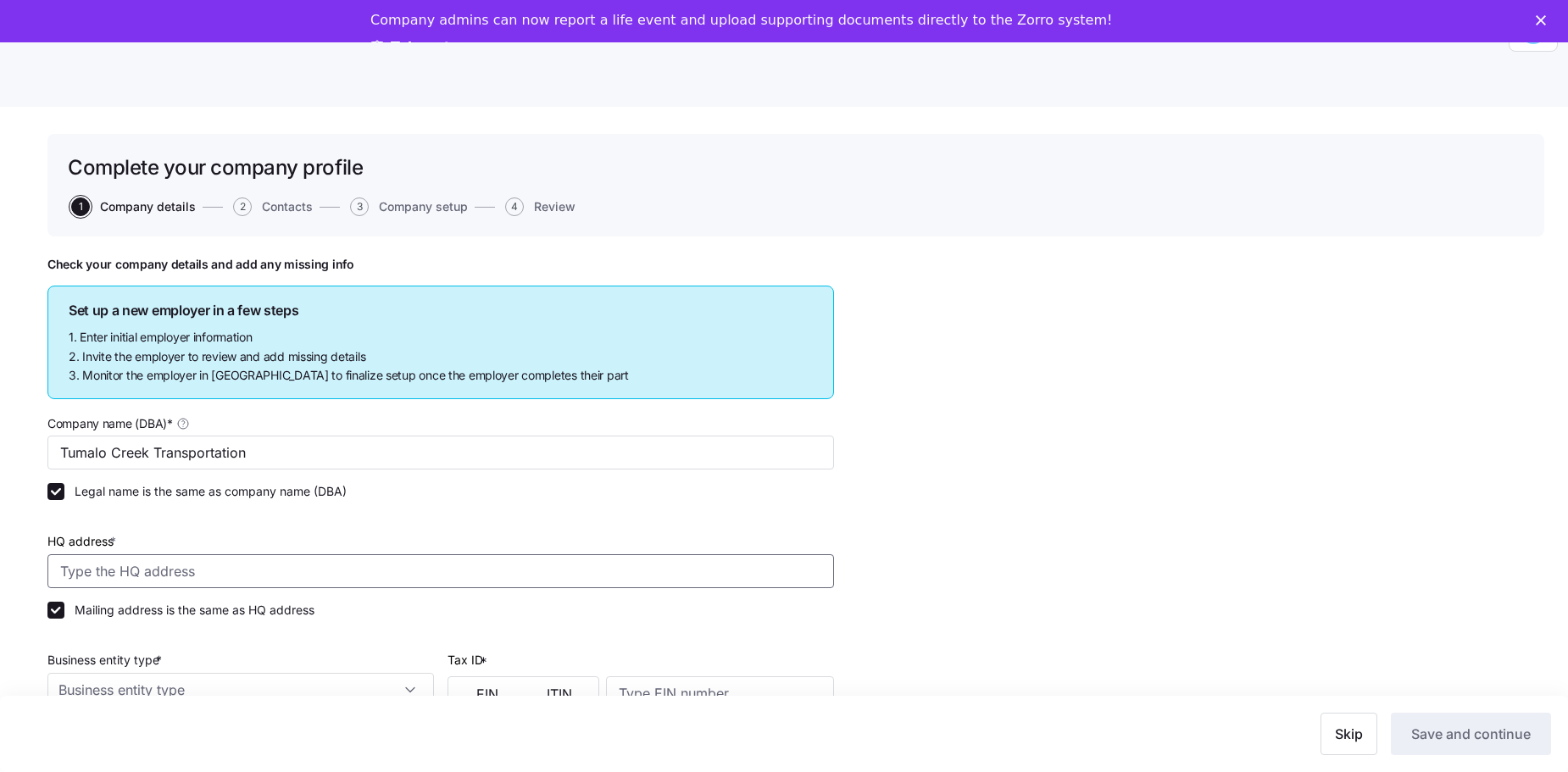
click at [469, 340] on input "HQ address *" at bounding box center [440, 570] width 787 height 34
type input "[STREET_ADDRESS]"
type input "4889"
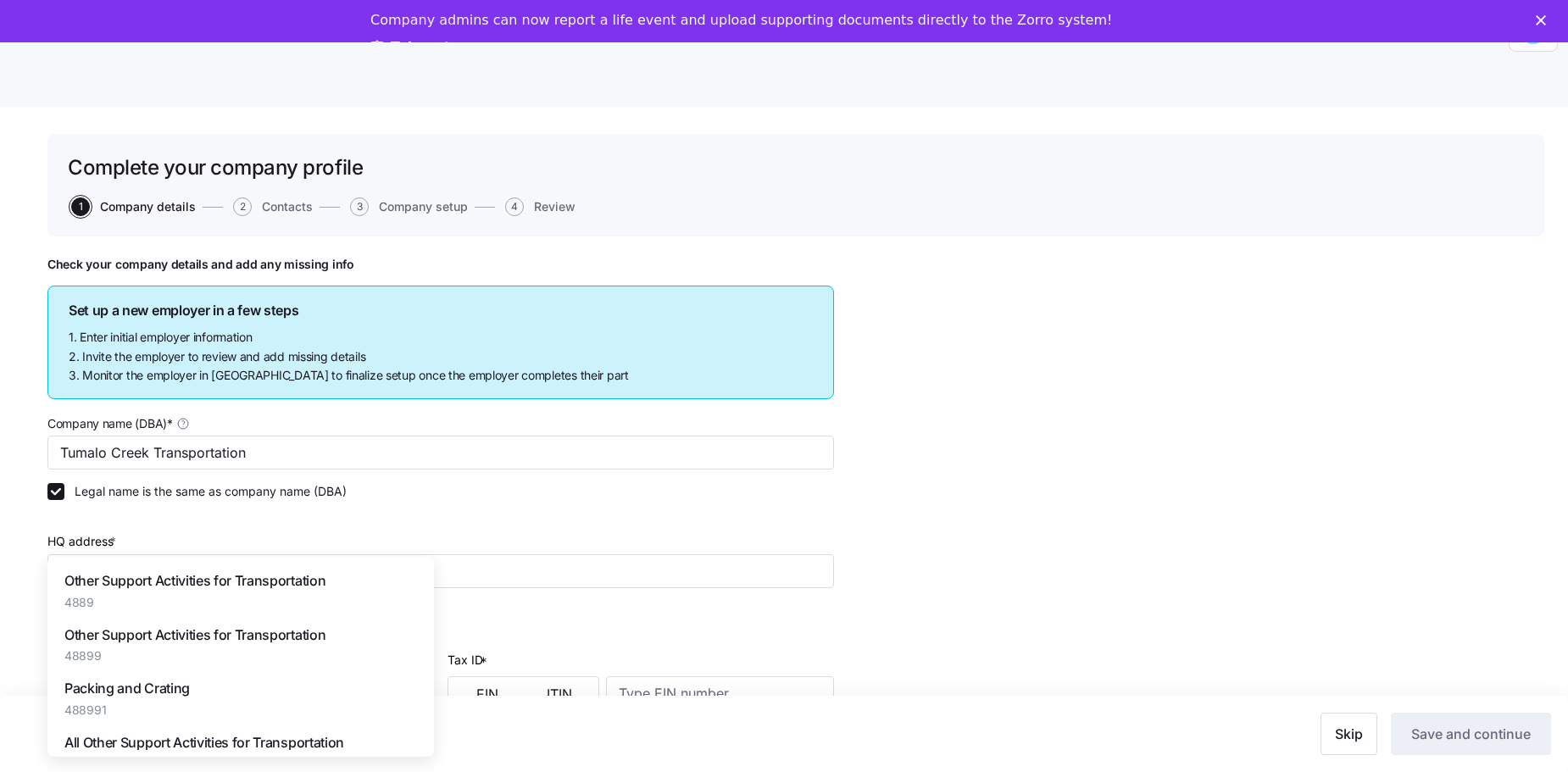
click at [764, 340] on div "Check your company details and add any missing info Set up a new employer in a …" at bounding box center [795, 669] width 1496 height 827
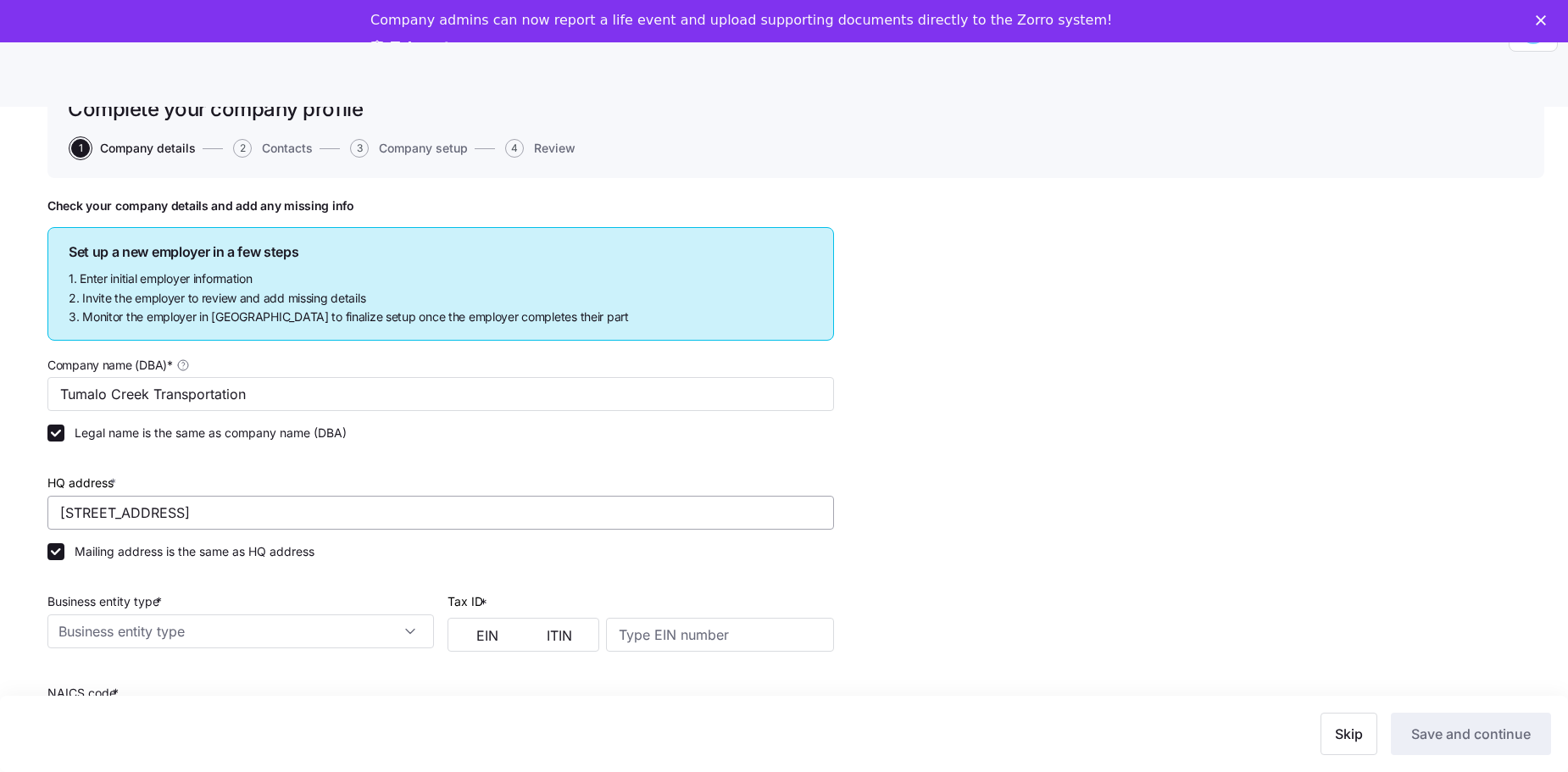
scroll to position [85, 0]
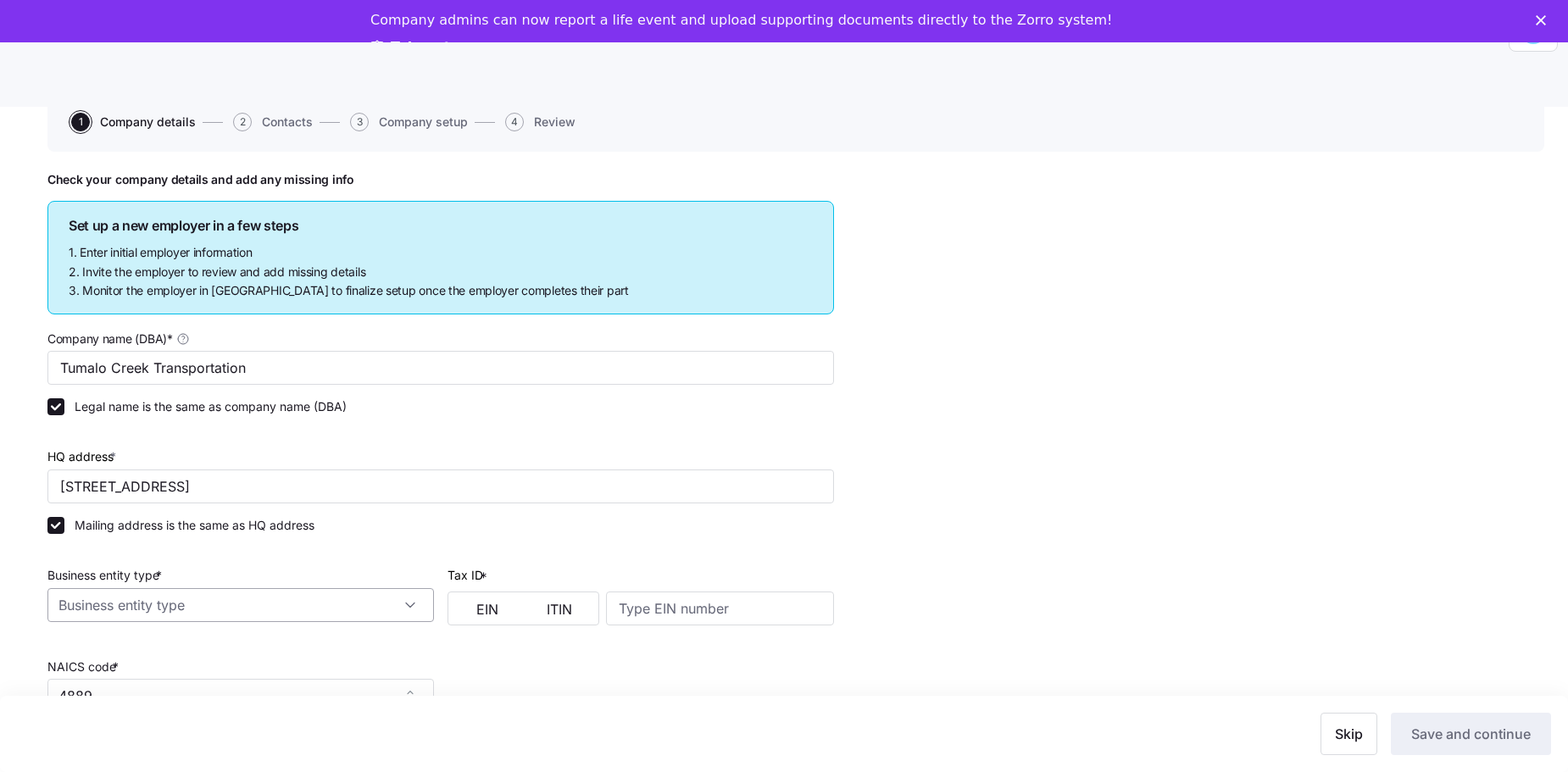
click at [416, 340] on input "Business entity type *" at bounding box center [240, 605] width 387 height 34
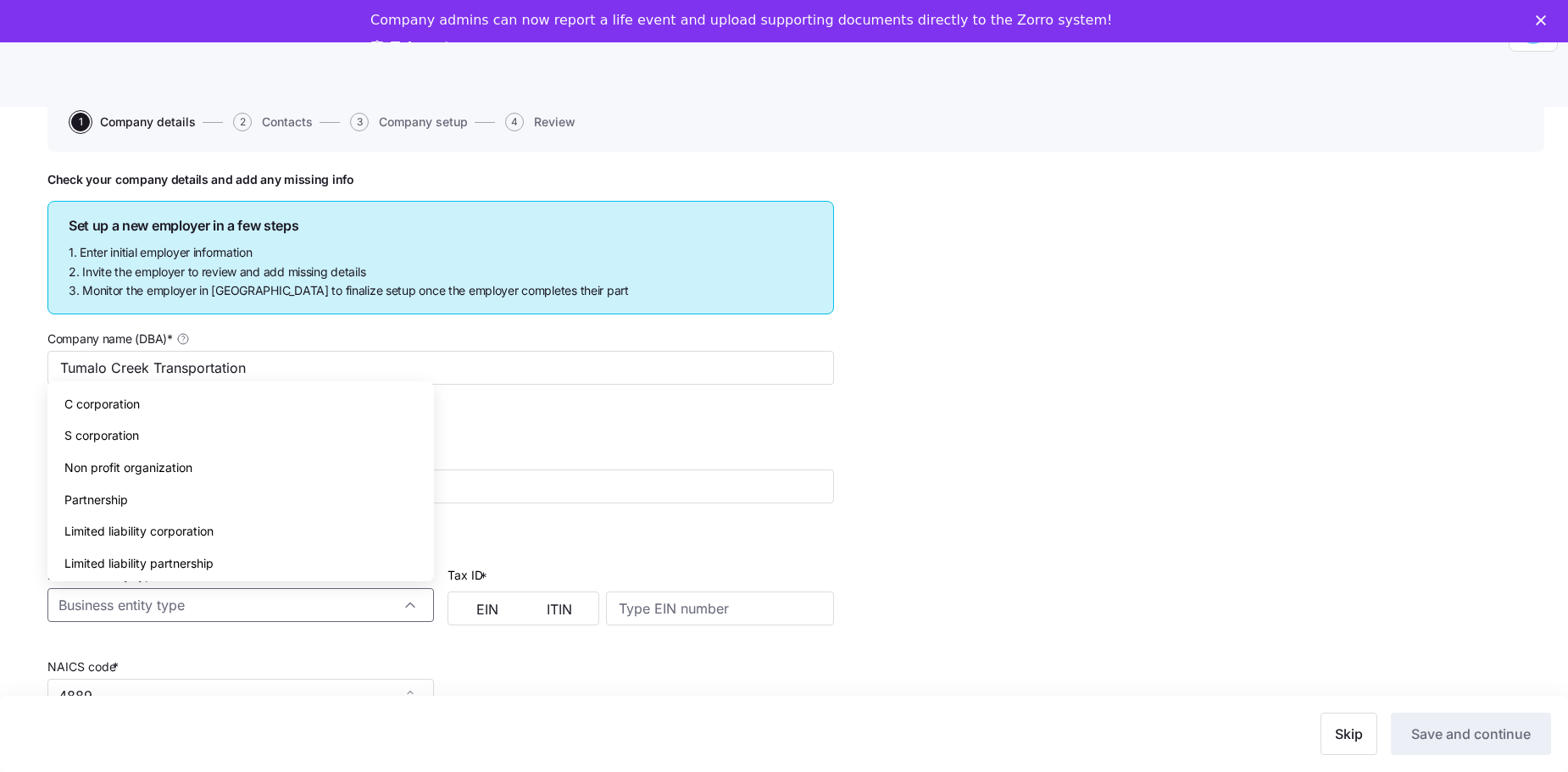
click at [357, 340] on div "Limited liability corporation" at bounding box center [241, 530] width 373 height 32
type input "Limited liability corporation"
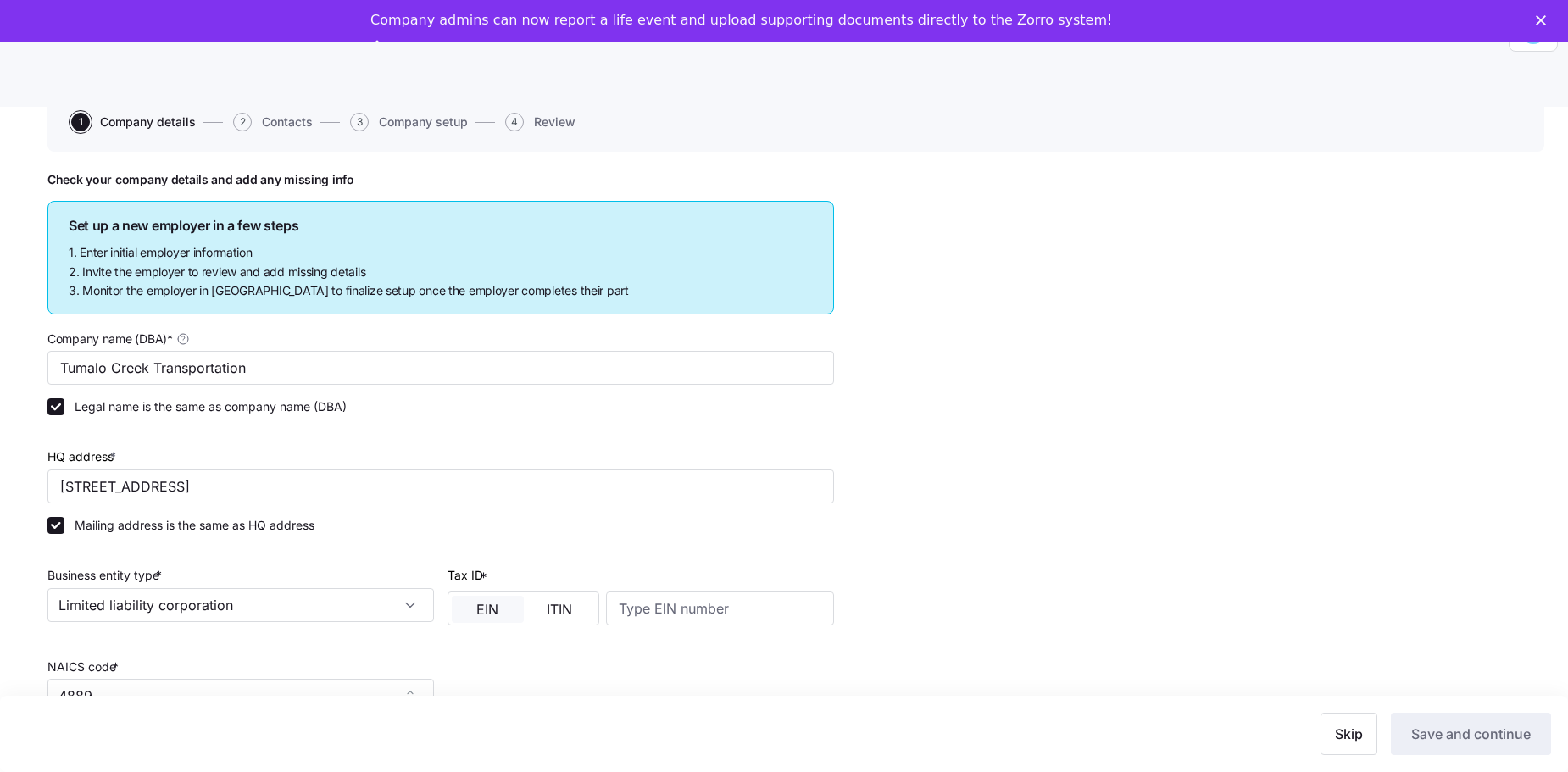
click at [496, 340] on span "EIN" at bounding box center [487, 608] width 22 height 14
click at [635, 340] on input at bounding box center [719, 607] width 228 height 34
click at [647, 340] on input at bounding box center [719, 607] width 228 height 34
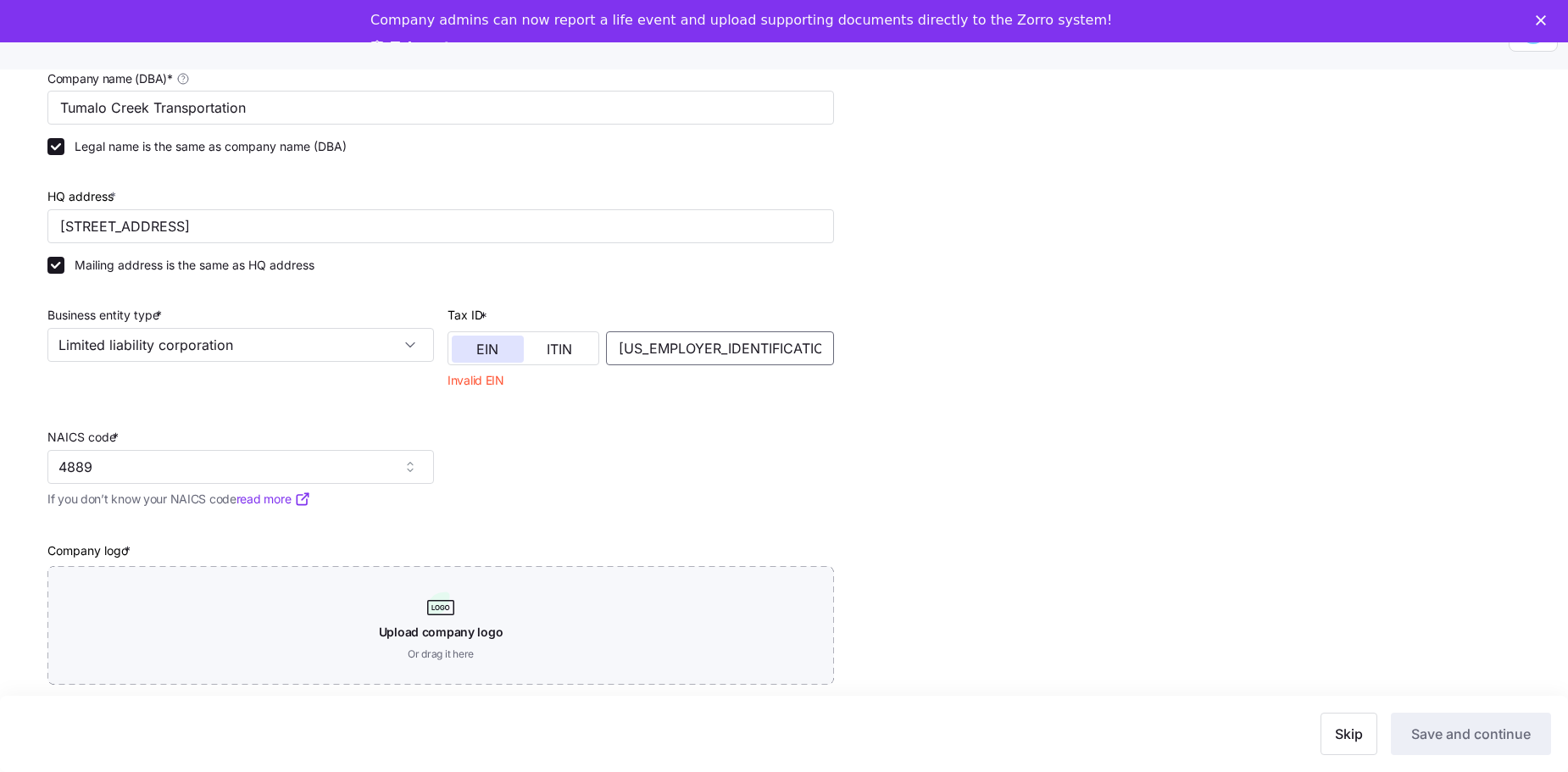
scroll to position [55, 0]
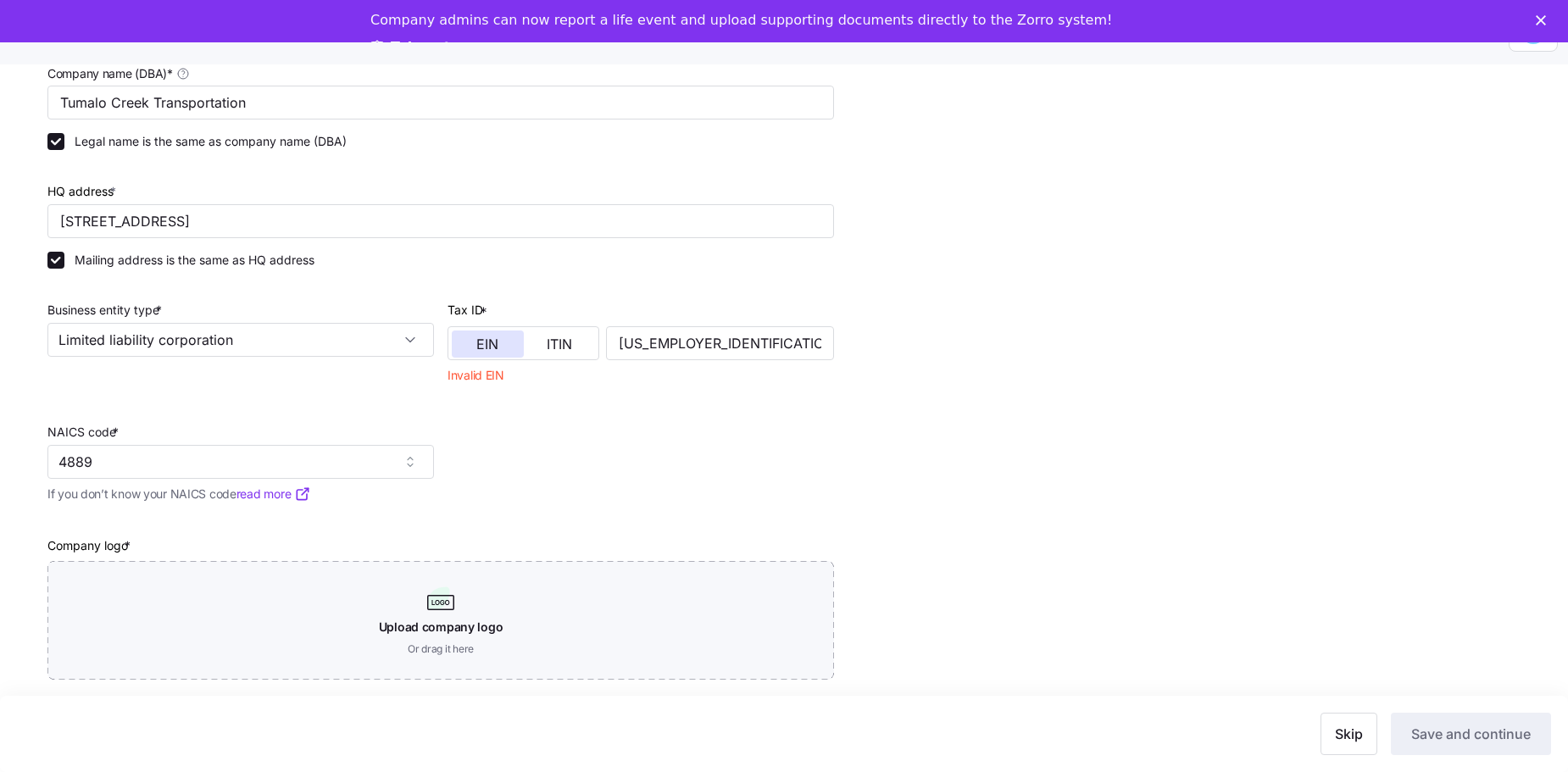
click at [764, 340] on div "Check your company details and add any missing info Set up a new employer in a …" at bounding box center [795, 336] width 1496 height 857
click at [639, 329] on input "[US_EMPLOYER_IDENTIFICATION_NUMBER]" at bounding box center [719, 343] width 228 height 34
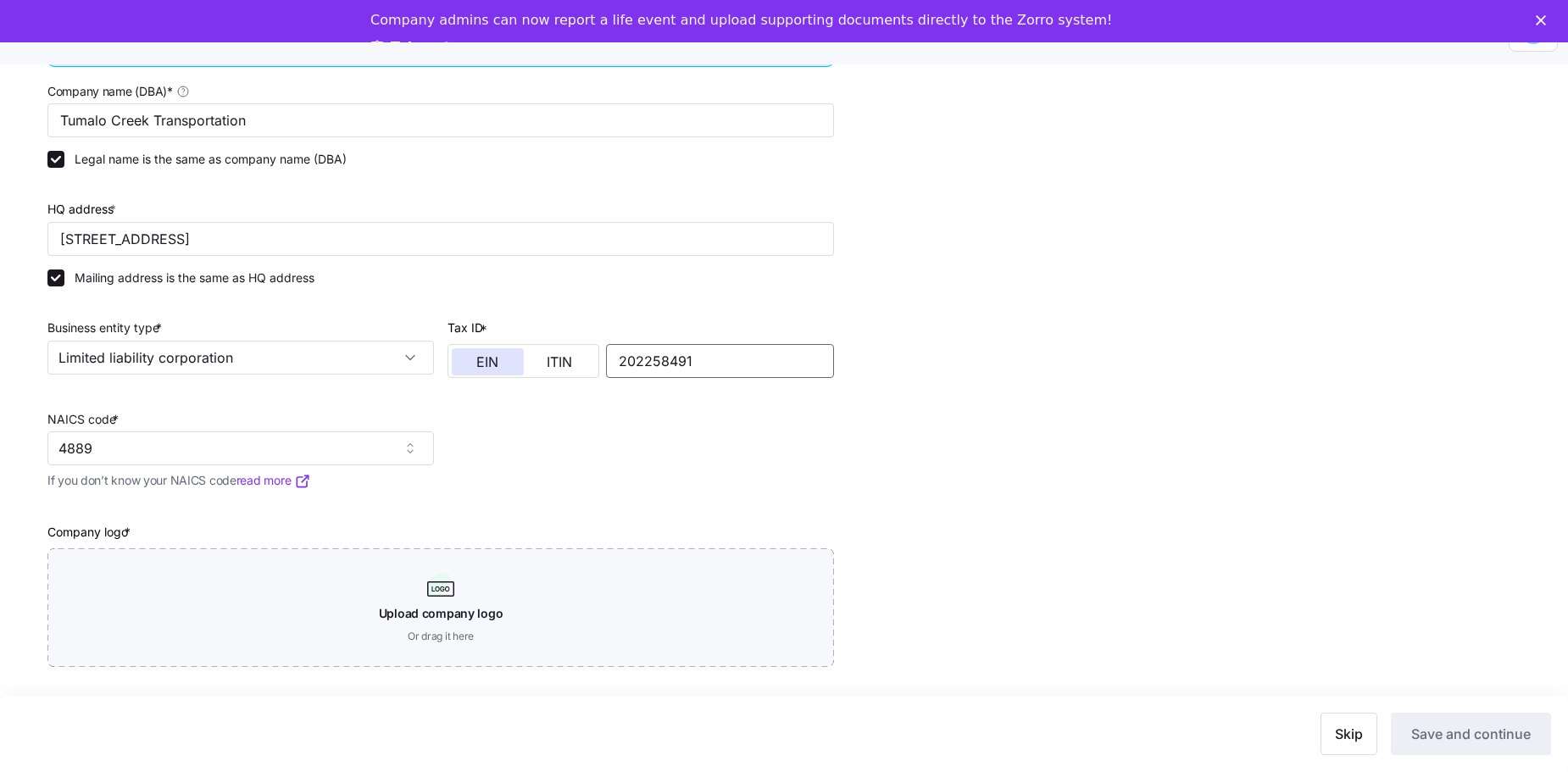
scroll to position [277, 0]
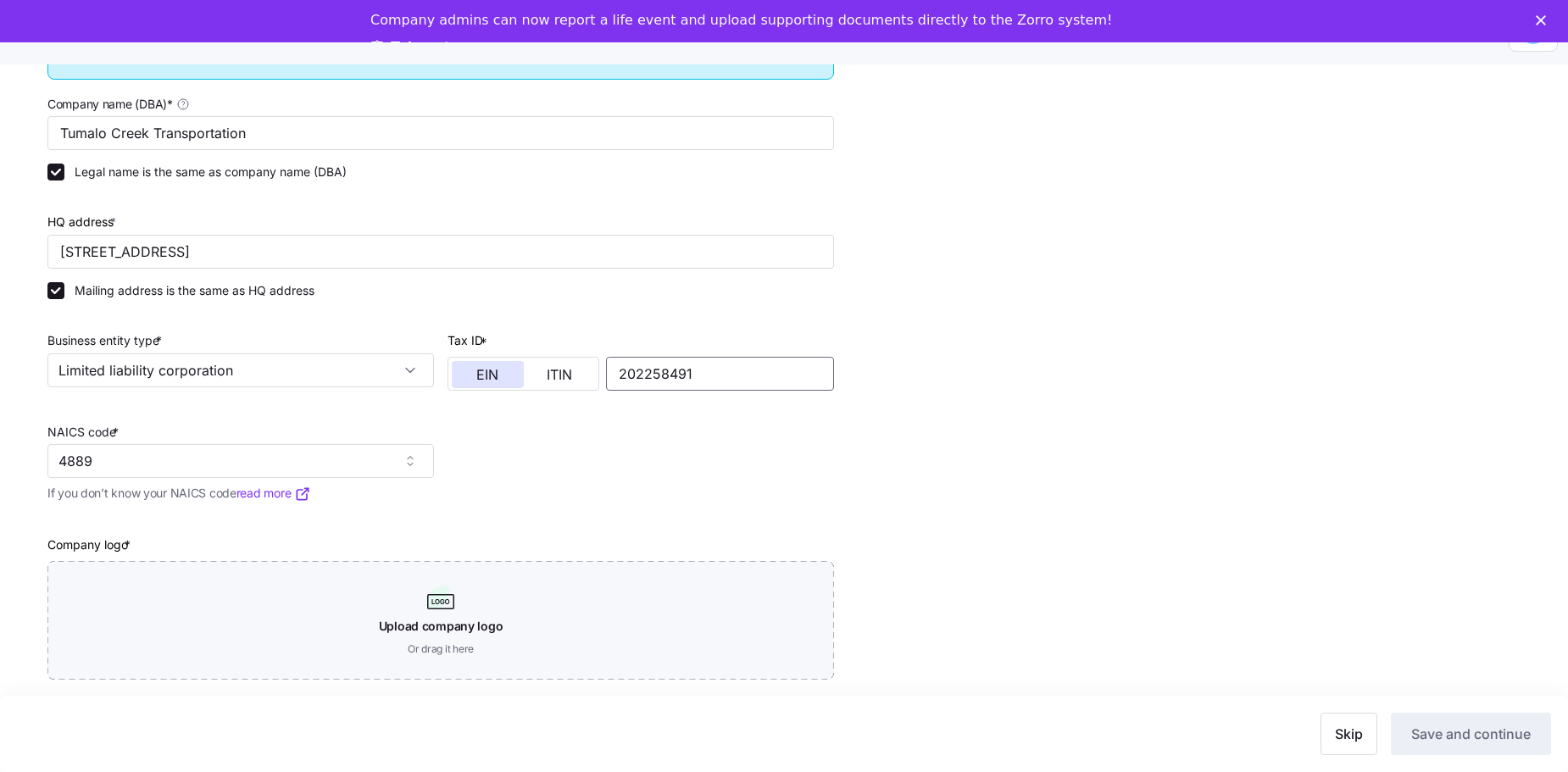
type input "202258491"
click at [743, 340] on div "Company name (DBA) * Tumalo Creek Transportation Legal name is the same as comp…" at bounding box center [441, 386] width 800 height 600
click at [410, 340] on input "Limited liability corporation" at bounding box center [240, 370] width 387 height 34
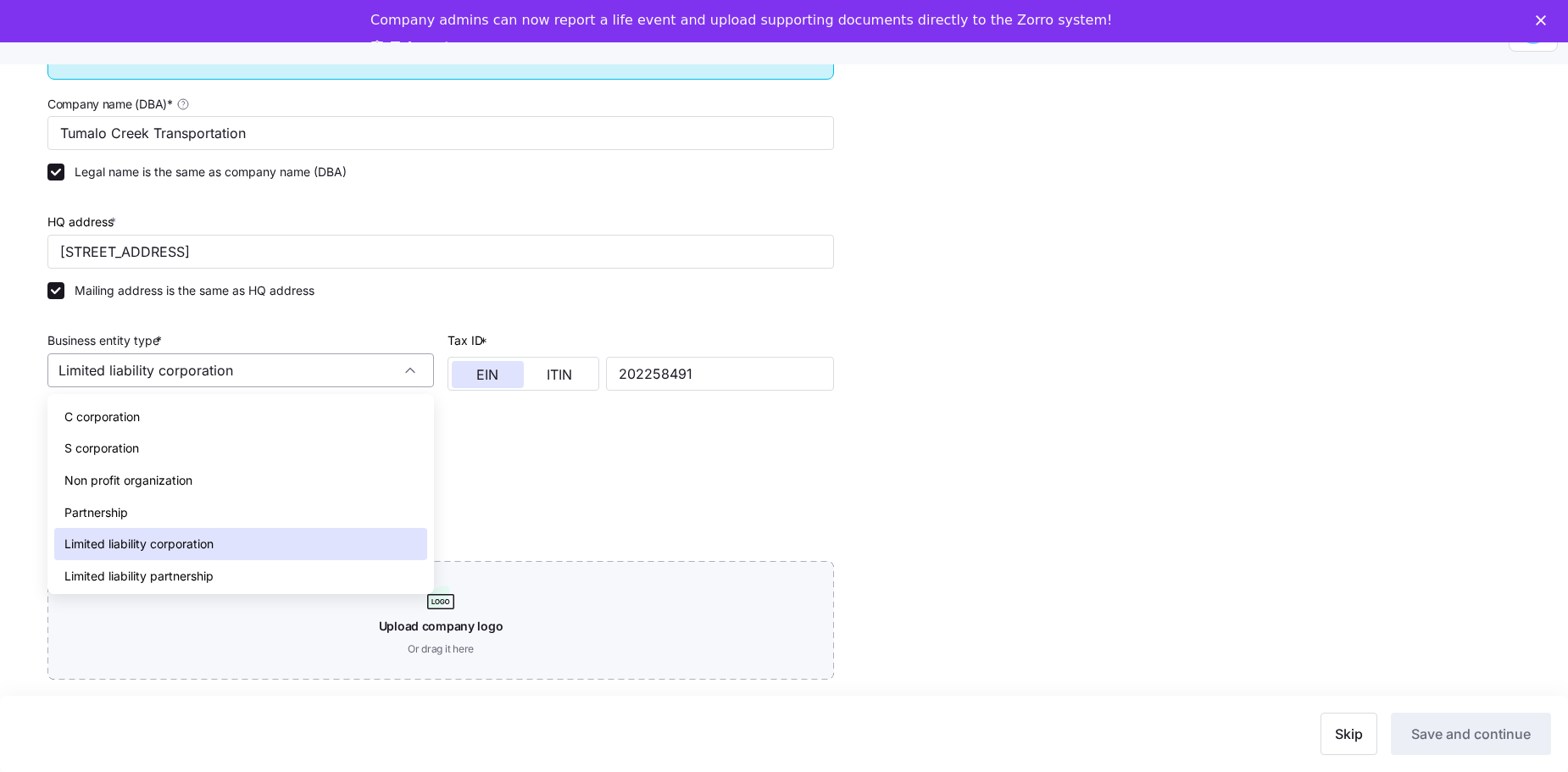
click at [410, 340] on div "Limited liability corporation" at bounding box center [240, 370] width 387 height 34
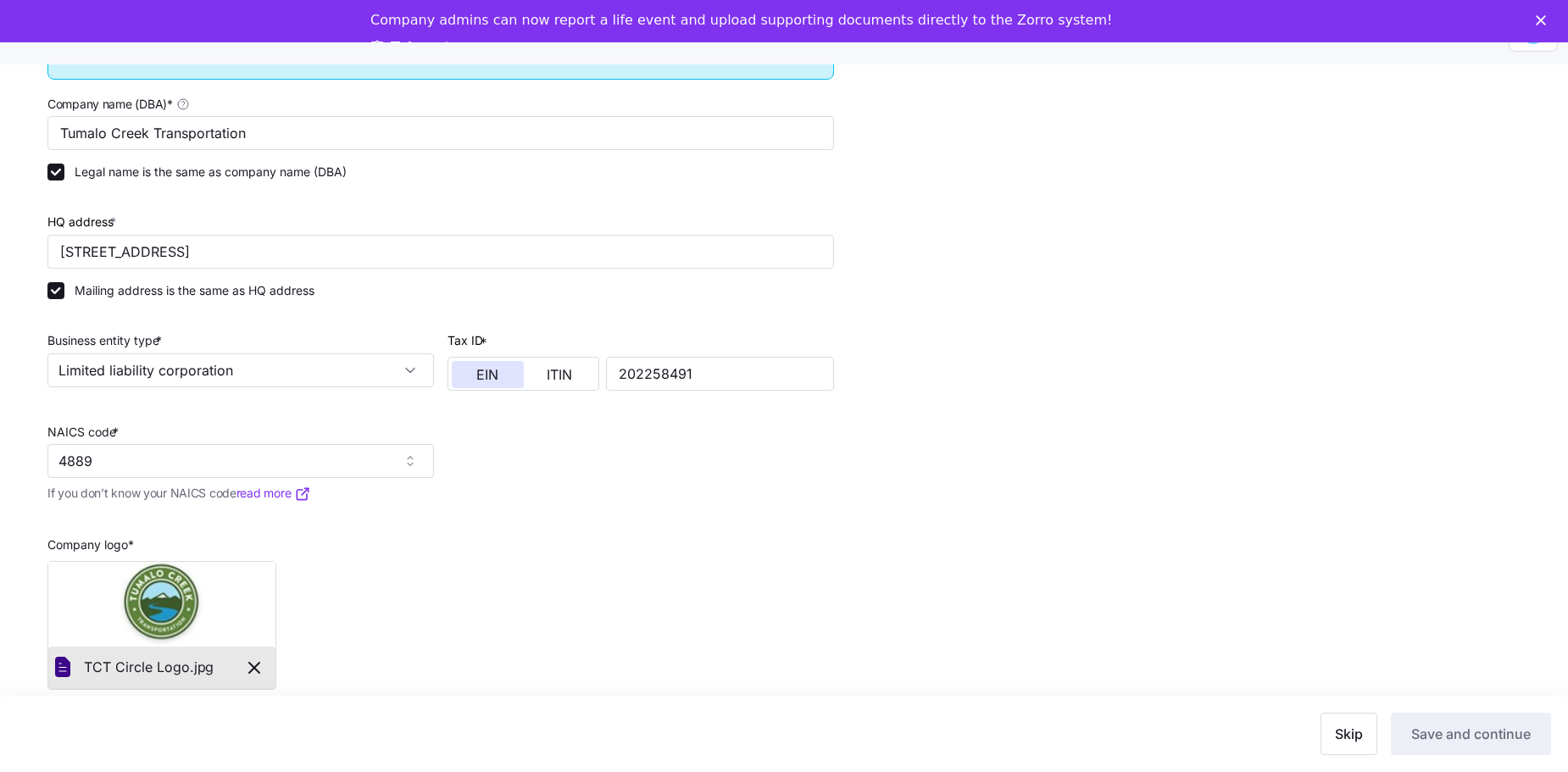
click at [764, 340] on div "Check your company details and add any missing info Set up a new employer in a …" at bounding box center [795, 356] width 1496 height 837
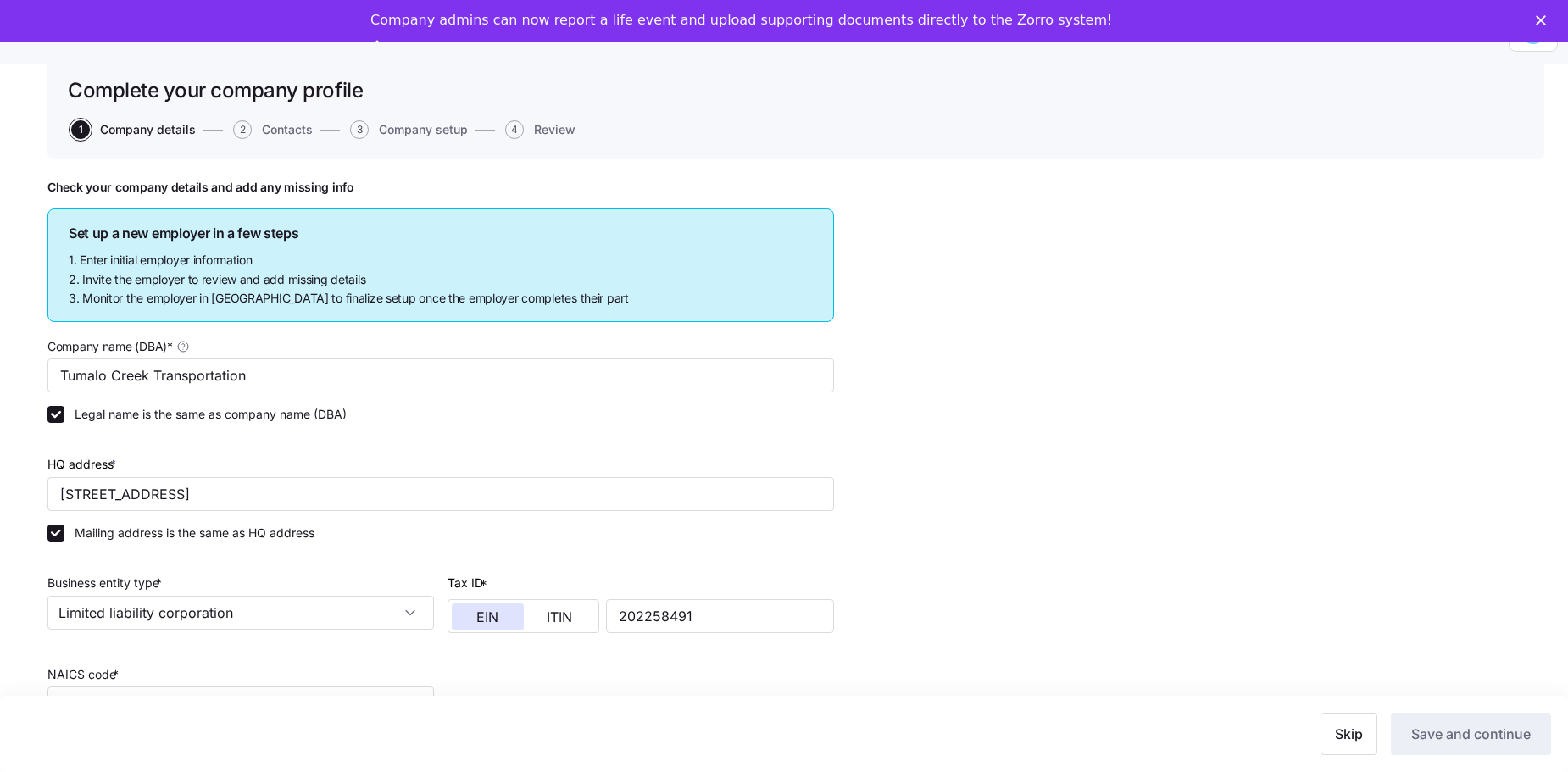
scroll to position [33, 0]
click at [355, 340] on input "Tumalo Creek Transportation" at bounding box center [440, 376] width 787 height 34
click at [350, 340] on input "Tumalo Creek Transportation" at bounding box center [440, 376] width 787 height 34
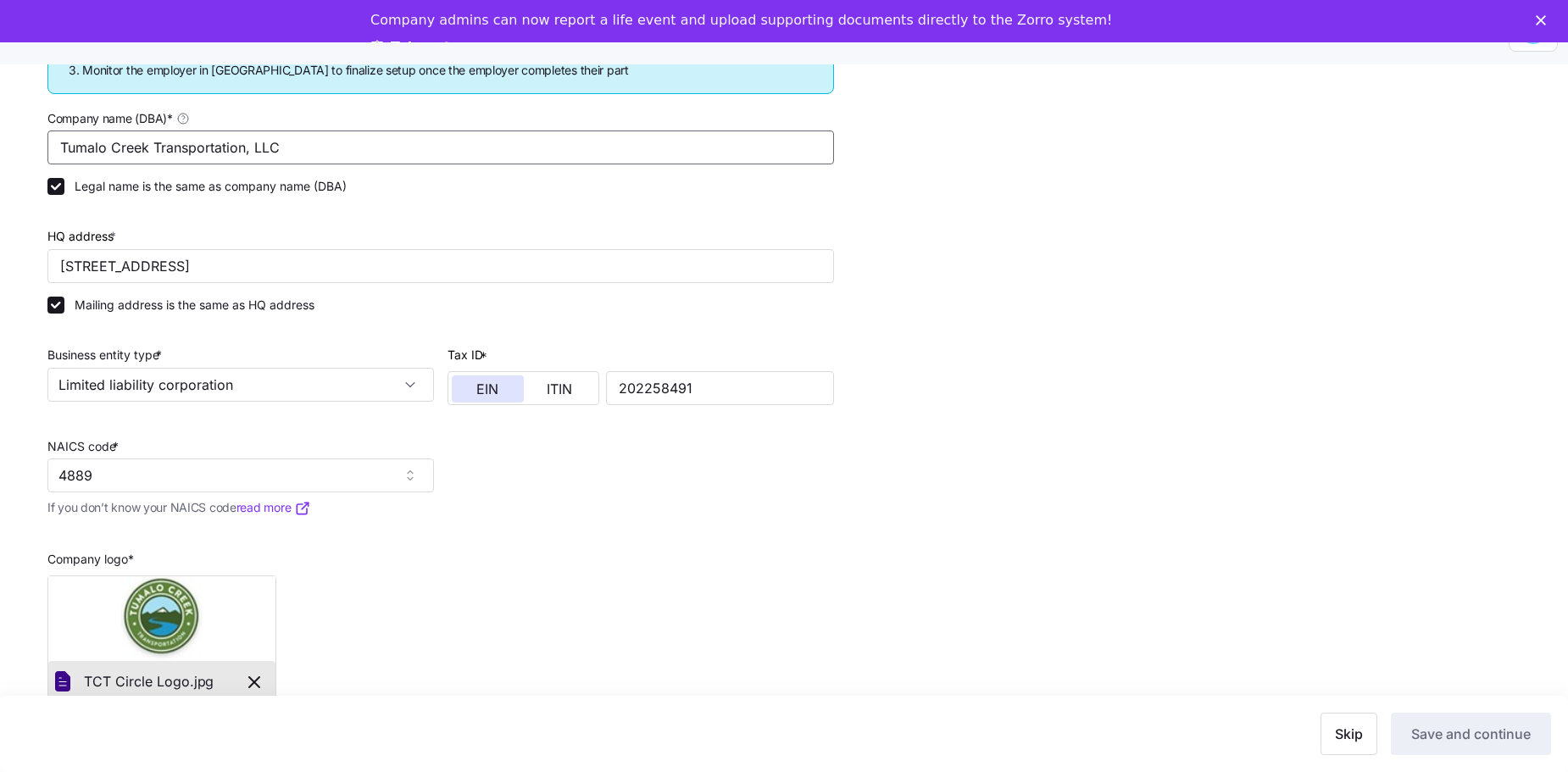
scroll to position [287, 0]
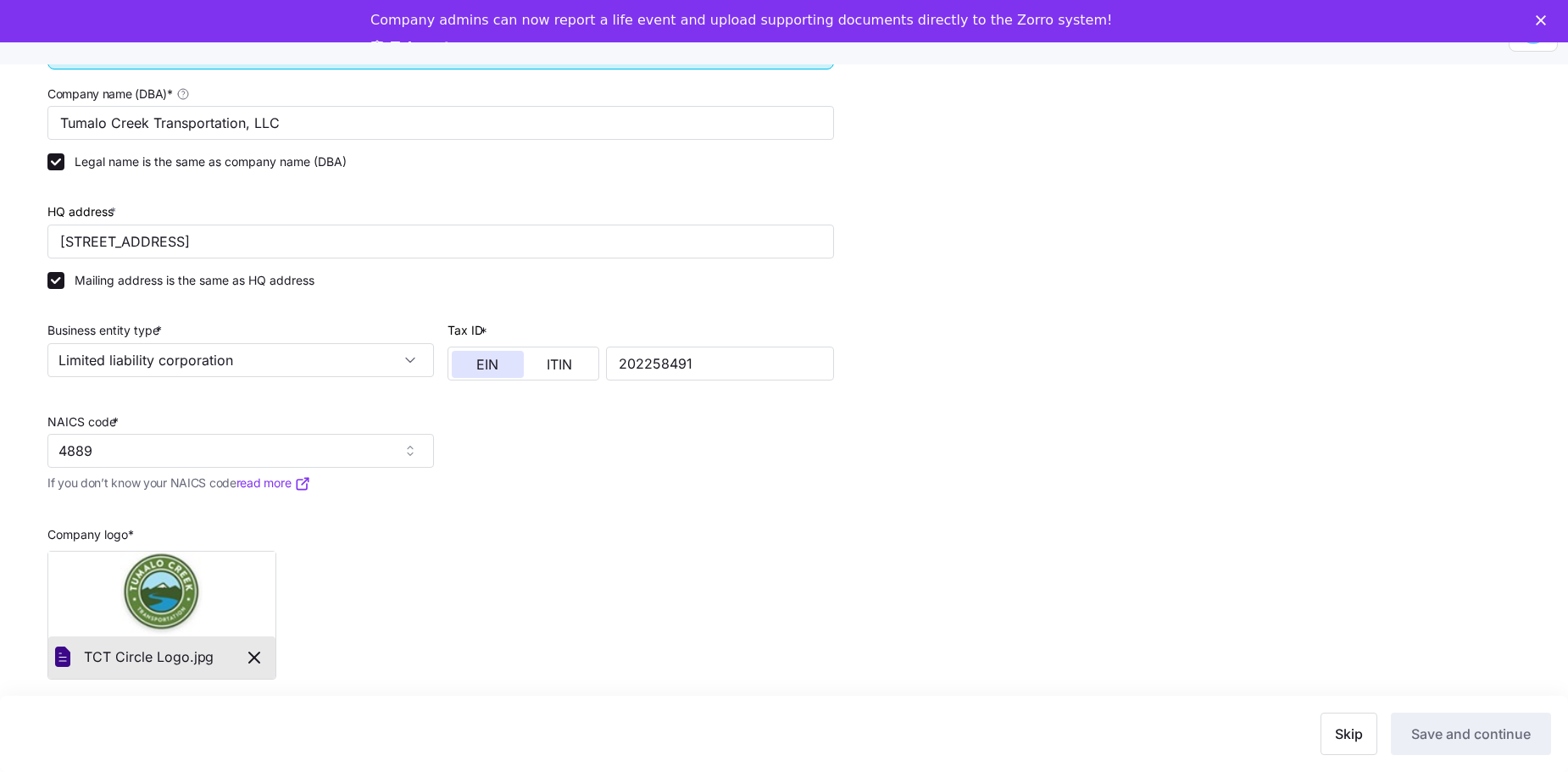
click at [603, 340] on div "Company name (DBA) * Tumalo Creek Transportation, LLC Legal name is the same as…" at bounding box center [441, 381] width 800 height 609
click at [764, 340] on div "Check your company details and add any missing info Set up a new employer in a …" at bounding box center [795, 346] width 1496 height 837
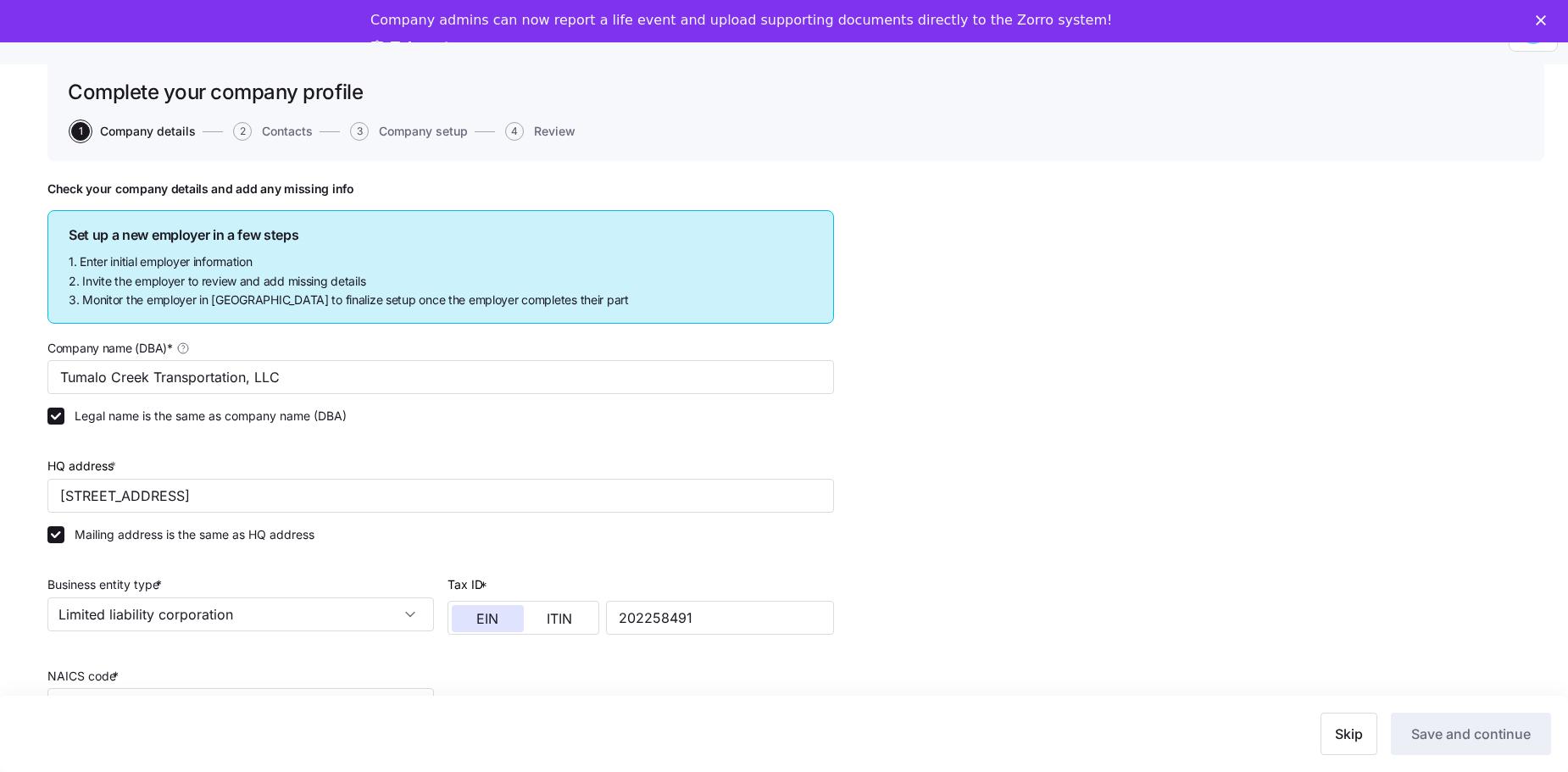
scroll to position [0, 0]
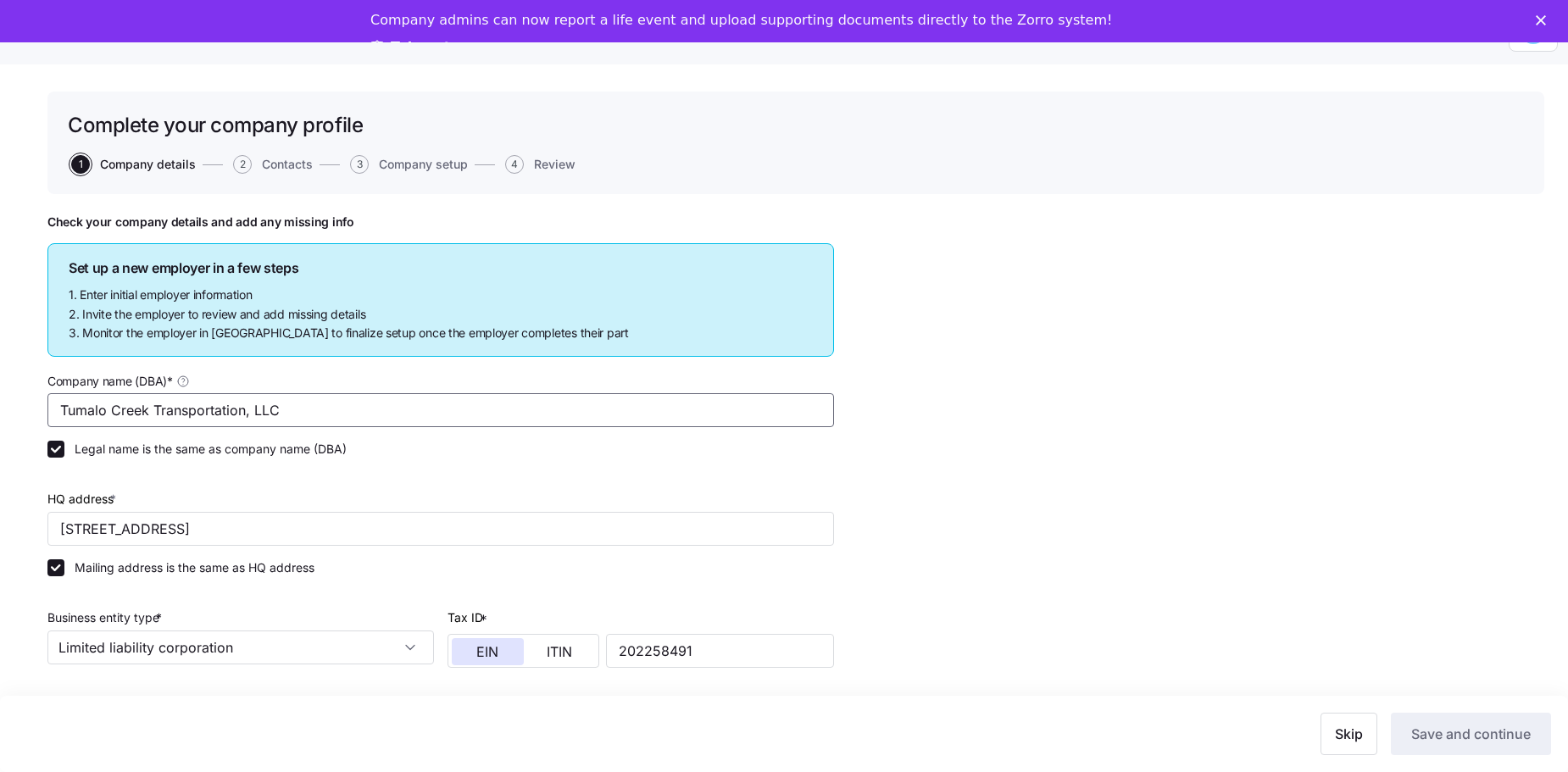
click at [606, 340] on input "Tumalo Creek Transportation, LLC" at bounding box center [440, 409] width 787 height 34
type input "Tumalo Creek Transportation, LLC"
click at [201, 340] on label "Legal name is the same as company name (DBA)" at bounding box center [206, 449] width 282 height 17
click at [65, 340] on input "Legal name is the same as company name (DBA)" at bounding box center [55, 449] width 17 height 17
checkbox input "false"
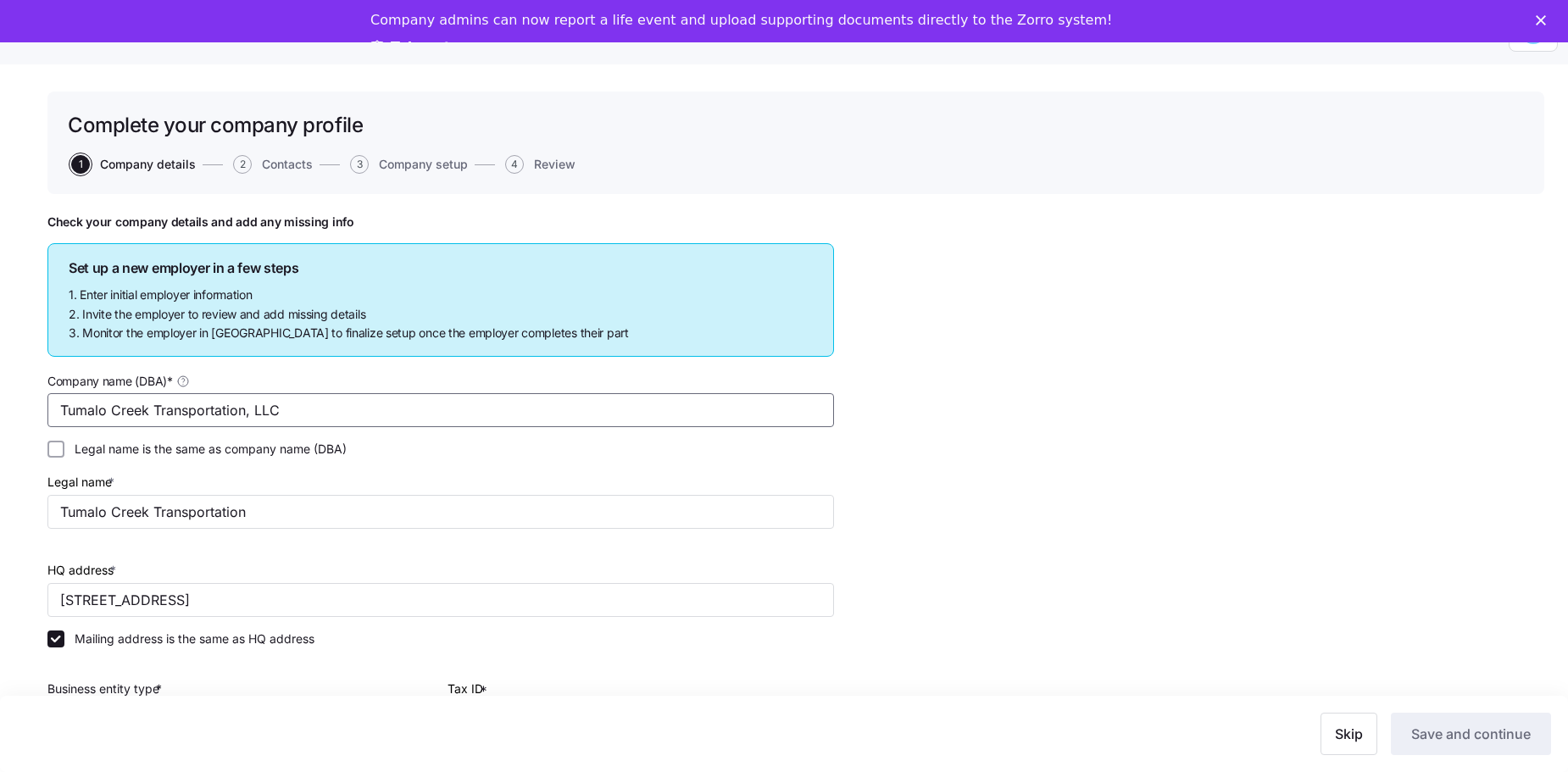
click at [288, 340] on input "Tumalo Creek Transportation, LLC" at bounding box center [440, 409] width 787 height 34
type input "Tumalo Creek Transportation"
click at [381, 340] on div "Legal name * Tumalo Creek Transportation" at bounding box center [441, 500] width 800 height 71
click at [384, 340] on input "Tumalo Creek Transportation" at bounding box center [440, 511] width 787 height 34
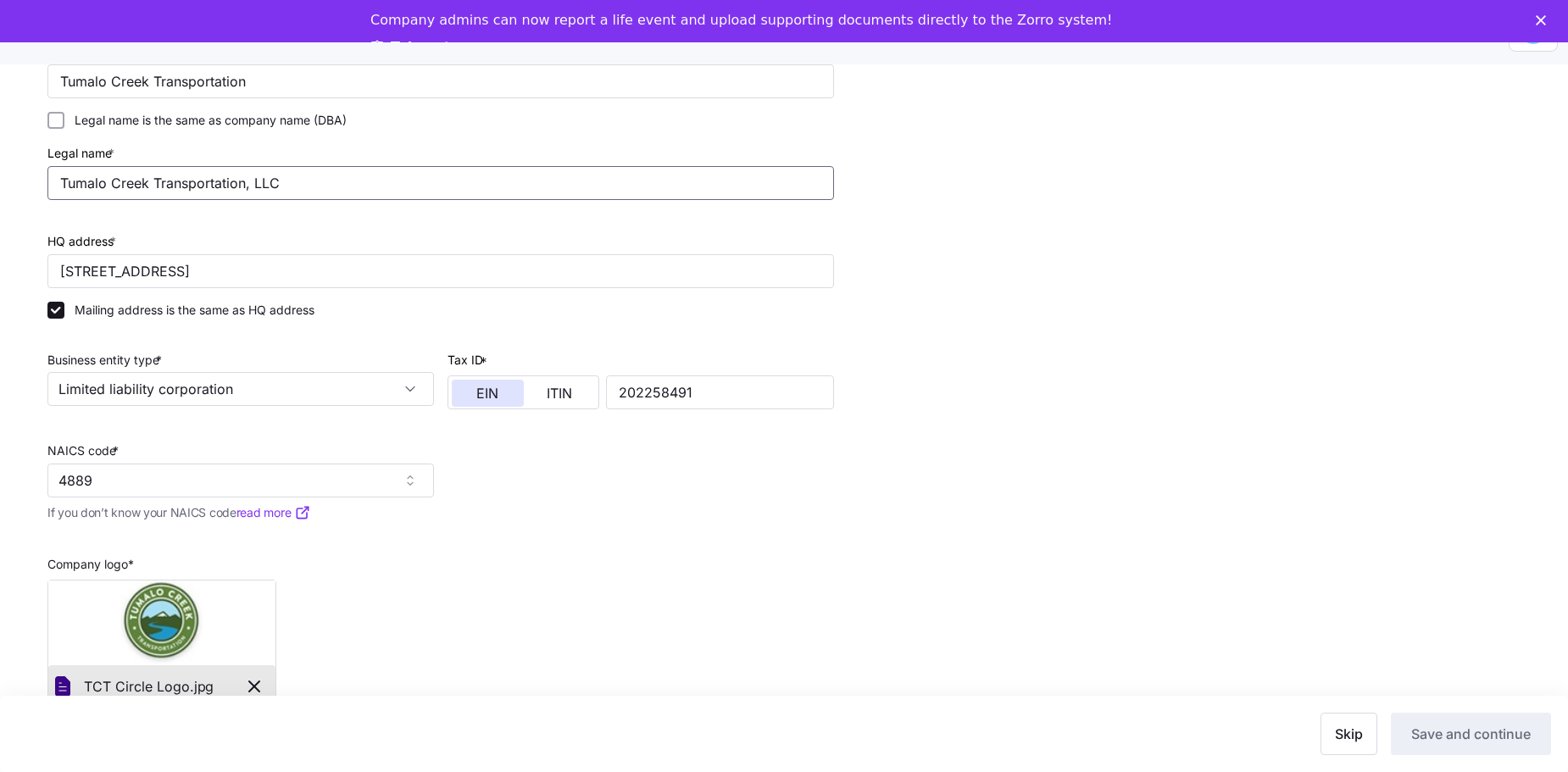
scroll to position [357, 0]
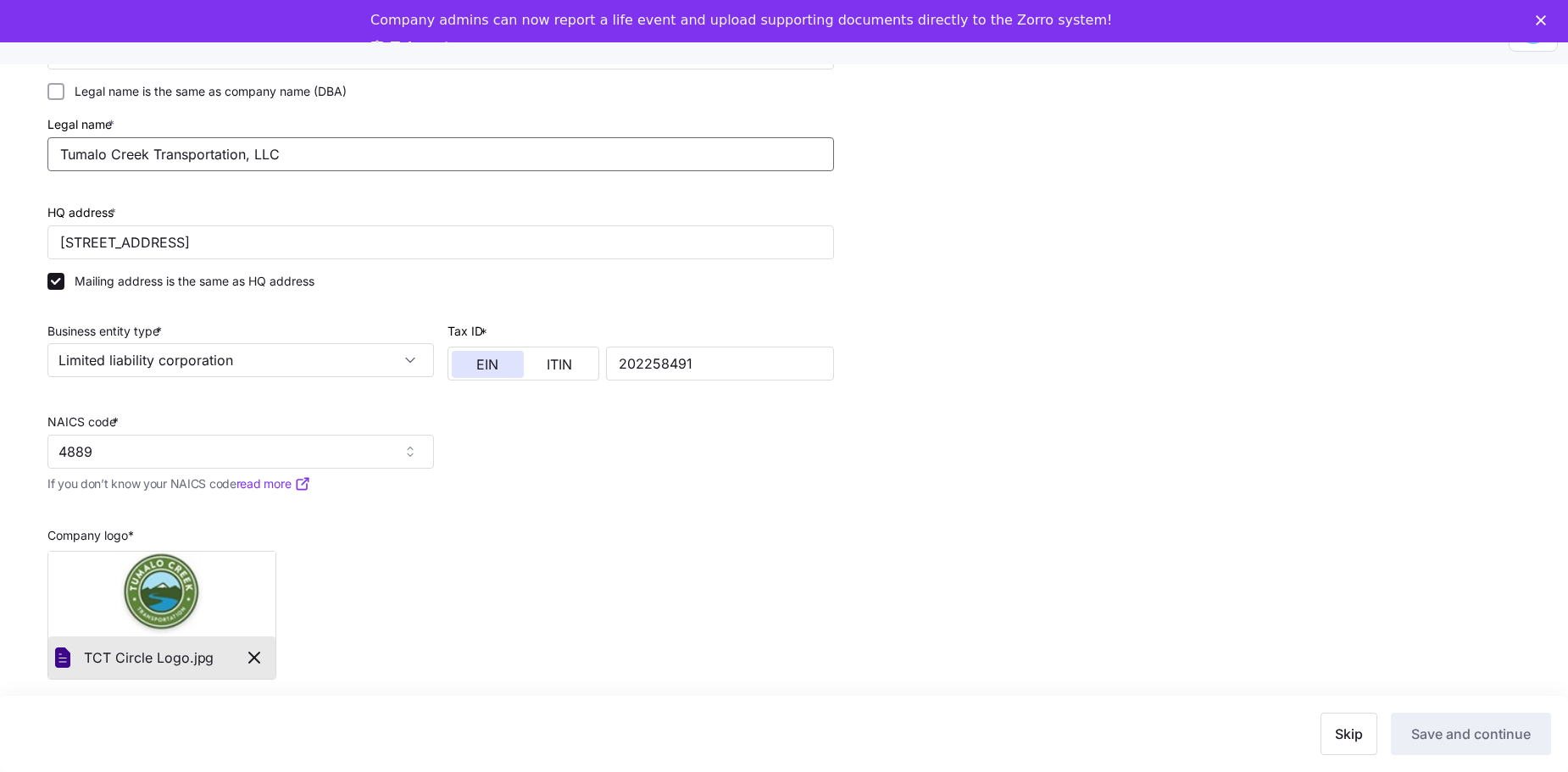
type input "Tumalo Creek Transportation, LLC"
click at [639, 340] on div "Company name (DBA) * Tumalo Creek Transportation Legal name is the same as comp…" at bounding box center [441, 346] width 800 height 680
click at [198, 275] on label "Mailing address is the same as HQ address" at bounding box center [189, 281] width 250 height 17
click at [65, 275] on input "Mailing address is the same as HQ address" at bounding box center [55, 281] width 17 height 17
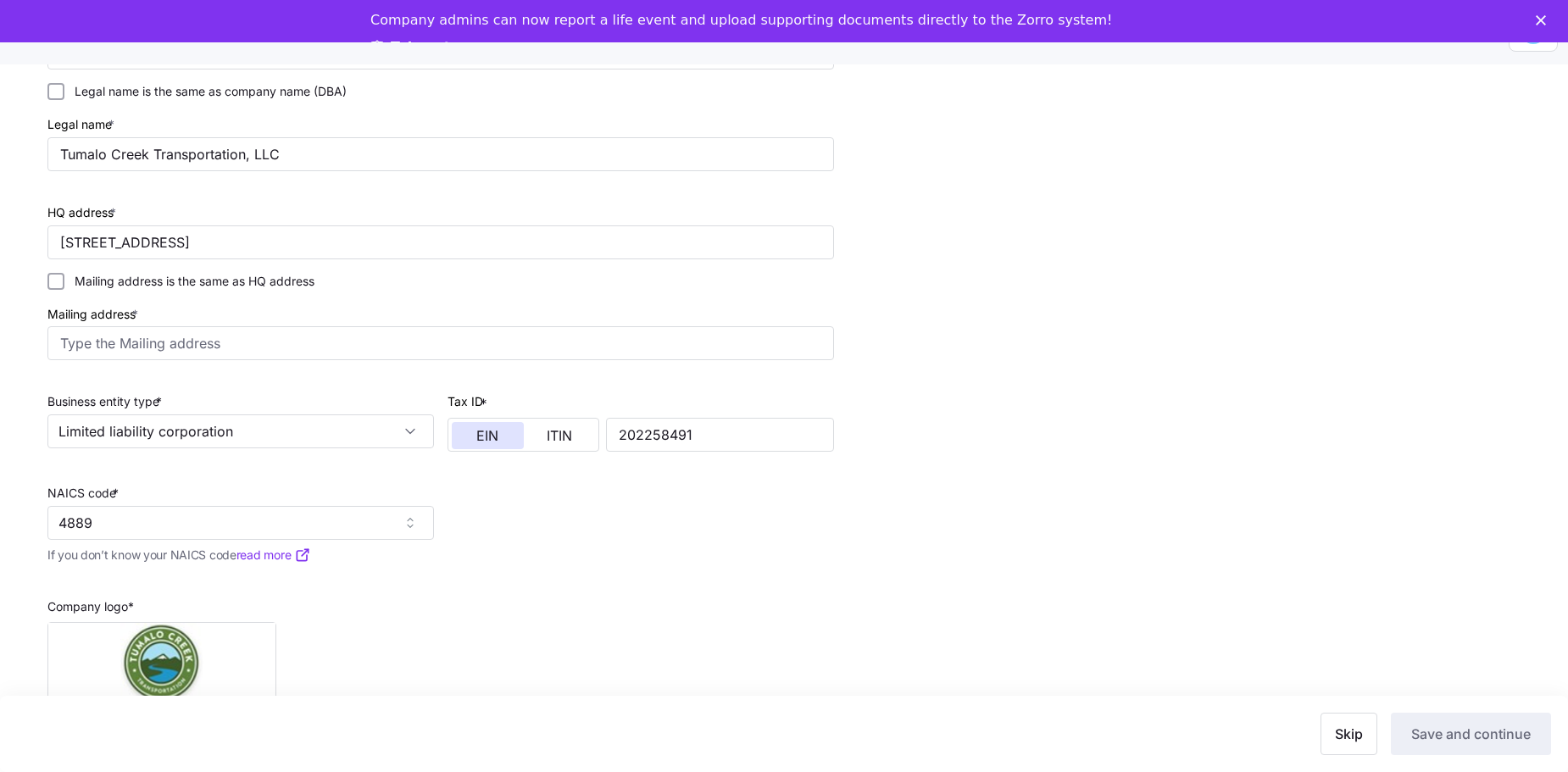
click at [226, 273] on label "Mailing address is the same as HQ address" at bounding box center [189, 281] width 250 height 17
click at [65, 273] on input "Mailing address is the same as HQ address" at bounding box center [55, 281] width 17 height 17
checkbox input "true"
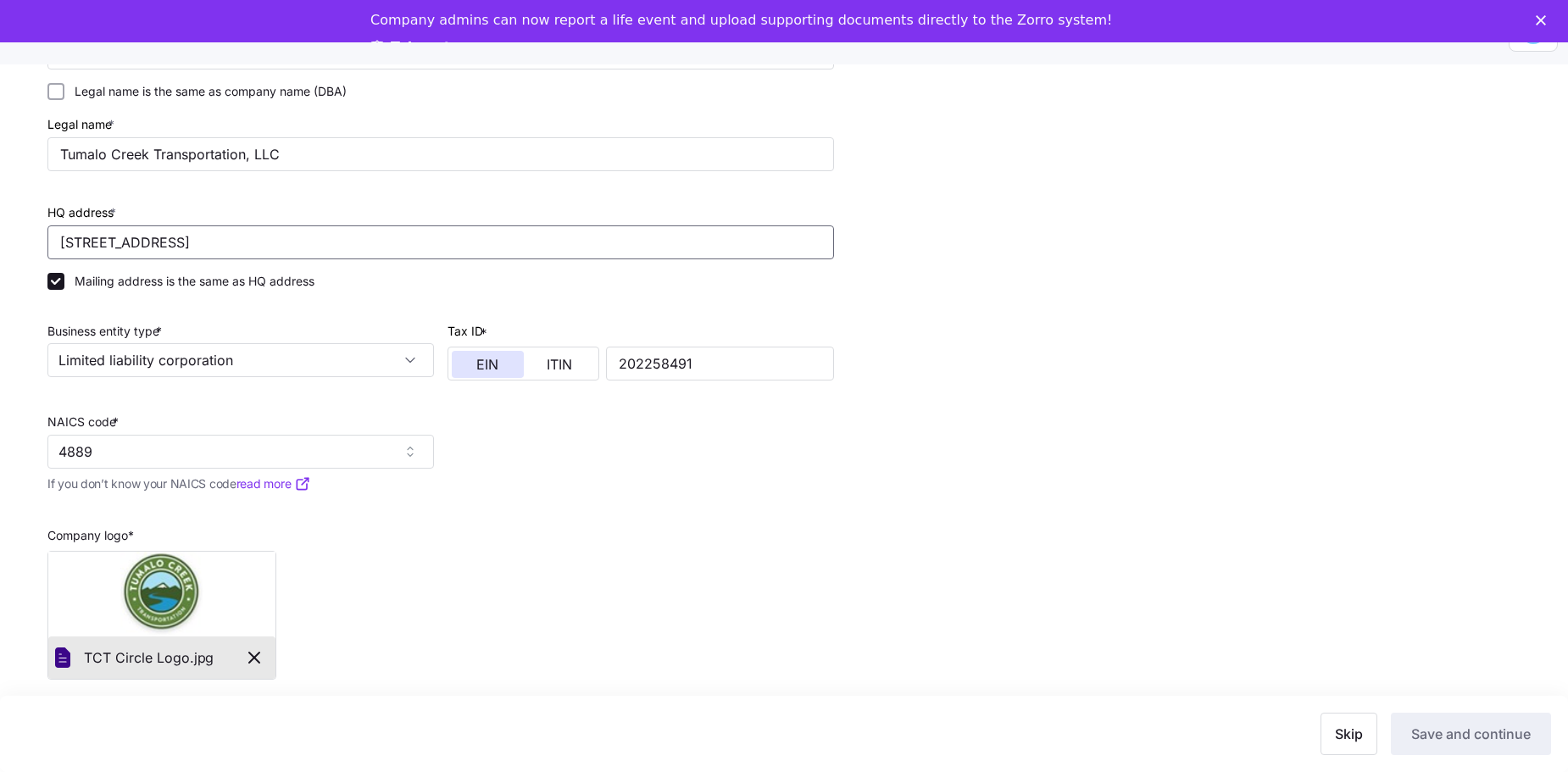
click at [166, 232] on input "[STREET_ADDRESS]" at bounding box center [440, 242] width 787 height 34
type input "[STREET_ADDRESS]"
click at [764, 340] on div "Company name (DBA) * Tumalo Creek Transportation Legal name is the same as comp…" at bounding box center [441, 346] width 800 height 680
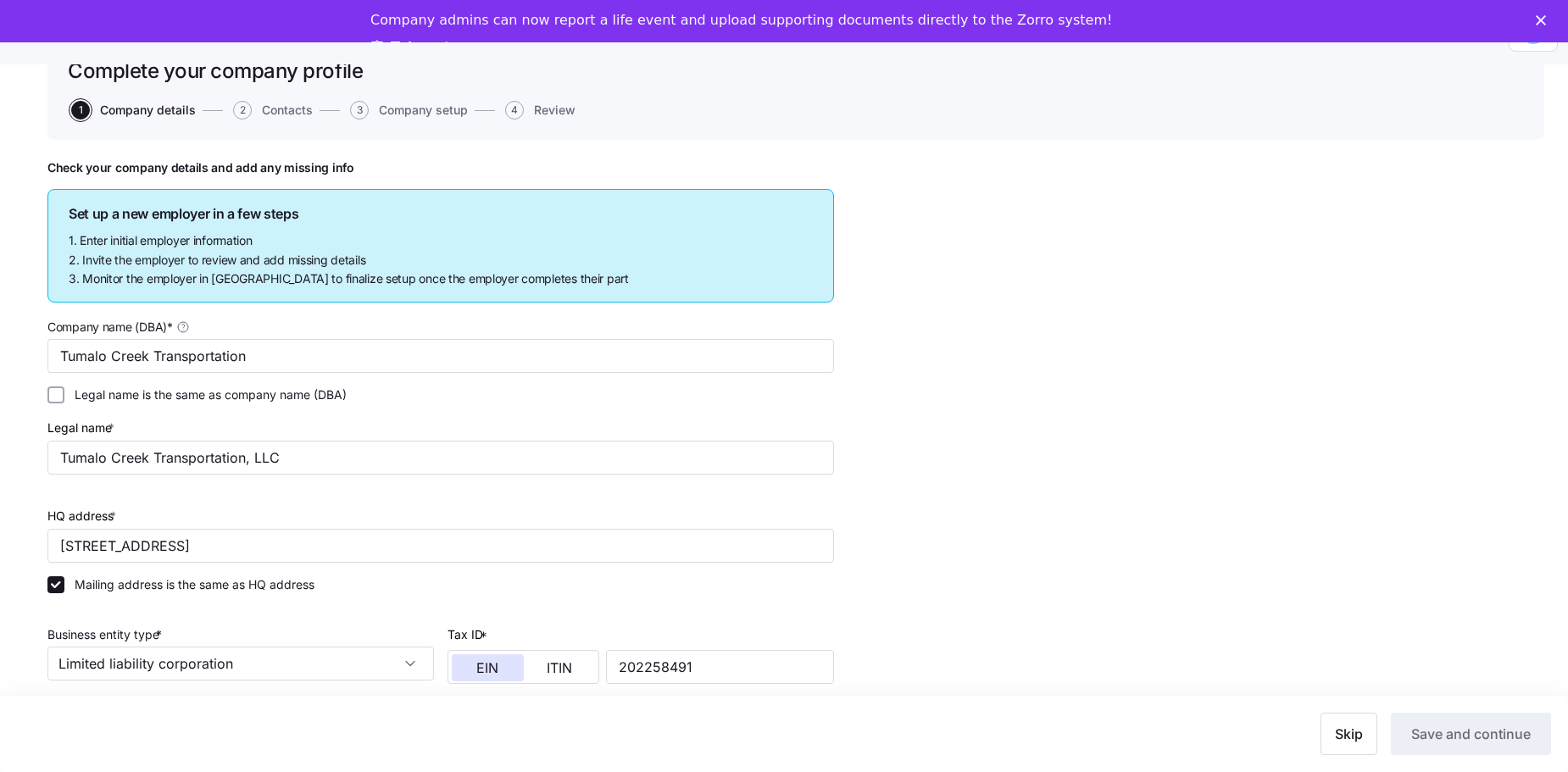
scroll to position [0, 0]
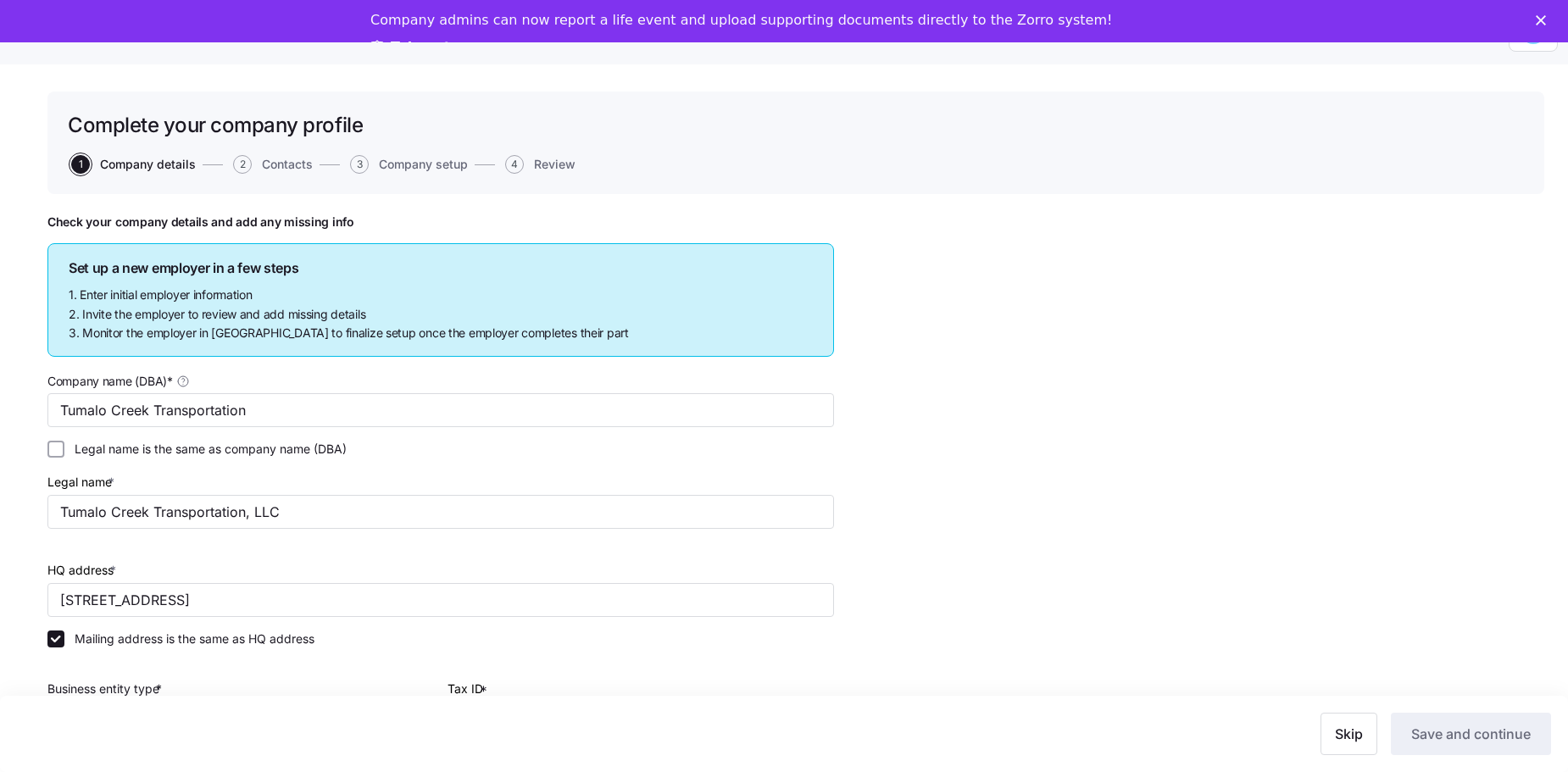
click at [764, 18] on polygon "Close" at bounding box center [1540, 20] width 10 height 10
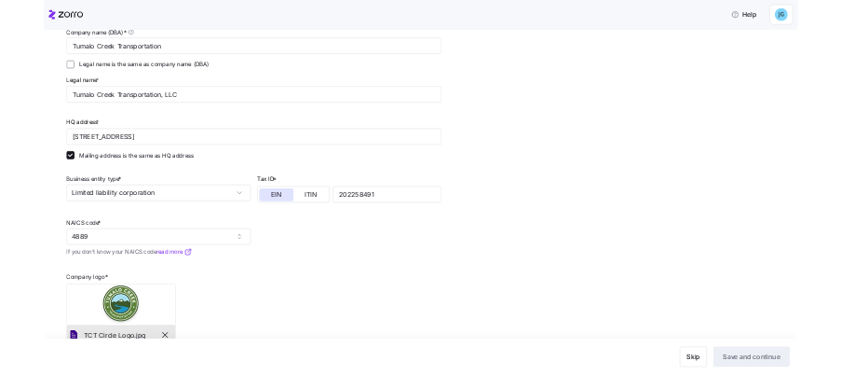
scroll to position [393, 0]
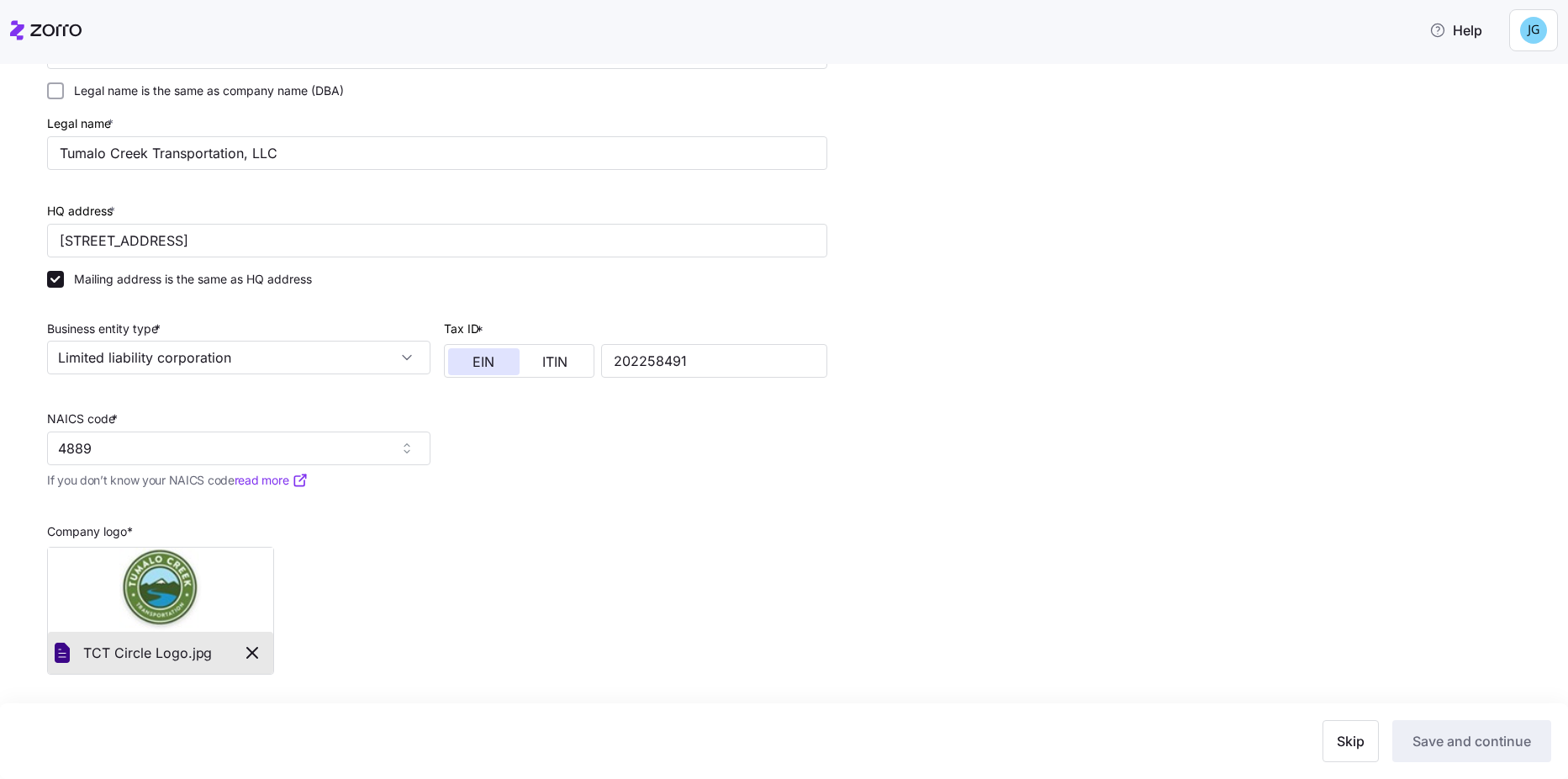
click at [261, 338] on link "read more" at bounding box center [272, 480] width 74 height 17
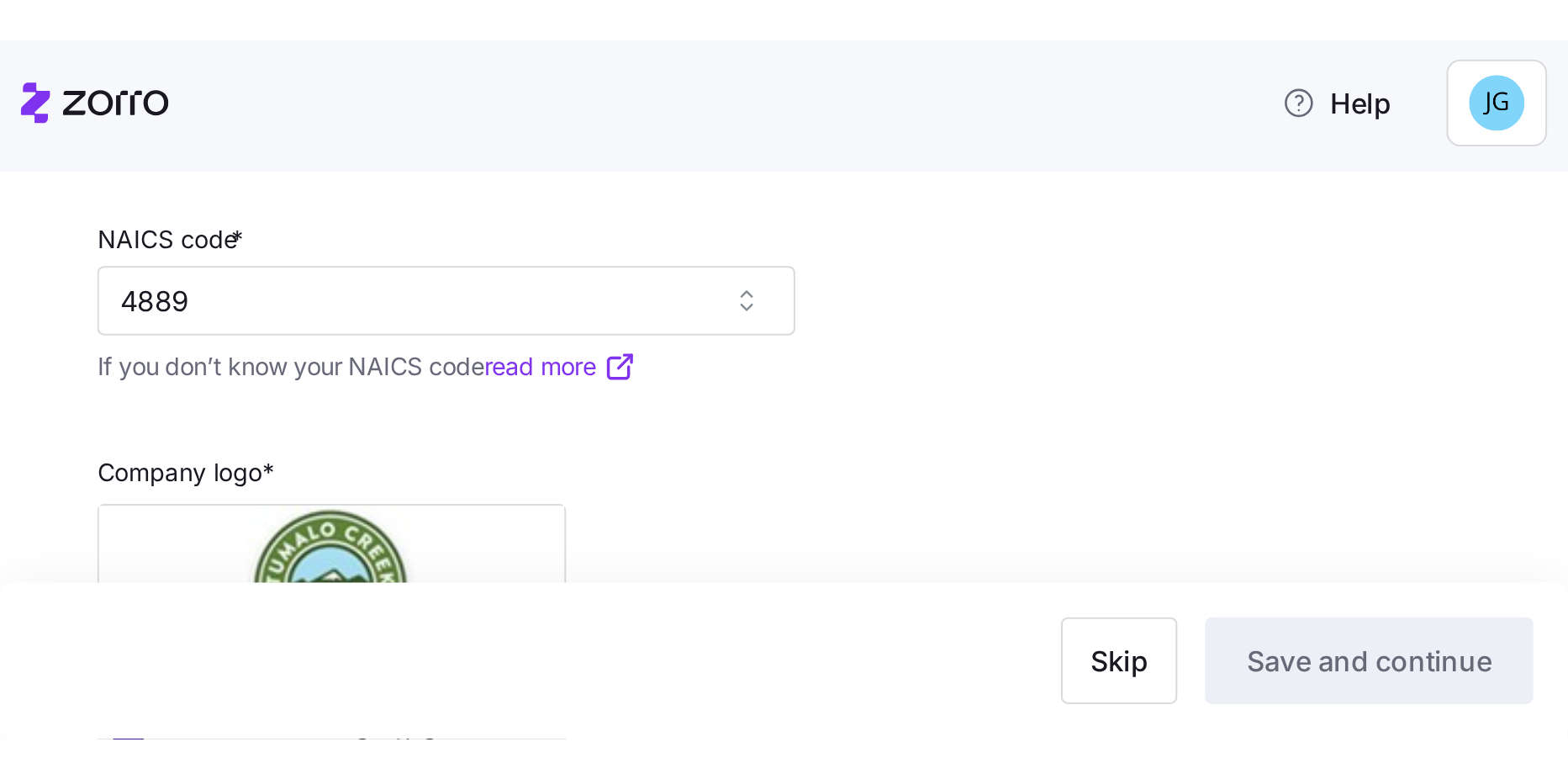
scroll to position [691, 0]
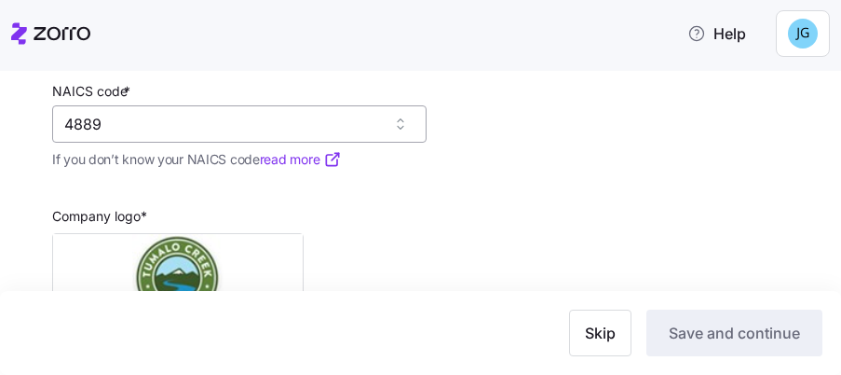
click at [228, 128] on input "4889" at bounding box center [239, 123] width 375 height 37
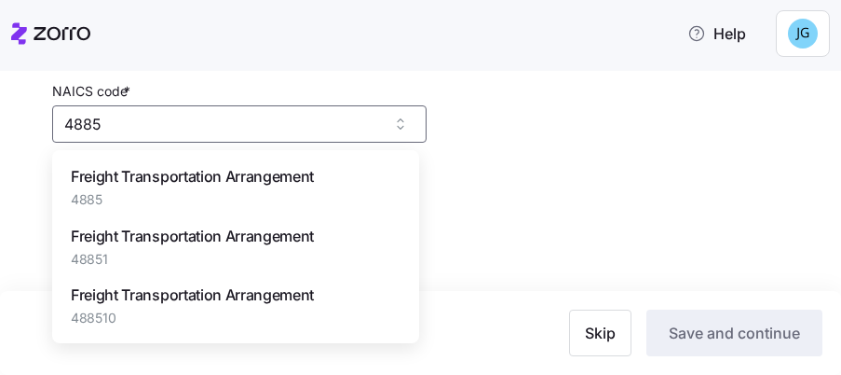
click at [234, 173] on span "Freight Transportation Arrangement" at bounding box center [192, 176] width 243 height 23
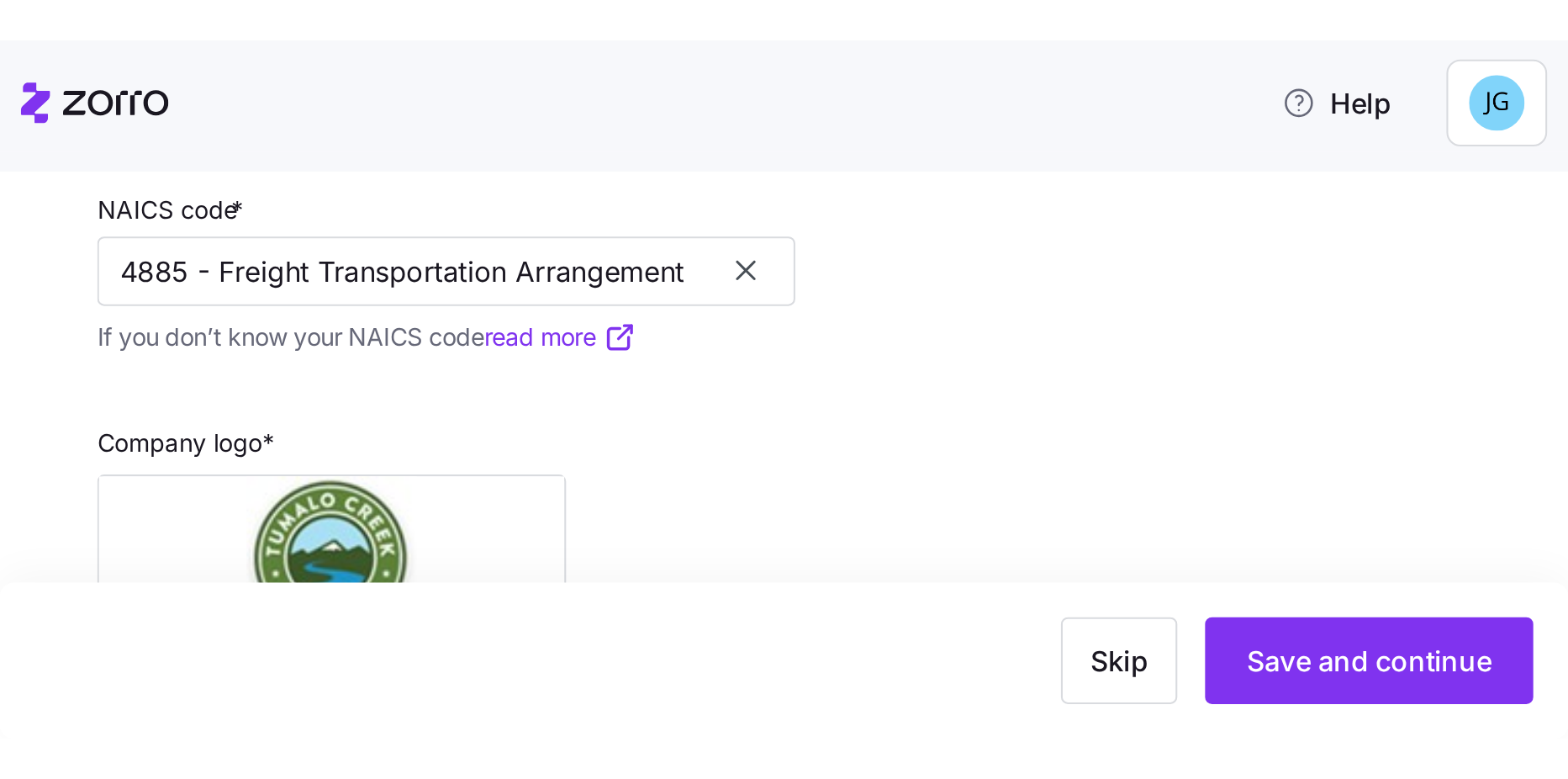
scroll to position [355, 0]
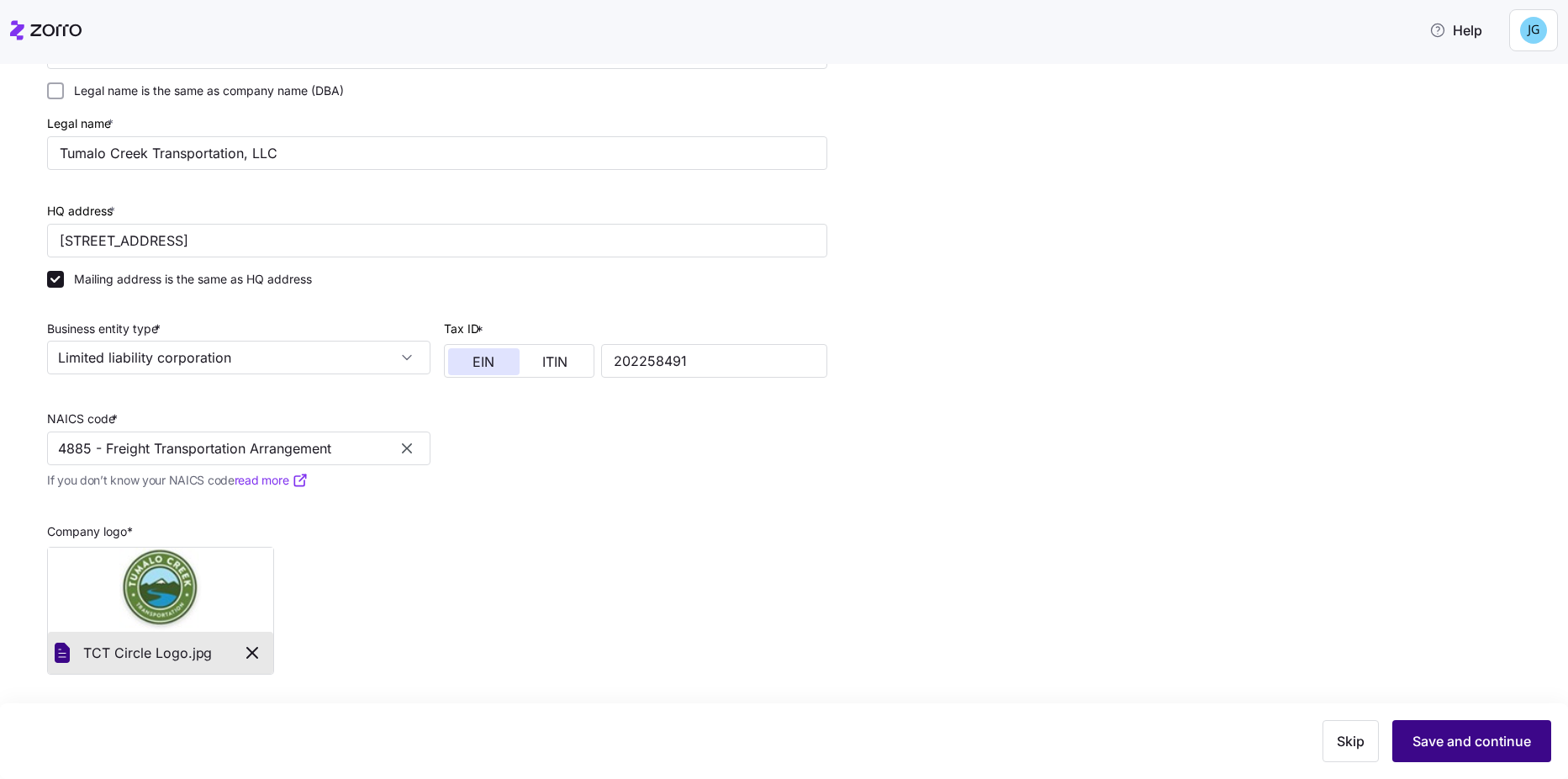
type input "4885 - Freight Transportation Arrangement"
click at [758, 338] on span "Save and continue" at bounding box center [1471, 741] width 118 height 20
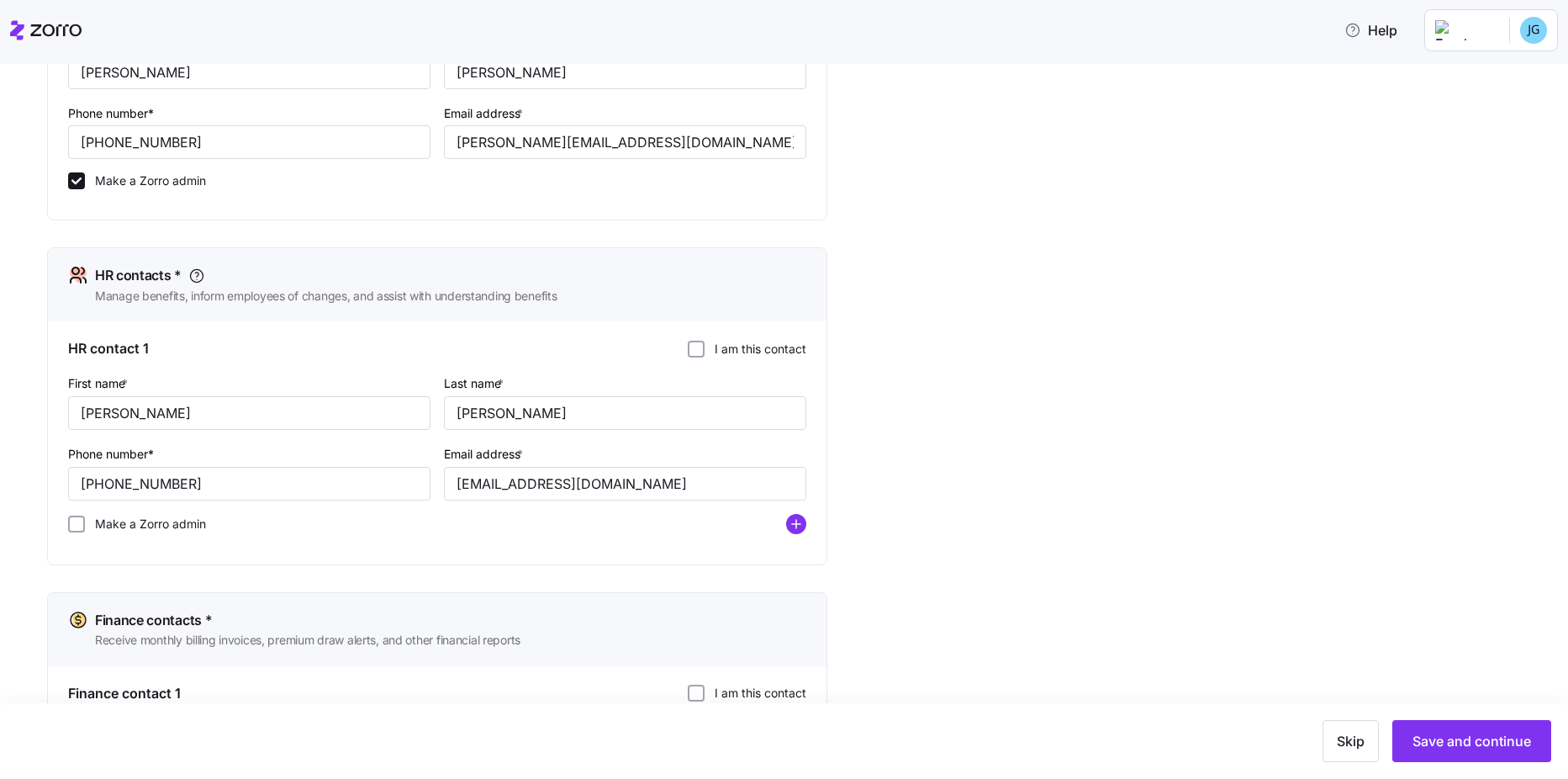
scroll to position [672, 0]
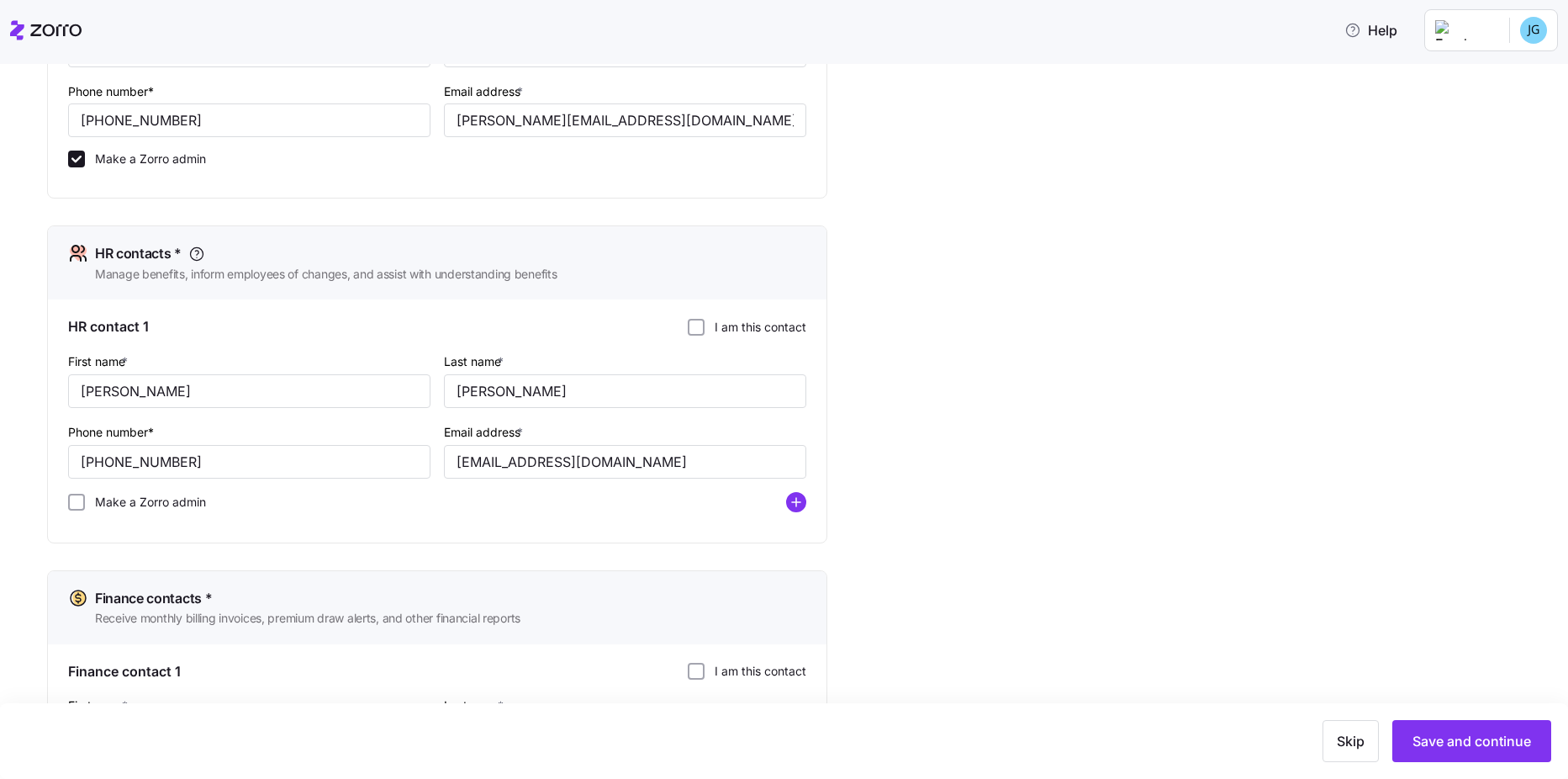
click at [742, 329] on label "I am this contact" at bounding box center [755, 327] width 102 height 17
click at [705, 329] on input "I am this contact" at bounding box center [696, 327] width 17 height 17
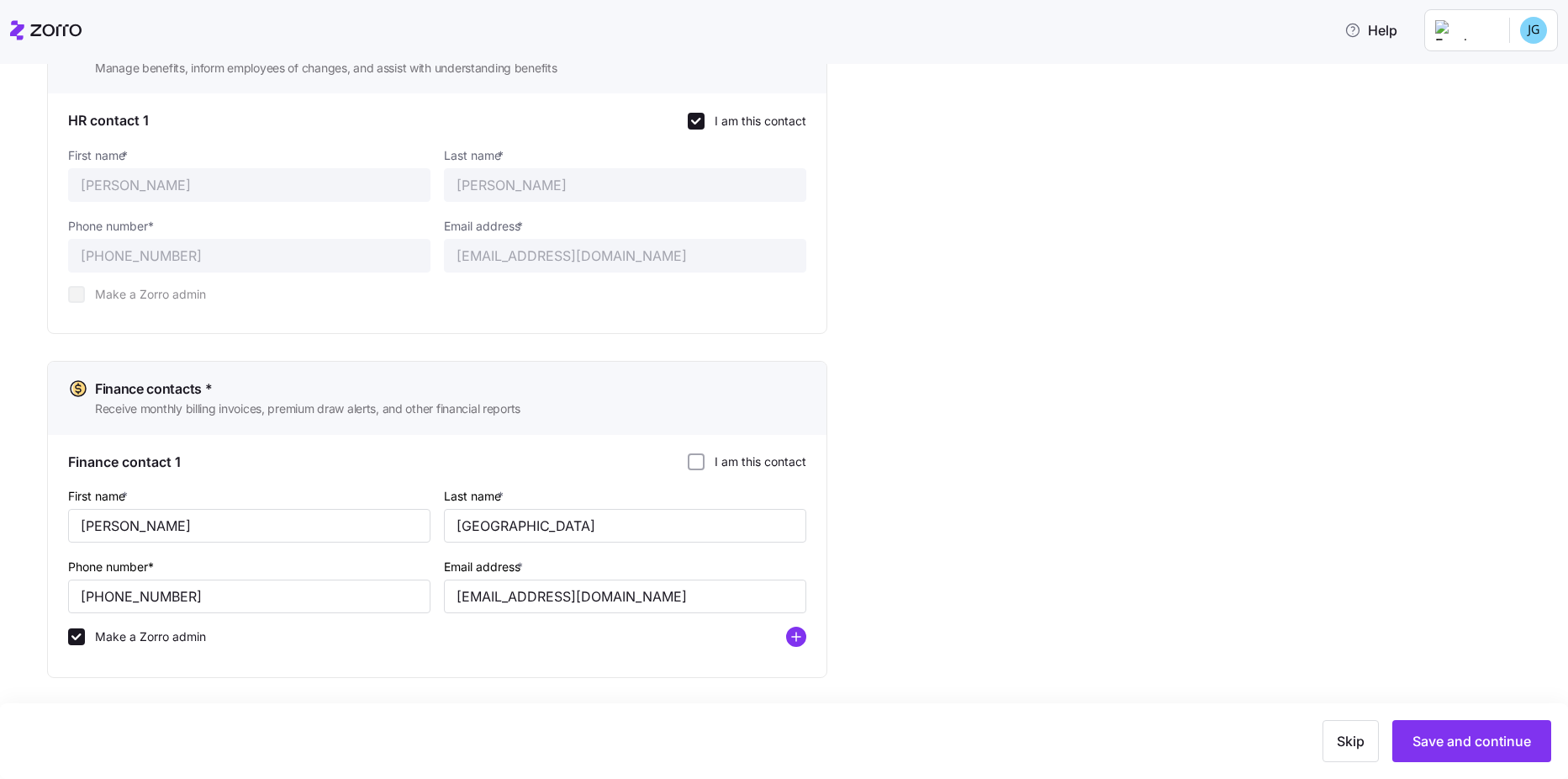
scroll to position [882, 0]
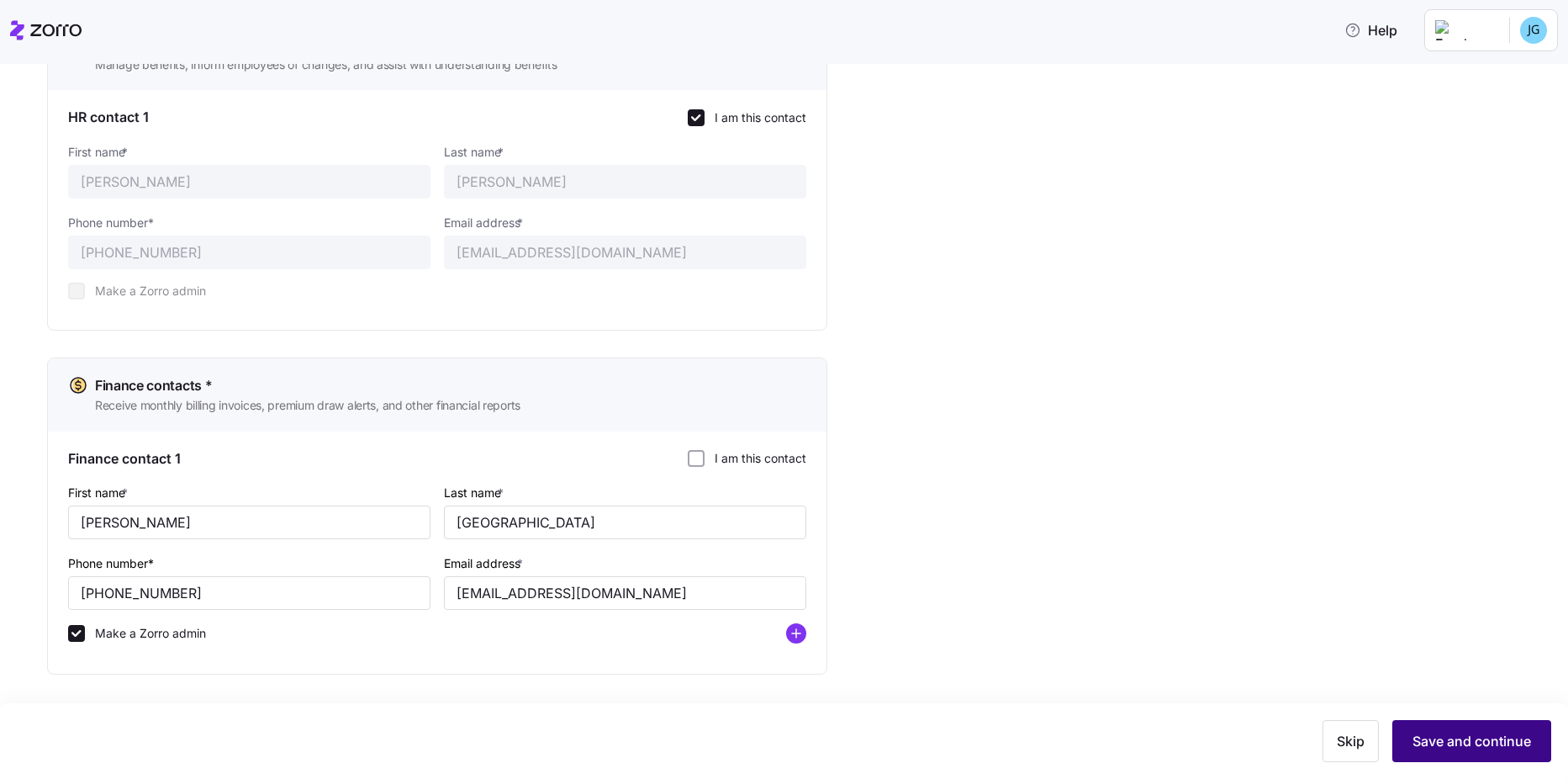
click at [758, 338] on span "Save and continue" at bounding box center [1471, 741] width 118 height 20
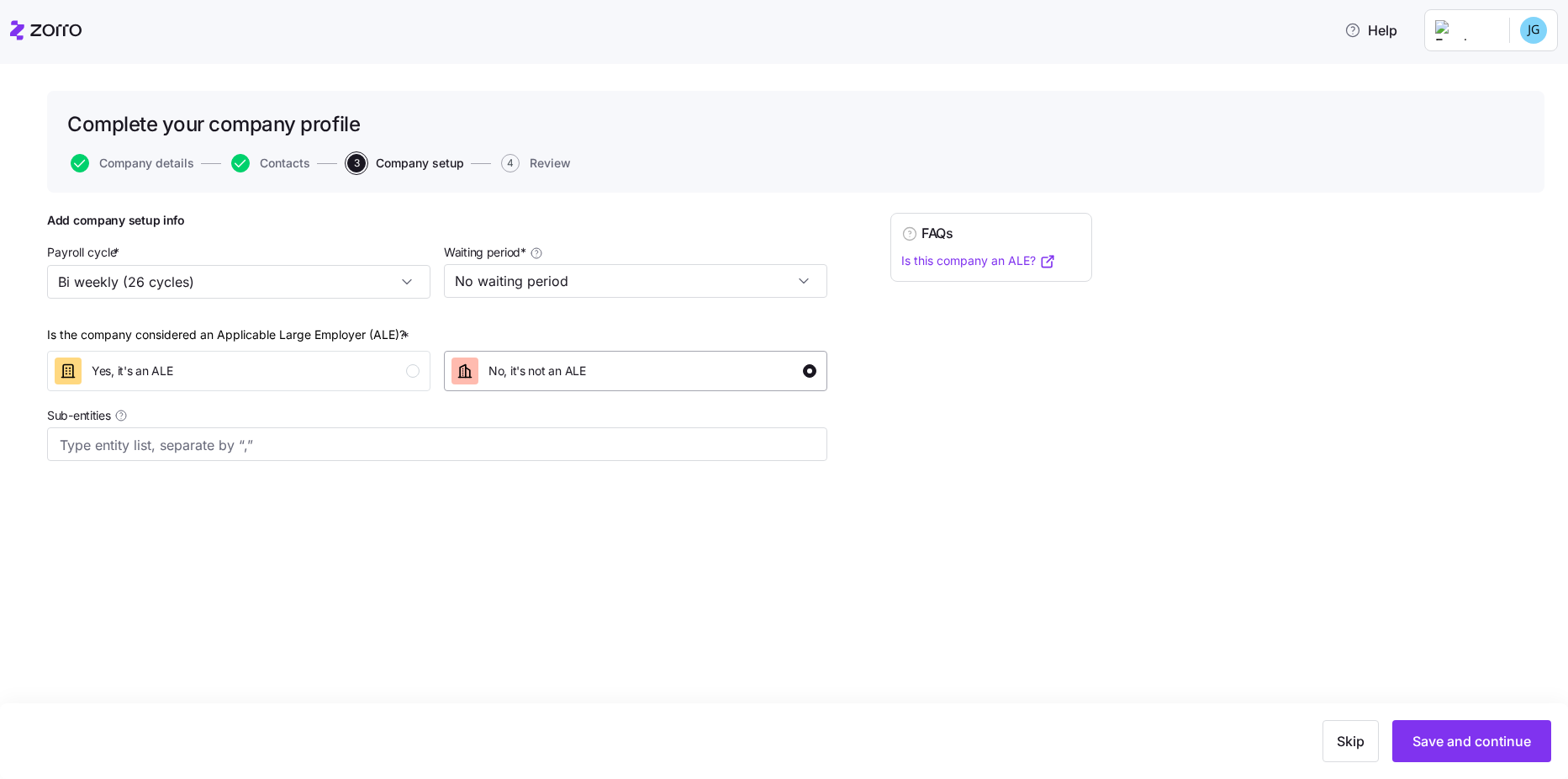
click at [744, 338] on div "No, it's not an ALE" at bounding box center [633, 371] width 364 height 27
click at [758, 338] on button "Save and continue" at bounding box center [1471, 741] width 159 height 42
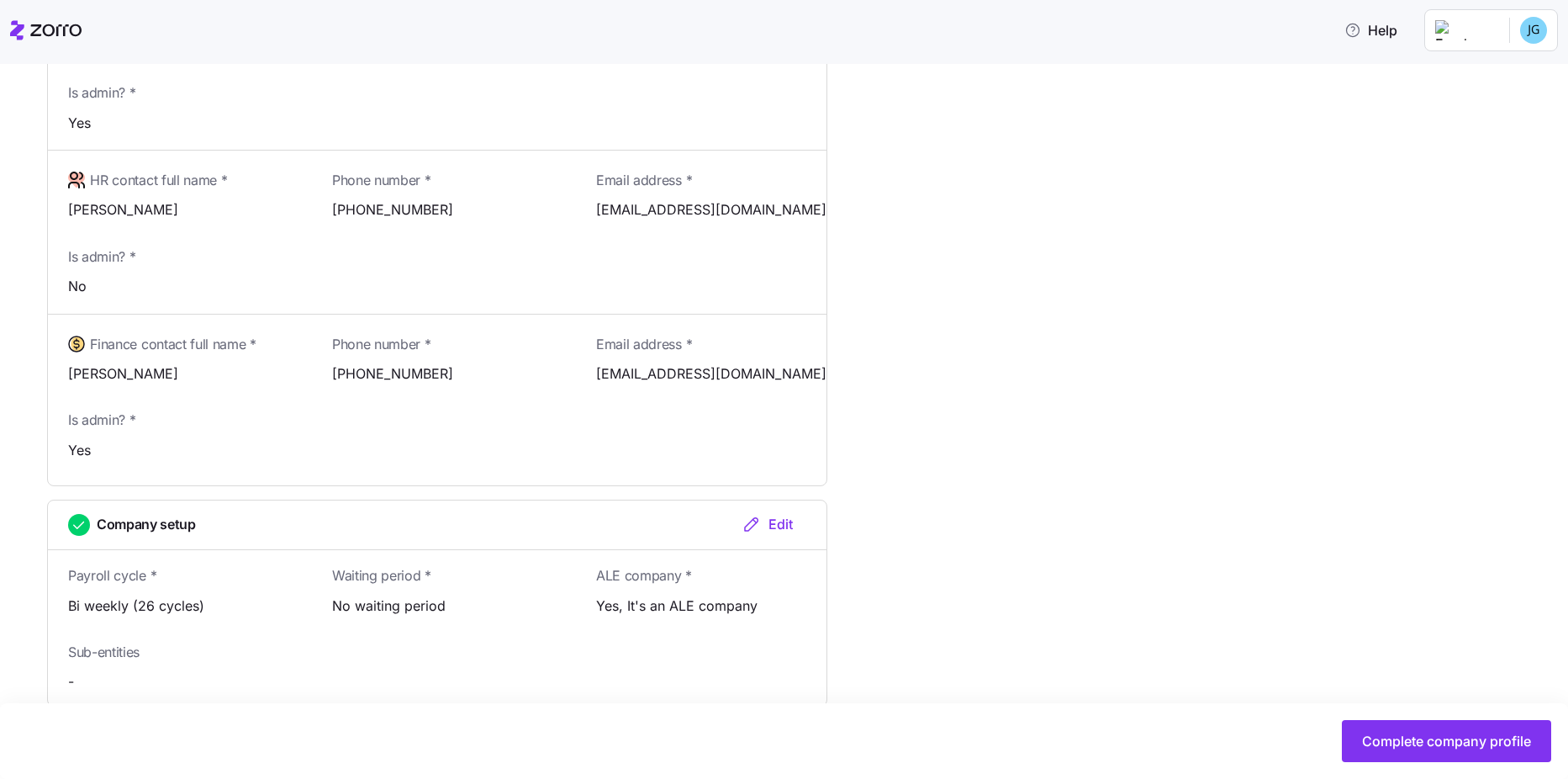
scroll to position [939, 0]
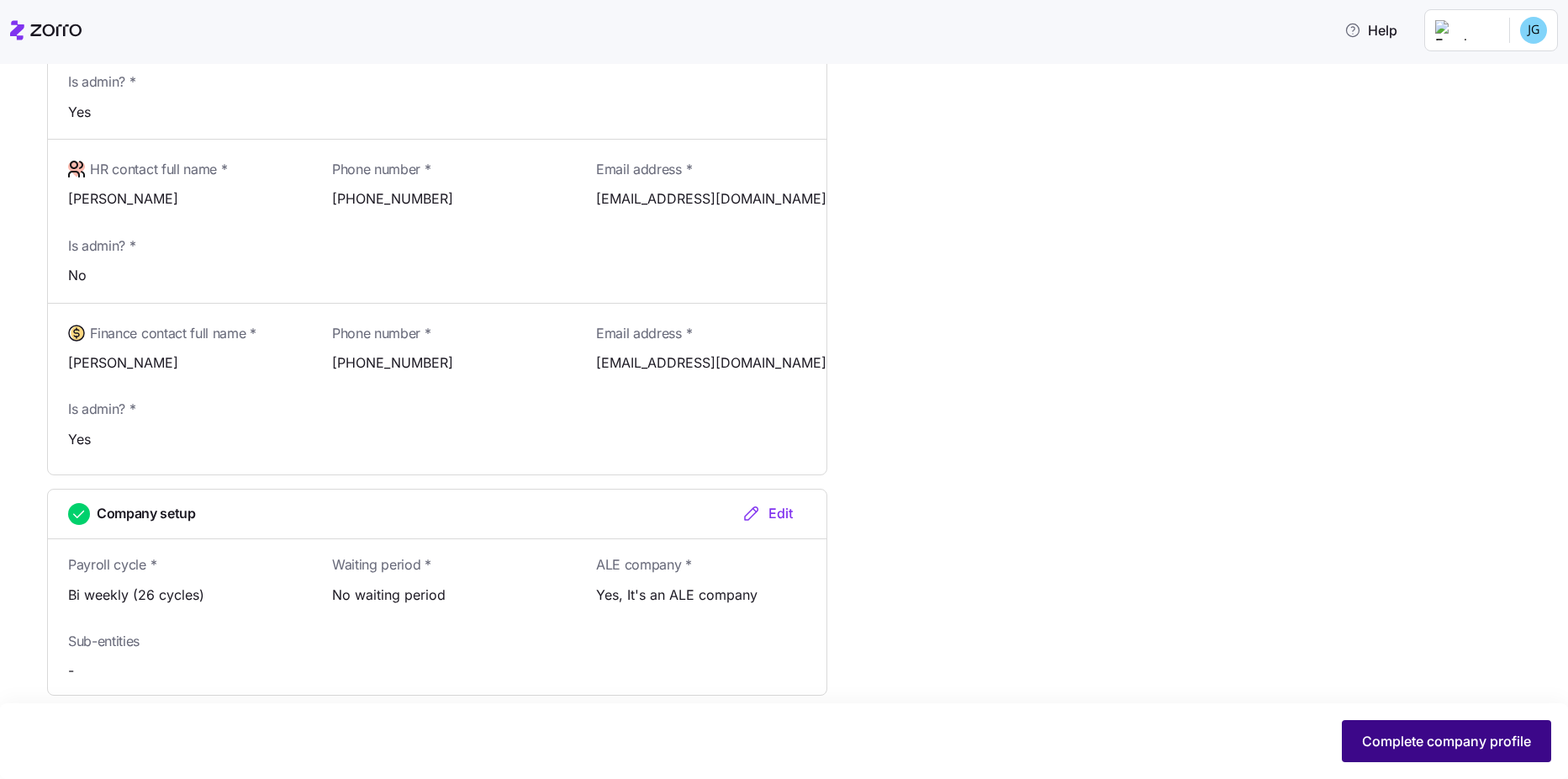
click at [758, 338] on span "Complete company profile" at bounding box center [1445, 741] width 169 height 20
